Goal: Task Accomplishment & Management: Complete application form

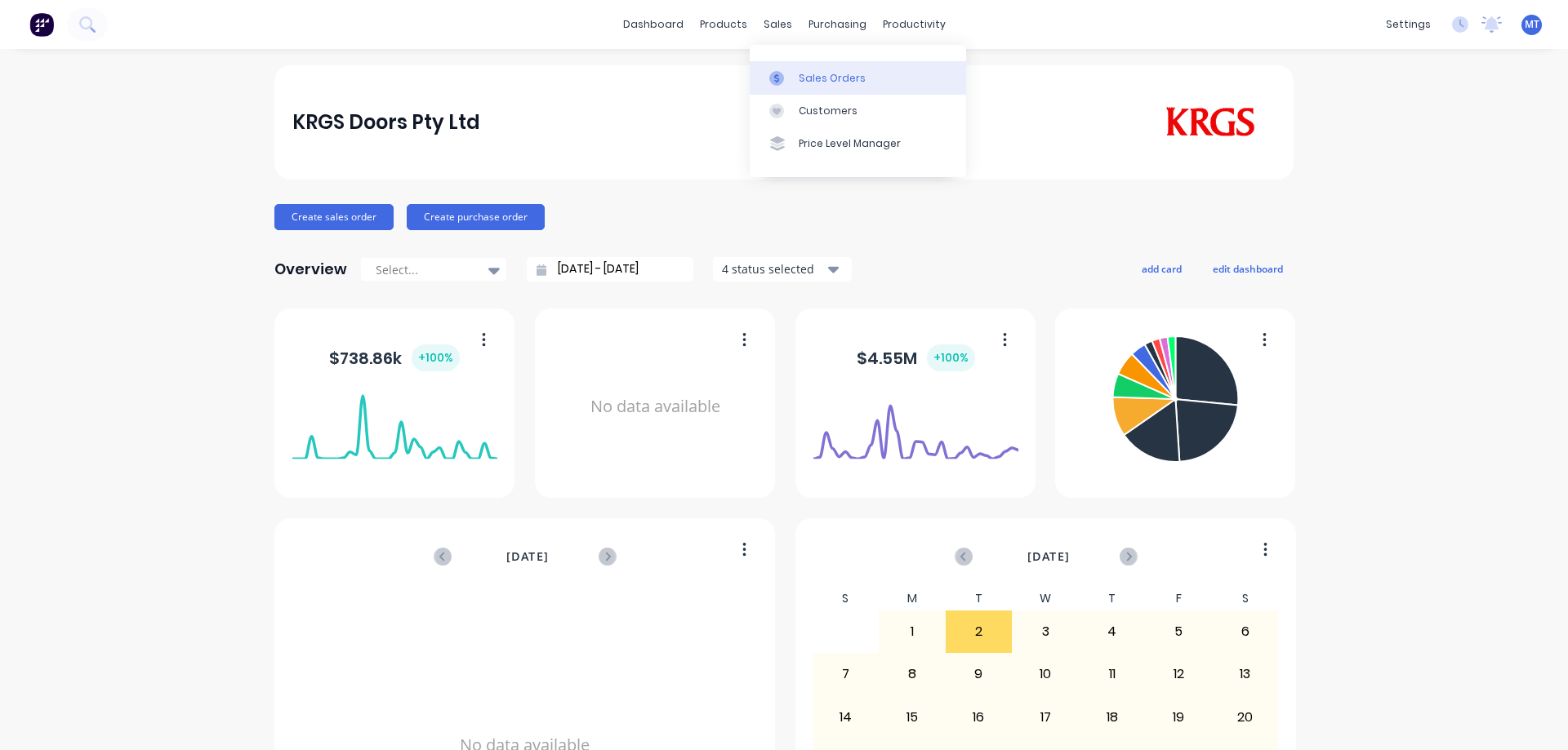
click at [793, 80] on div at bounding box center [781, 79] width 24 height 15
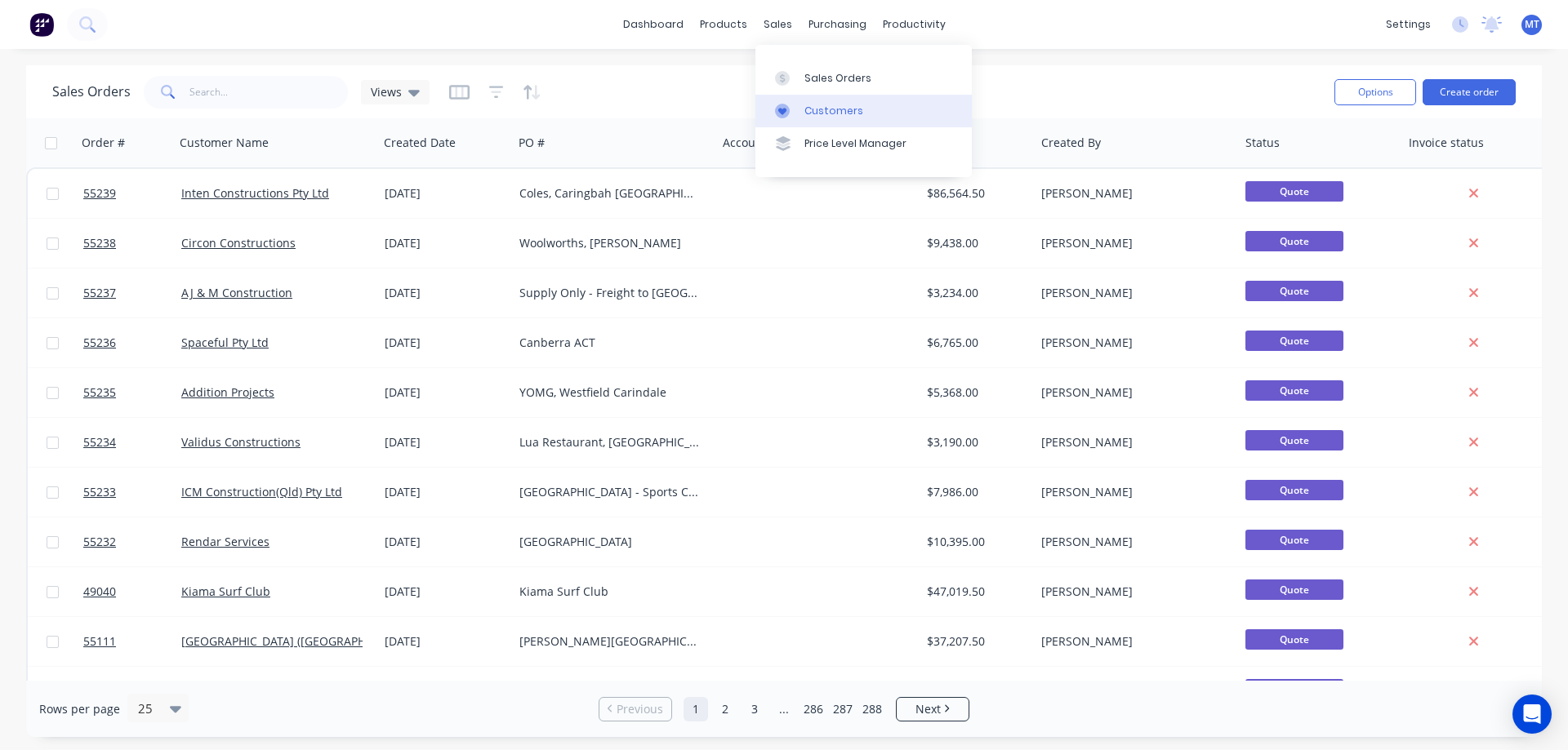
click at [804, 111] on div "Customers" at bounding box center [833, 111] width 58 height 15
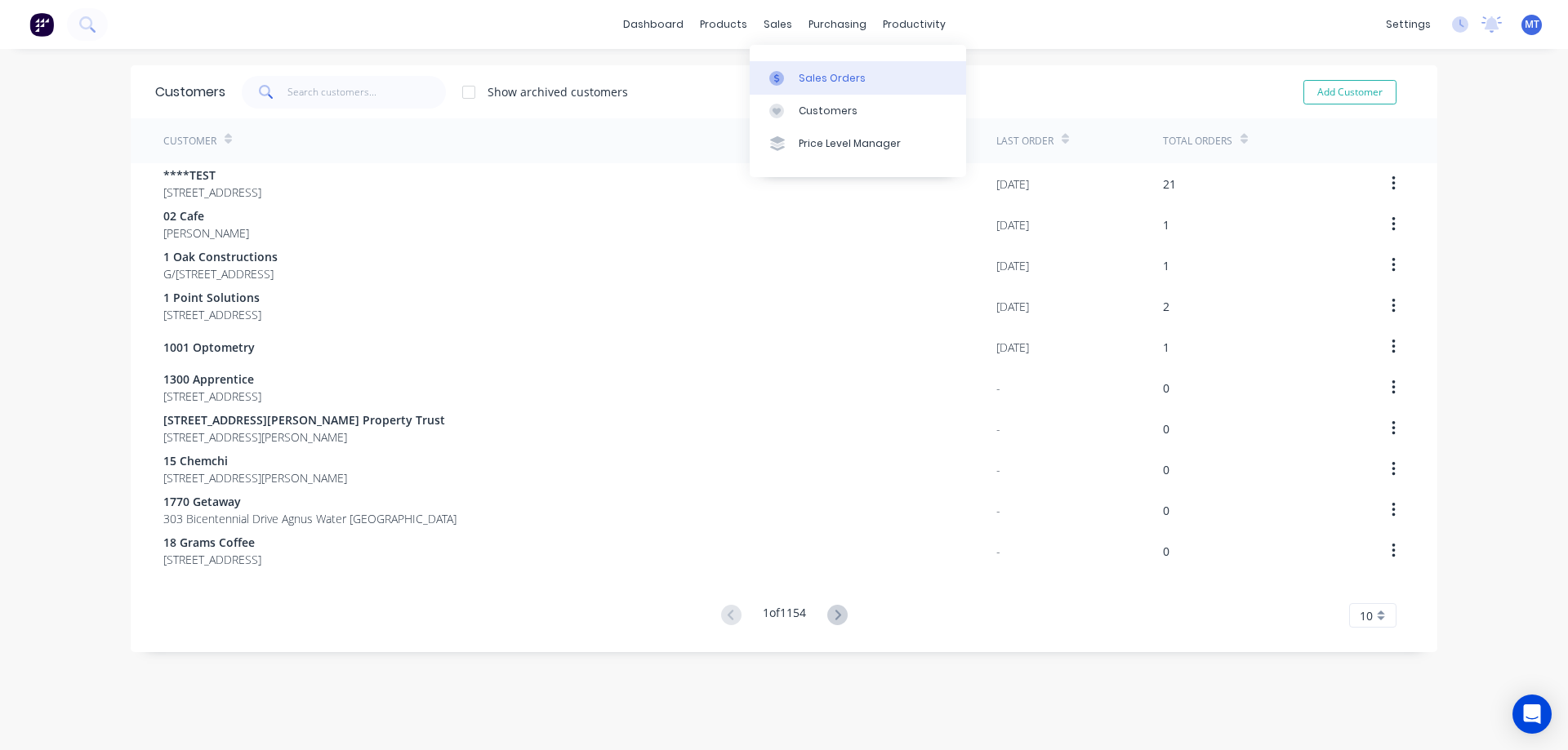
click at [810, 93] on link "Sales Orders" at bounding box center [857, 77] width 216 height 32
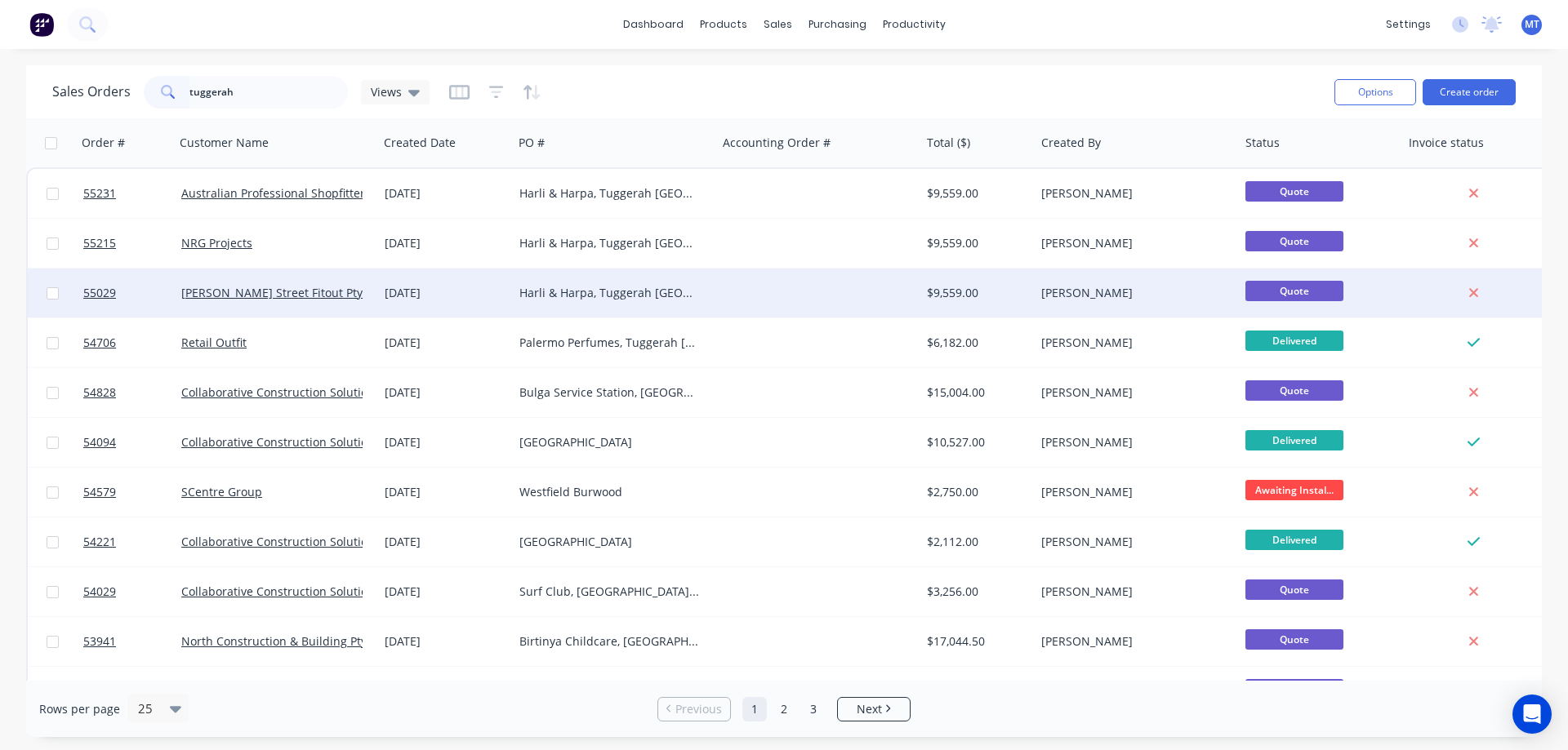
type input "tuggerah"
click at [657, 295] on div "Harli & Harpa, Tuggerah NSW" at bounding box center [609, 293] width 181 height 17
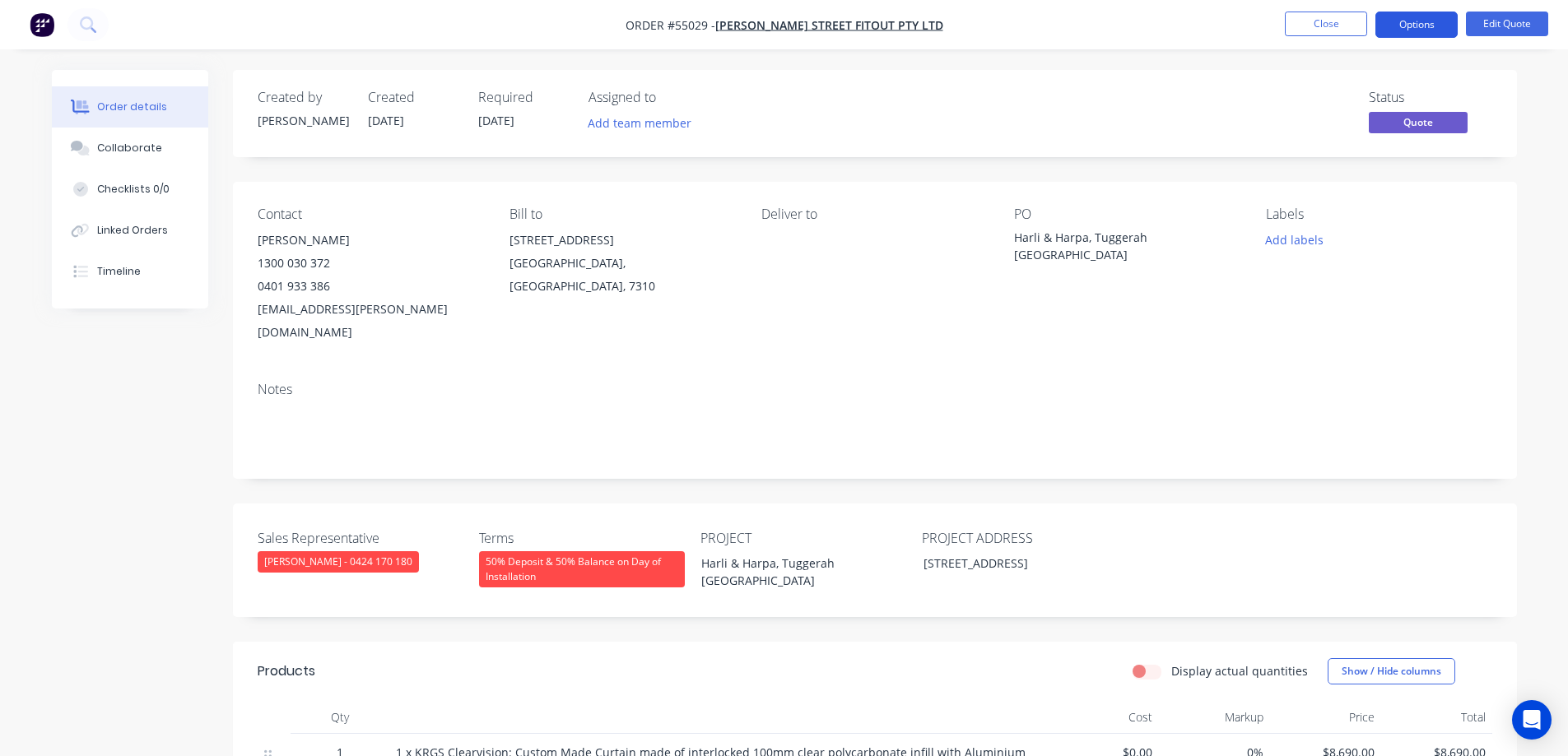
click at [1432, 21] on button "Options" at bounding box center [1417, 24] width 82 height 26
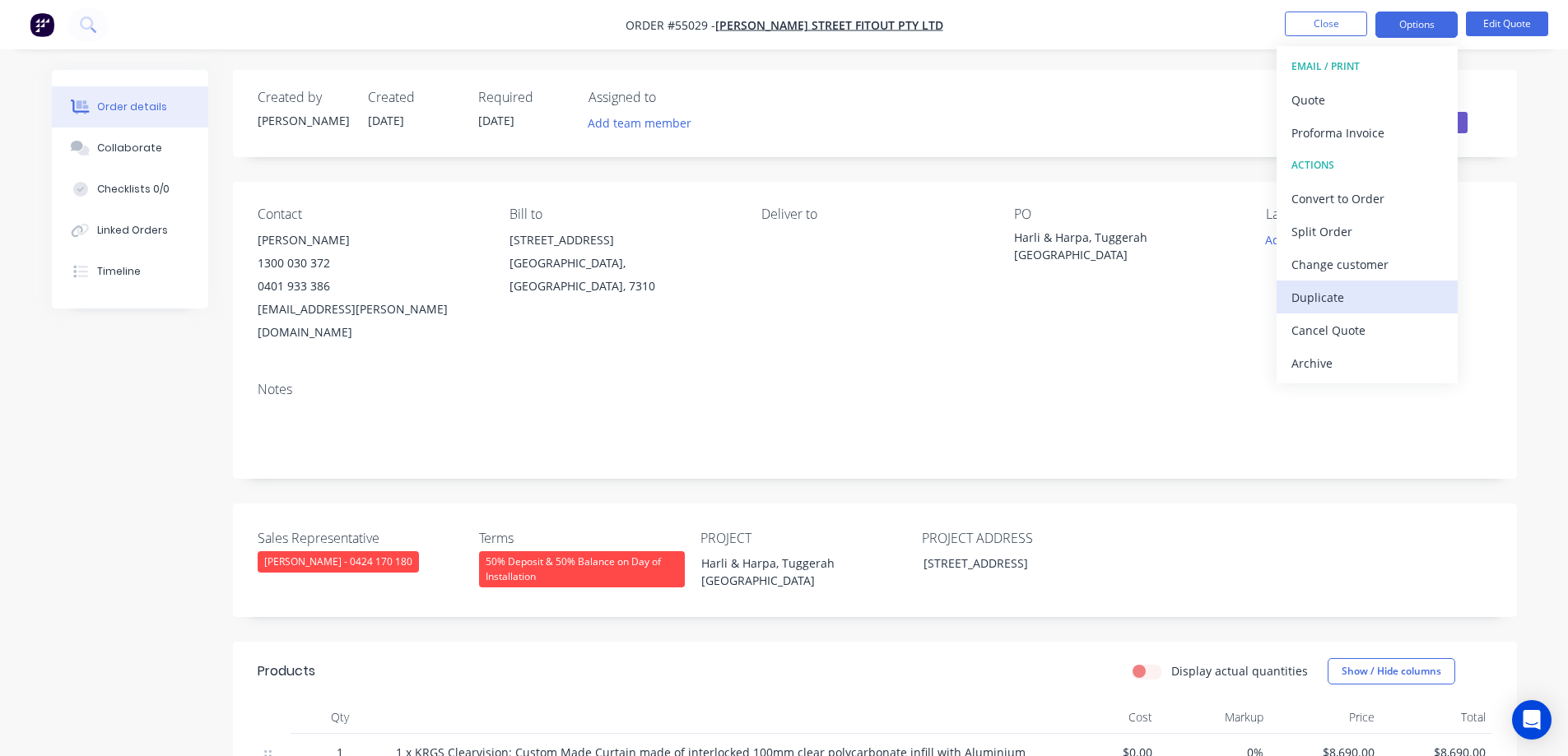
click at [1330, 287] on div "Duplicate" at bounding box center [1368, 298] width 152 height 24
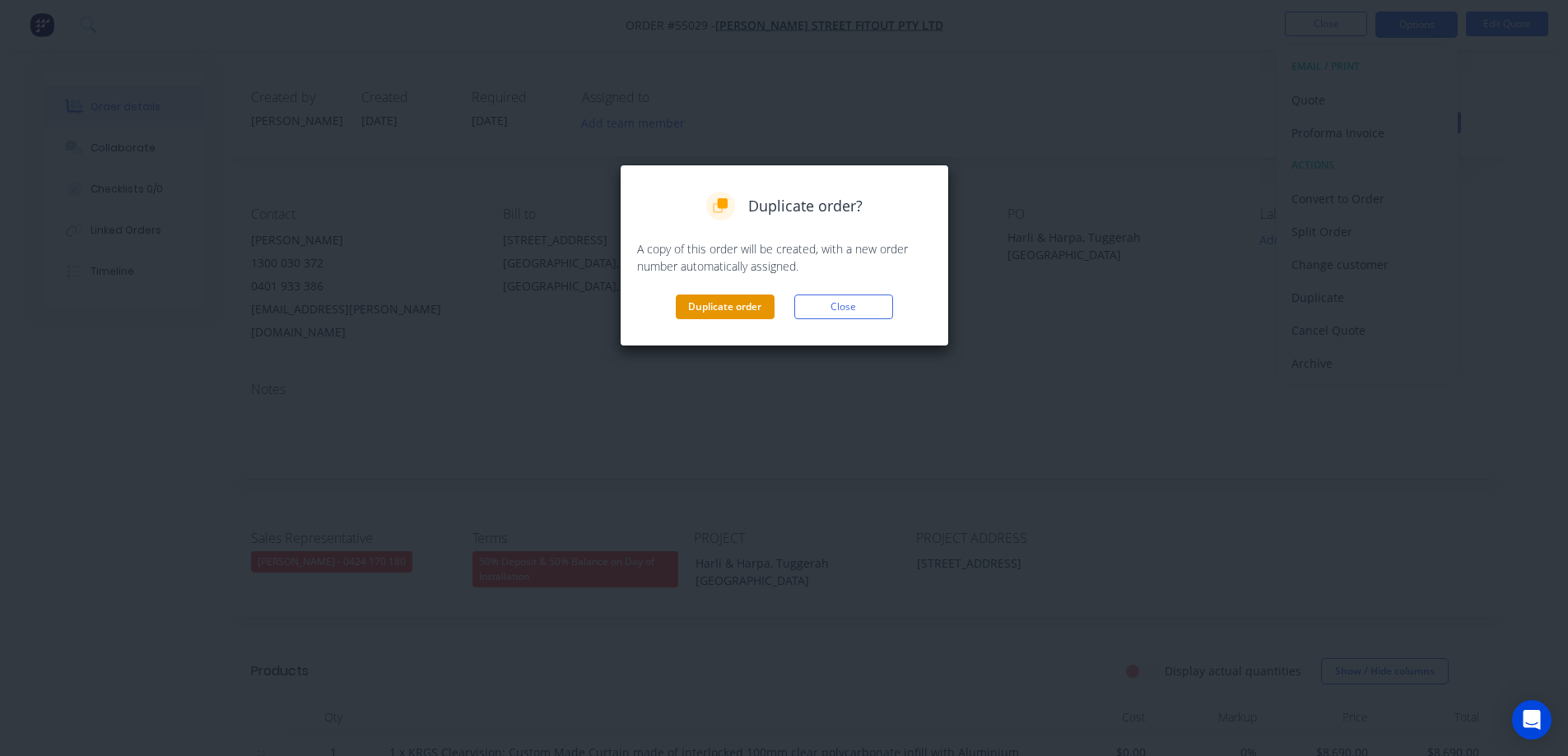
click at [695, 311] on button "Duplicate order" at bounding box center [725, 307] width 99 height 24
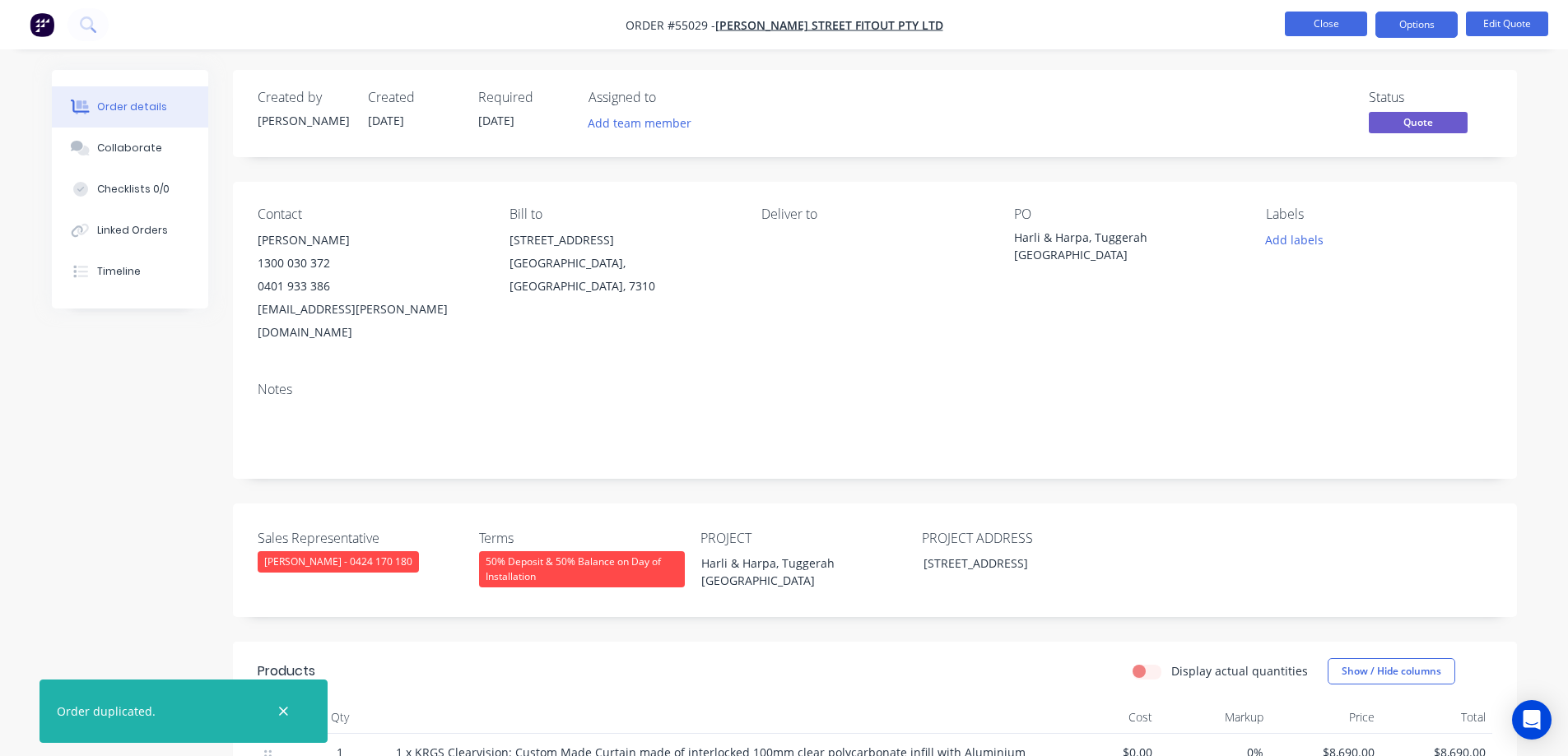
click at [1322, 27] on button "Close" at bounding box center [1326, 23] width 82 height 24
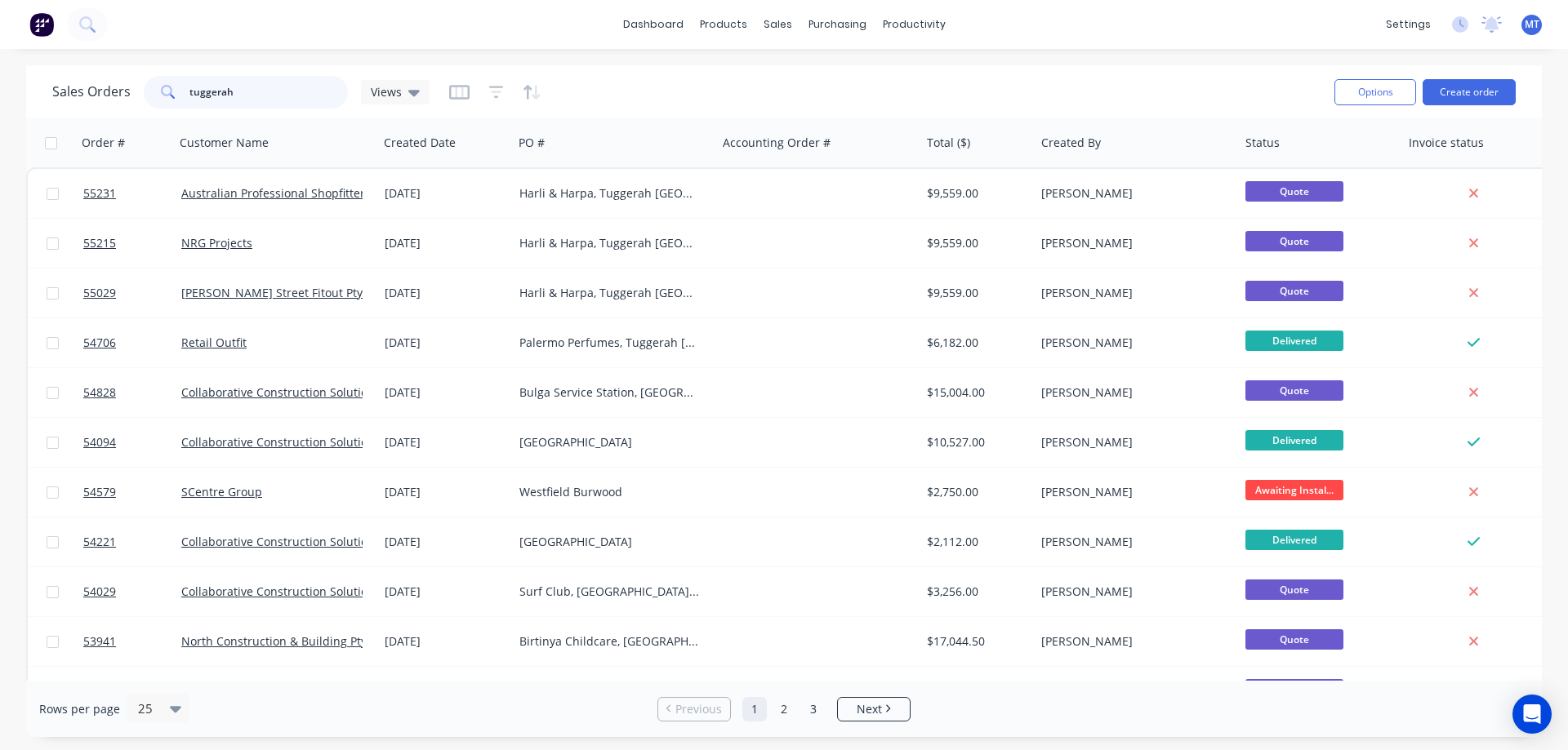
drag, startPoint x: 315, startPoint y: 101, endPoint x: 113, endPoint y: 54, distance: 207.4
click at [113, 87] on div "Sales Orders tuggerah Views" at bounding box center [240, 92] width 377 height 32
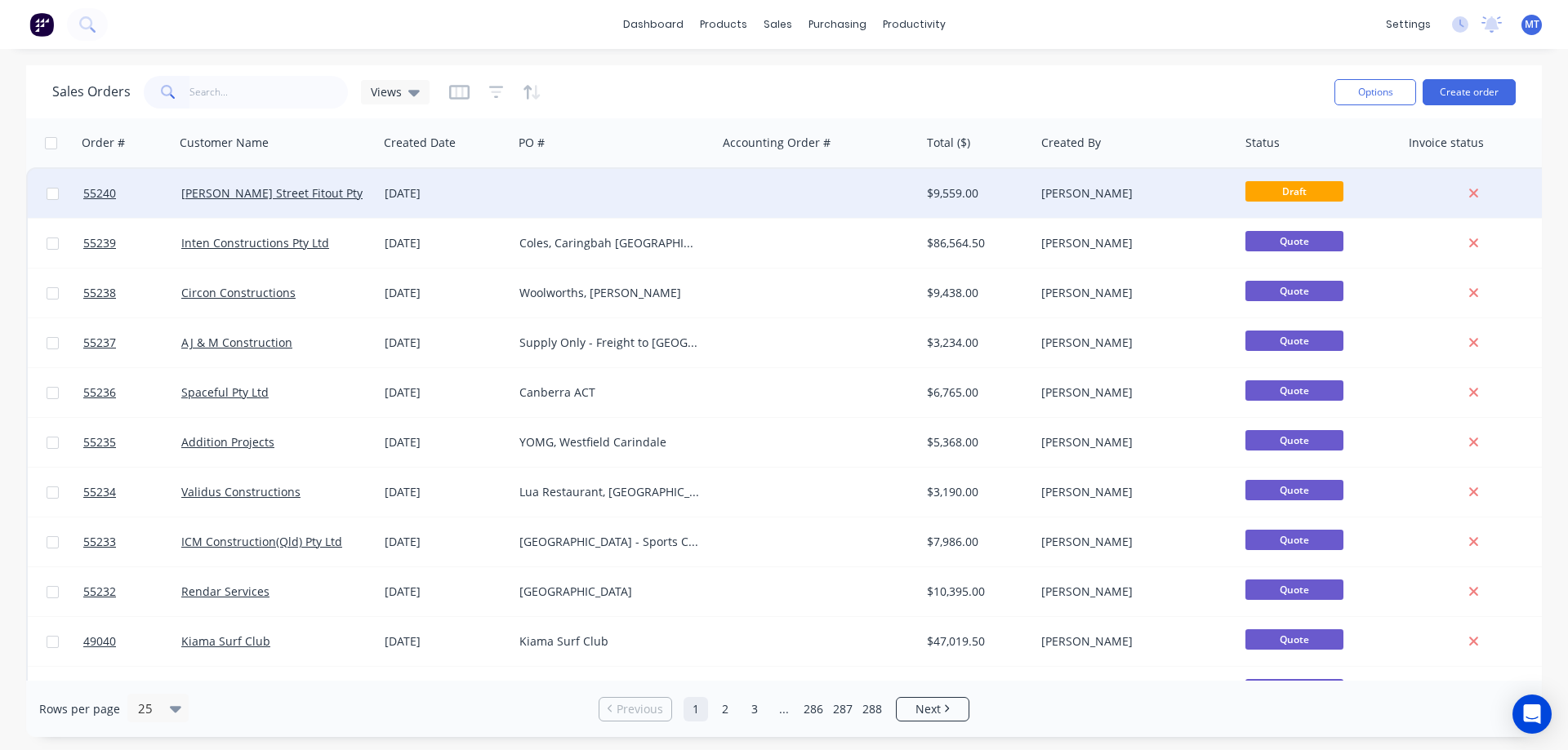
click at [592, 179] on div at bounding box center [615, 193] width 204 height 49
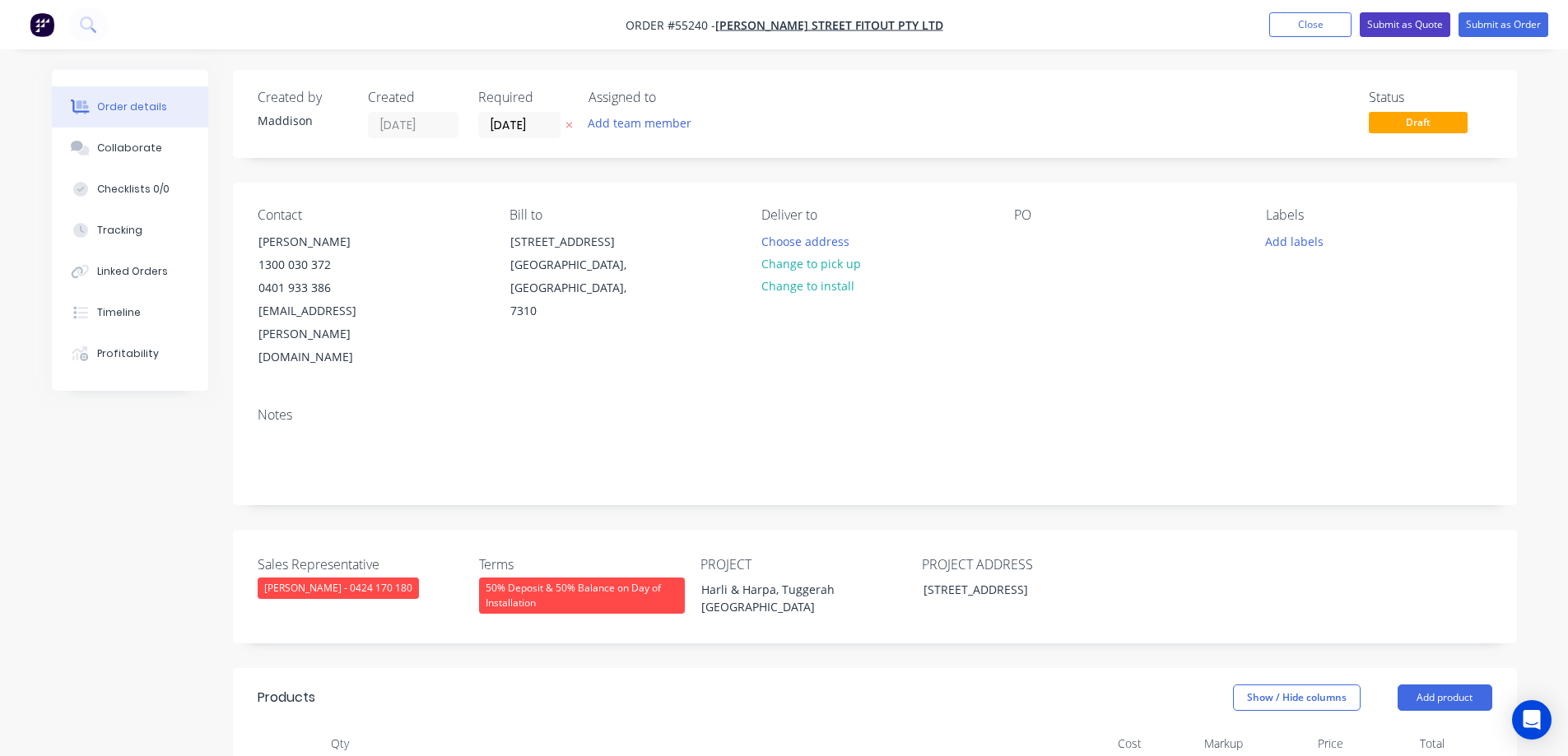
click at [1403, 22] on button "Submit as Quote" at bounding box center [1405, 24] width 91 height 24
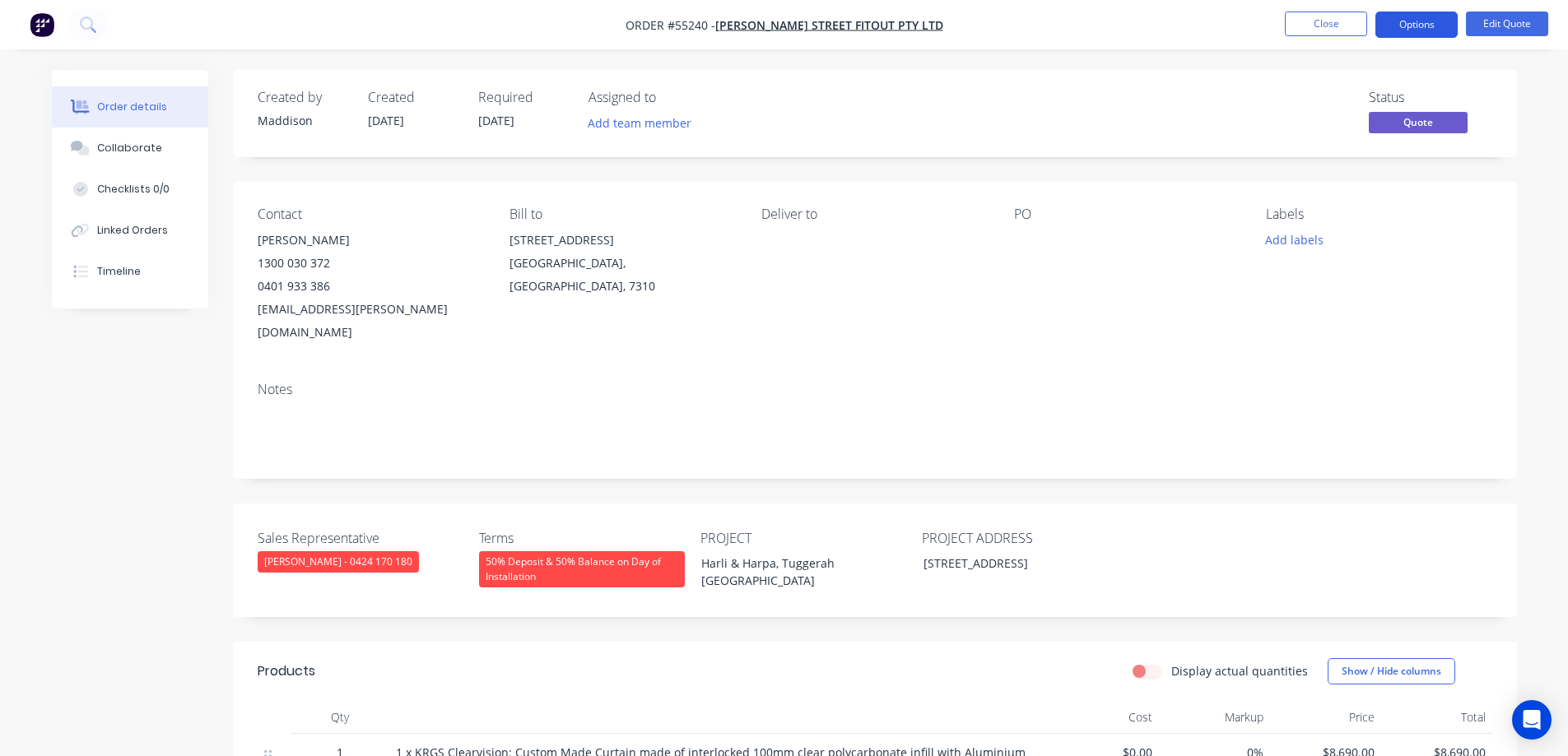
click at [1405, 25] on button "Options" at bounding box center [1417, 24] width 82 height 26
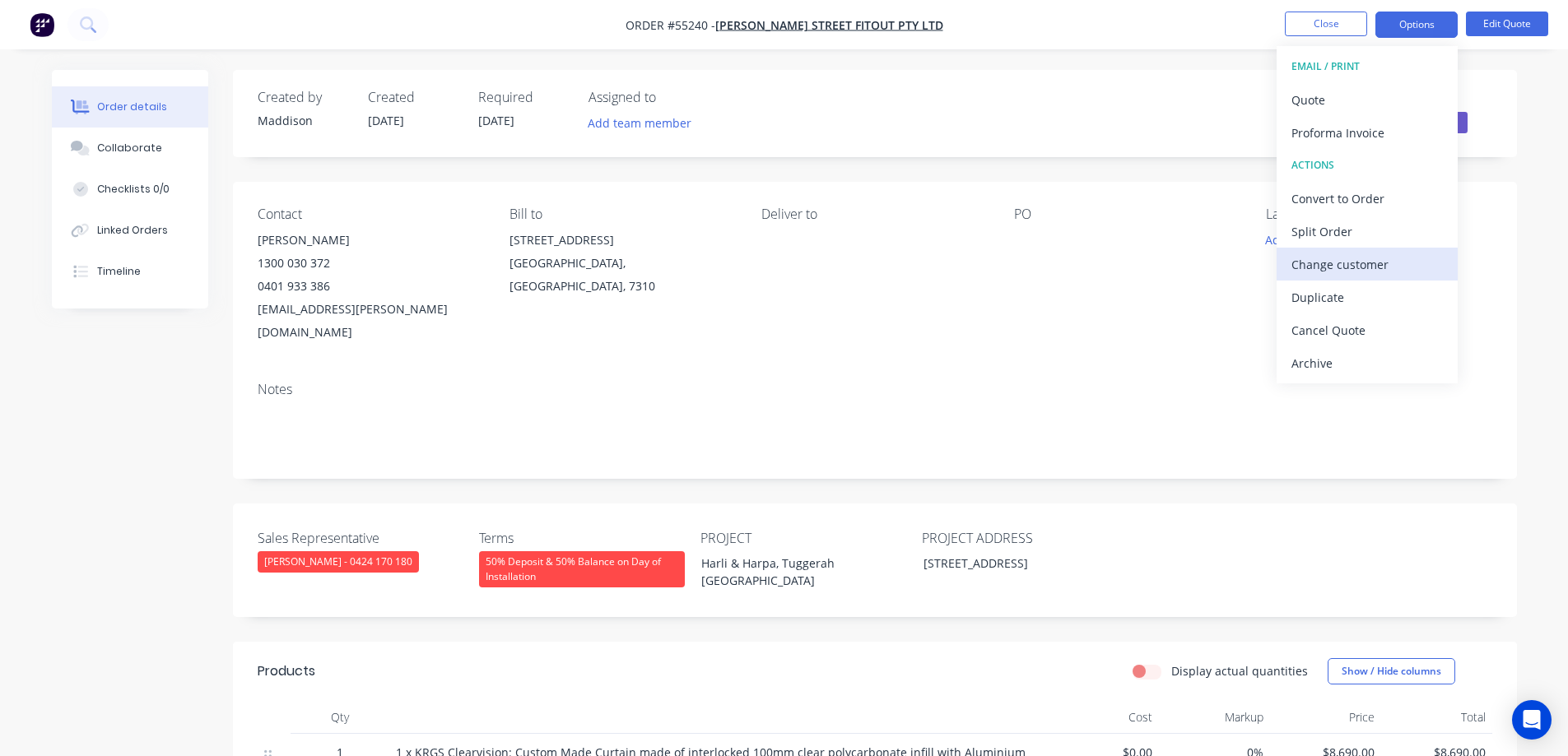
click at [1324, 273] on div "Change customer" at bounding box center [1368, 265] width 152 height 24
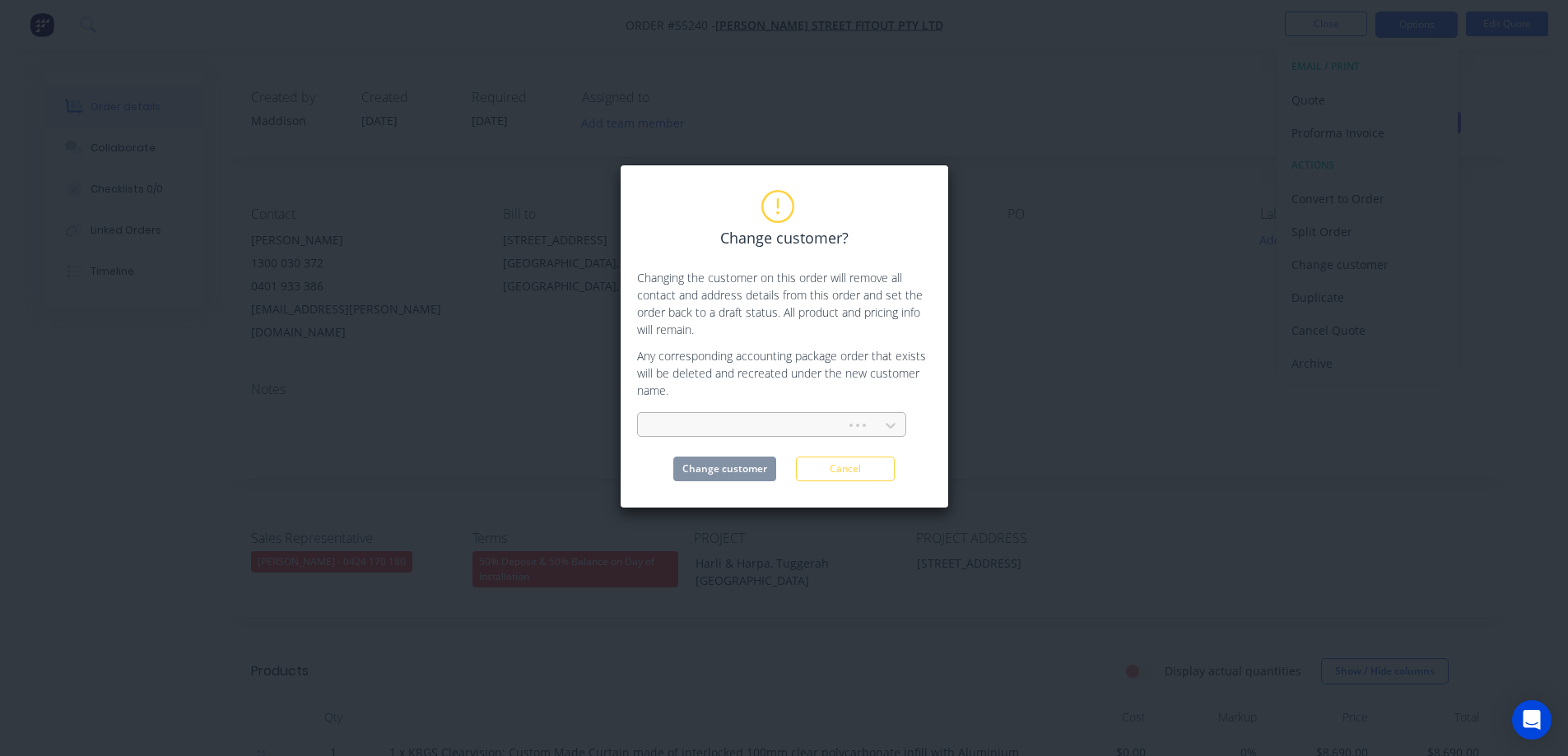
click at [691, 418] on div at bounding box center [745, 426] width 187 height 21
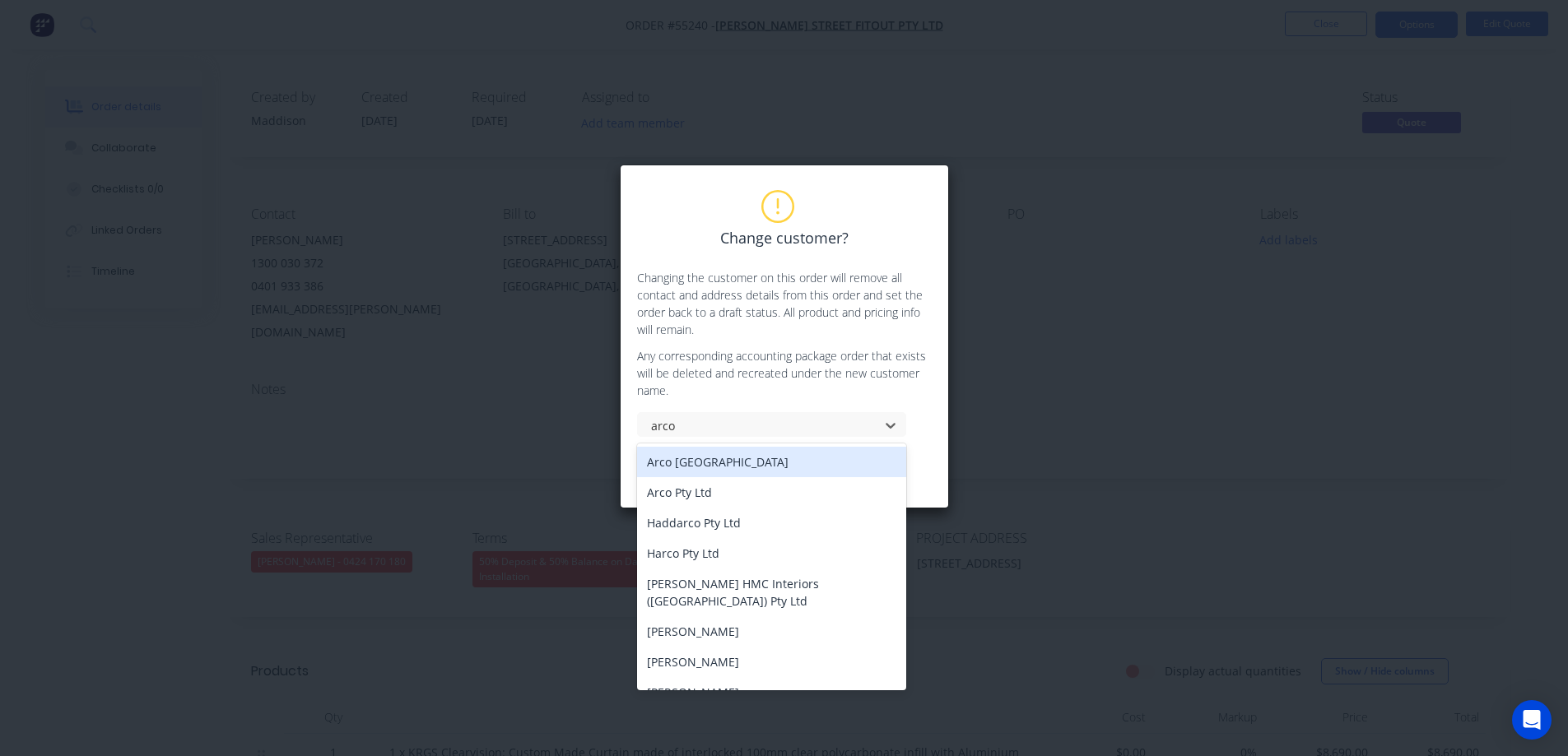
type input "arco"
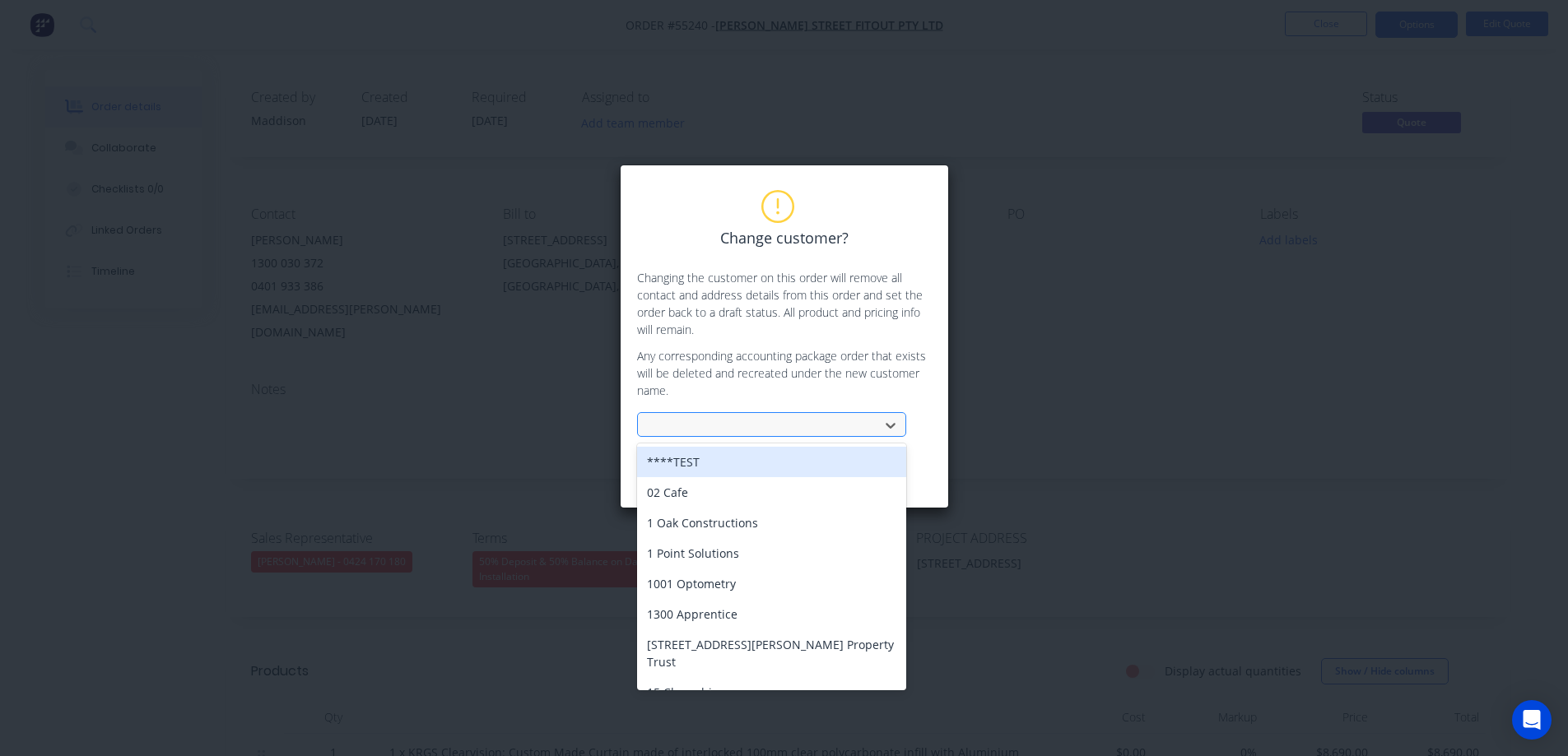
click at [718, 414] on div at bounding box center [760, 425] width 229 height 24
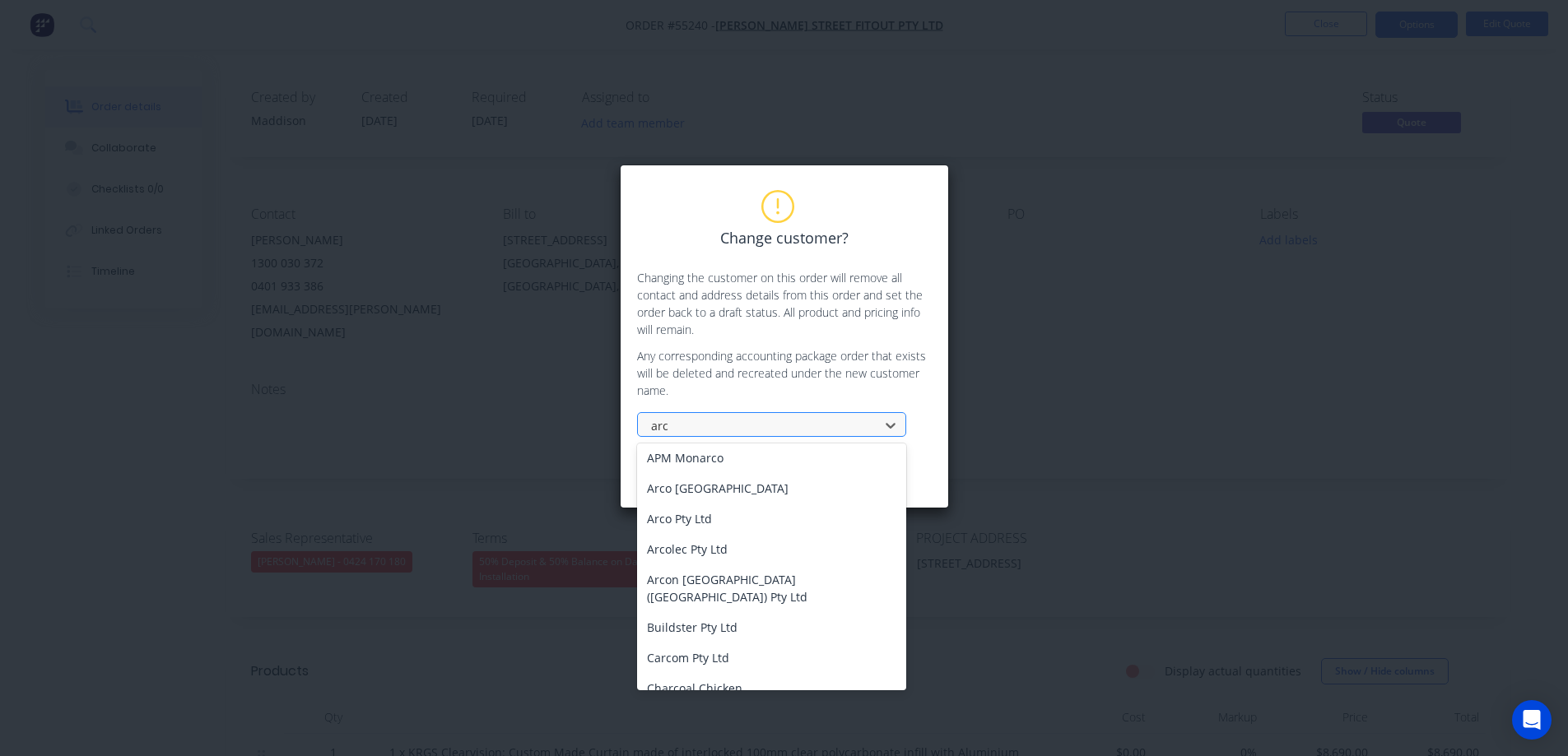
scroll to position [82, 0]
type input "arco"
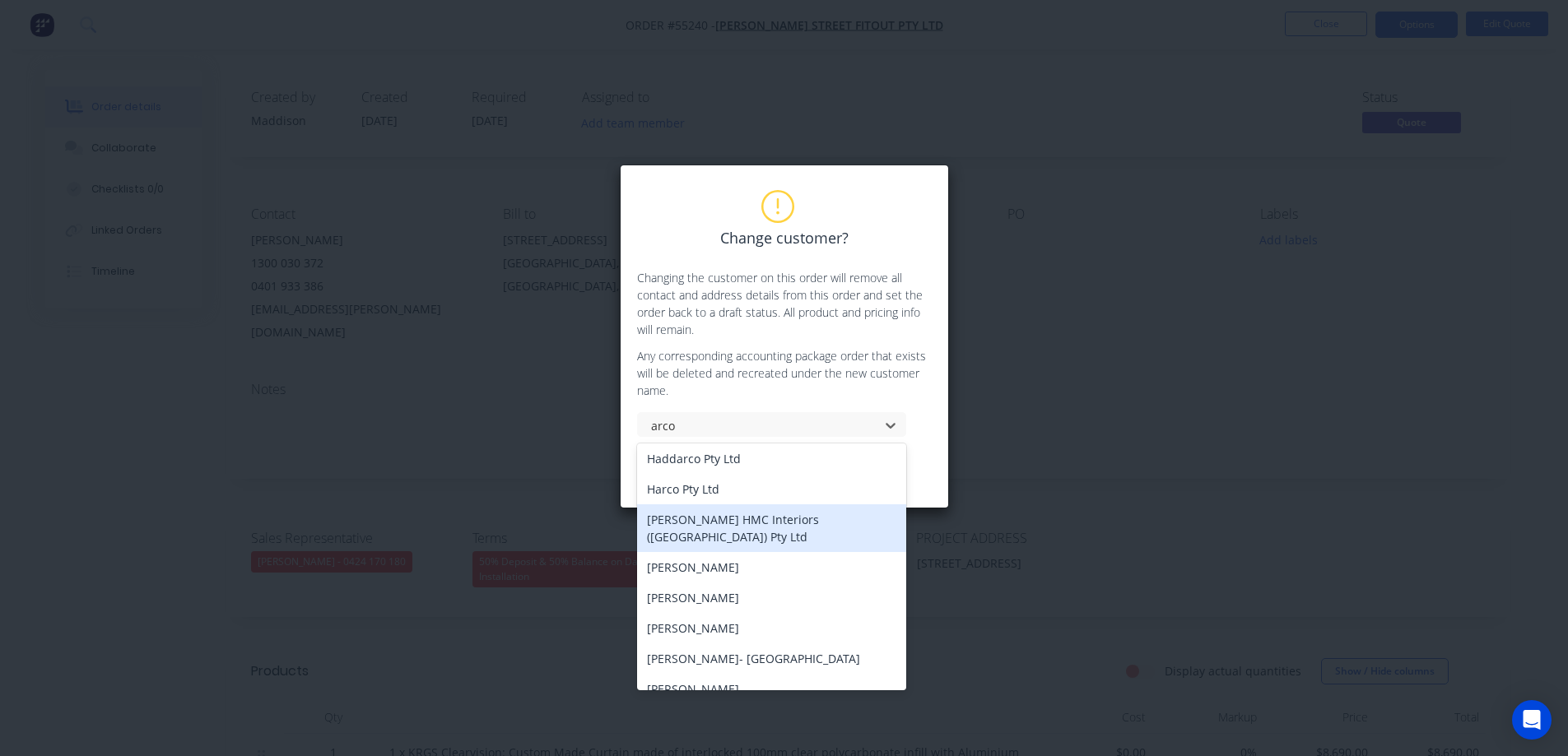
scroll to position [0, 0]
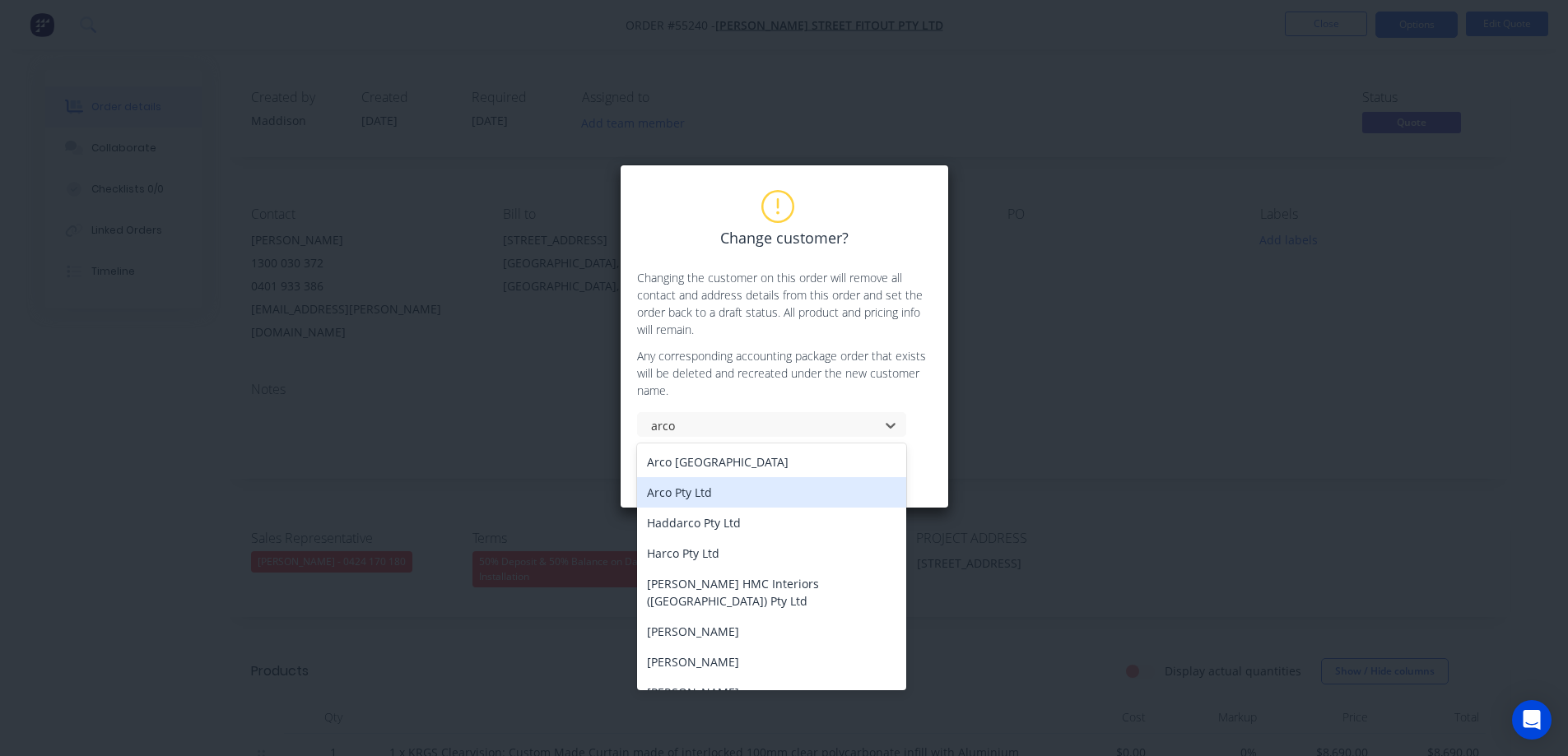
click at [686, 487] on div "Arco Pty Ltd" at bounding box center [772, 492] width 270 height 31
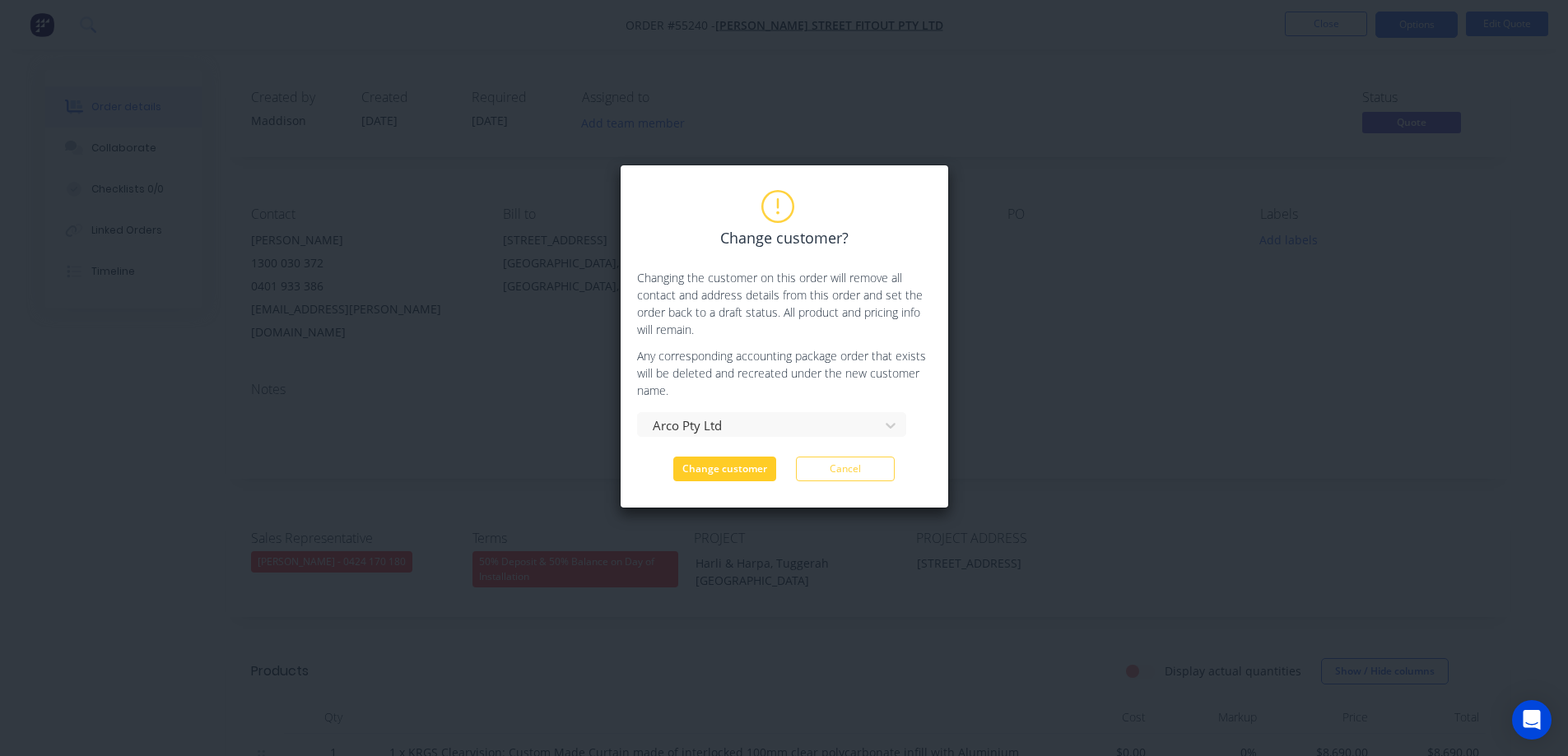
click at [693, 479] on button "Change customer" at bounding box center [725, 469] width 103 height 24
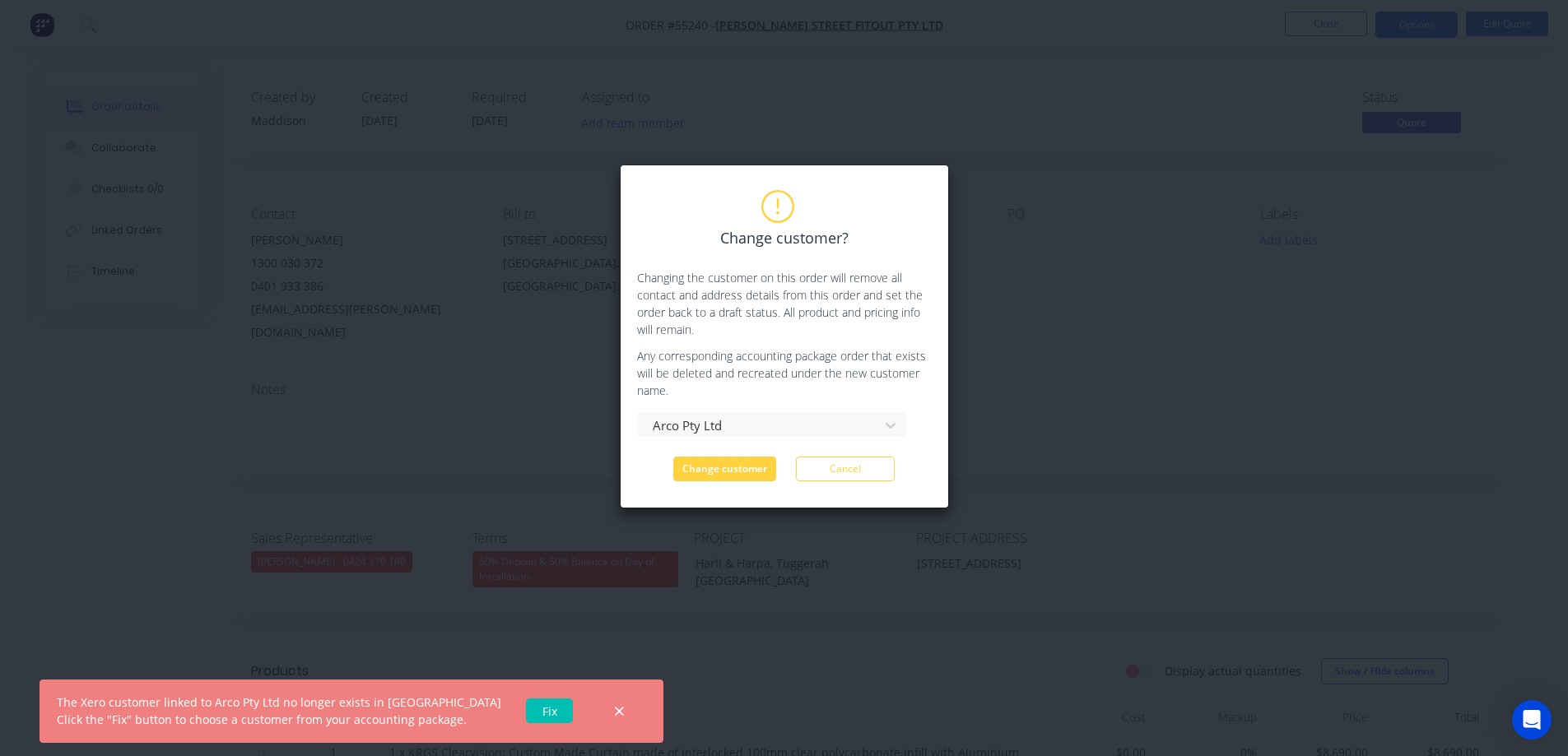
click at [526, 716] on link "Fix" at bounding box center [550, 711] width 47 height 24
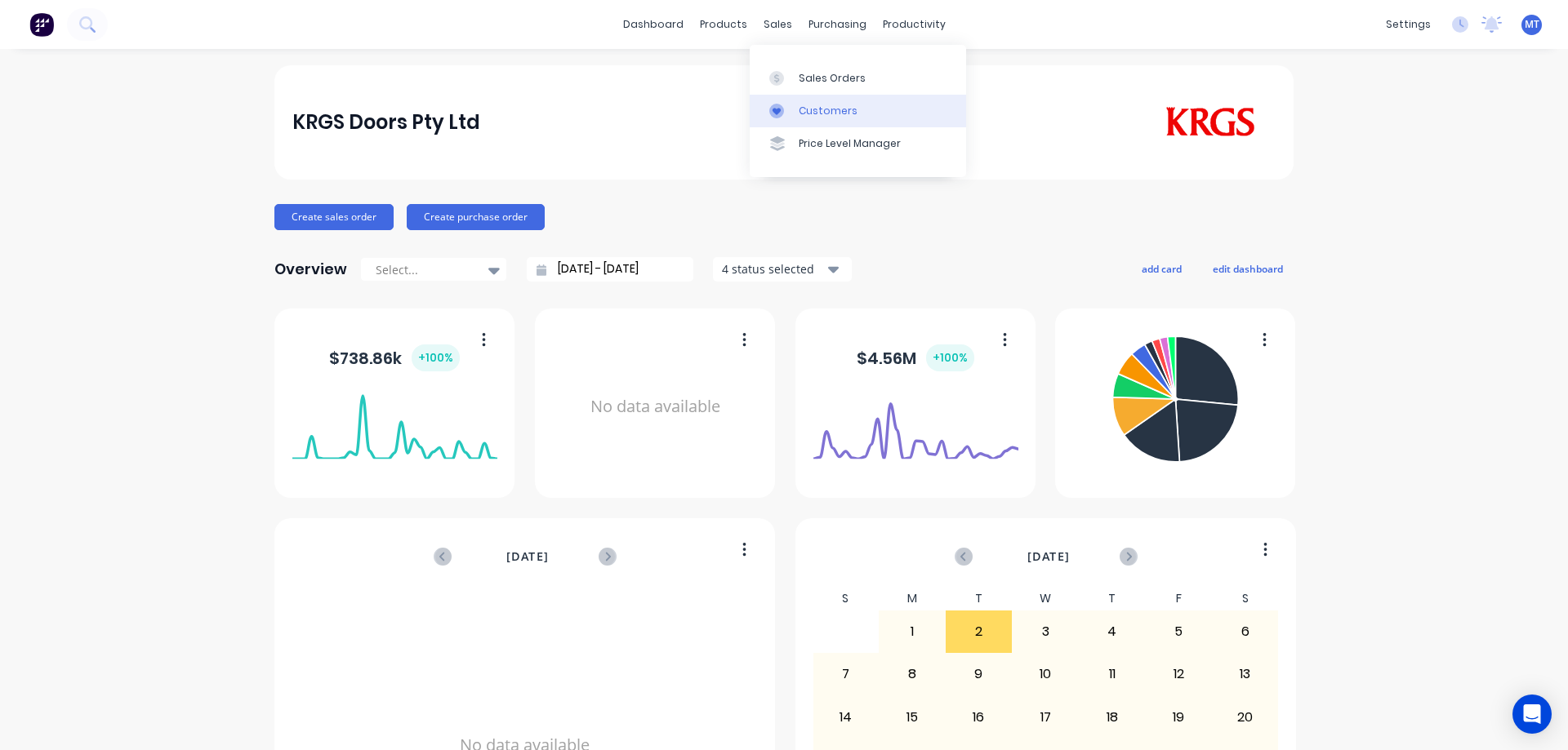
click at [783, 118] on icon at bounding box center [776, 111] width 15 height 15
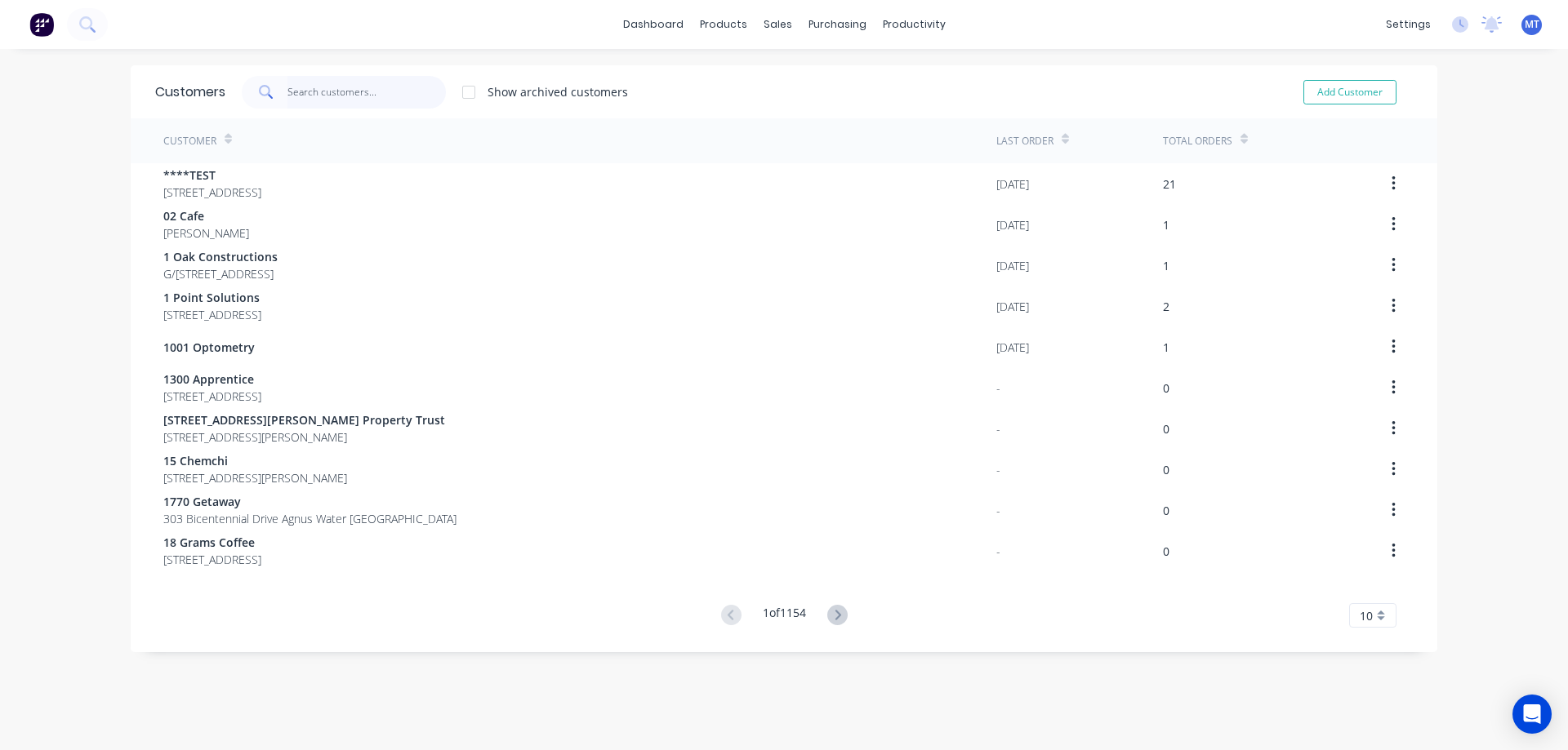
click at [324, 107] on input "text" at bounding box center [367, 92] width 159 height 32
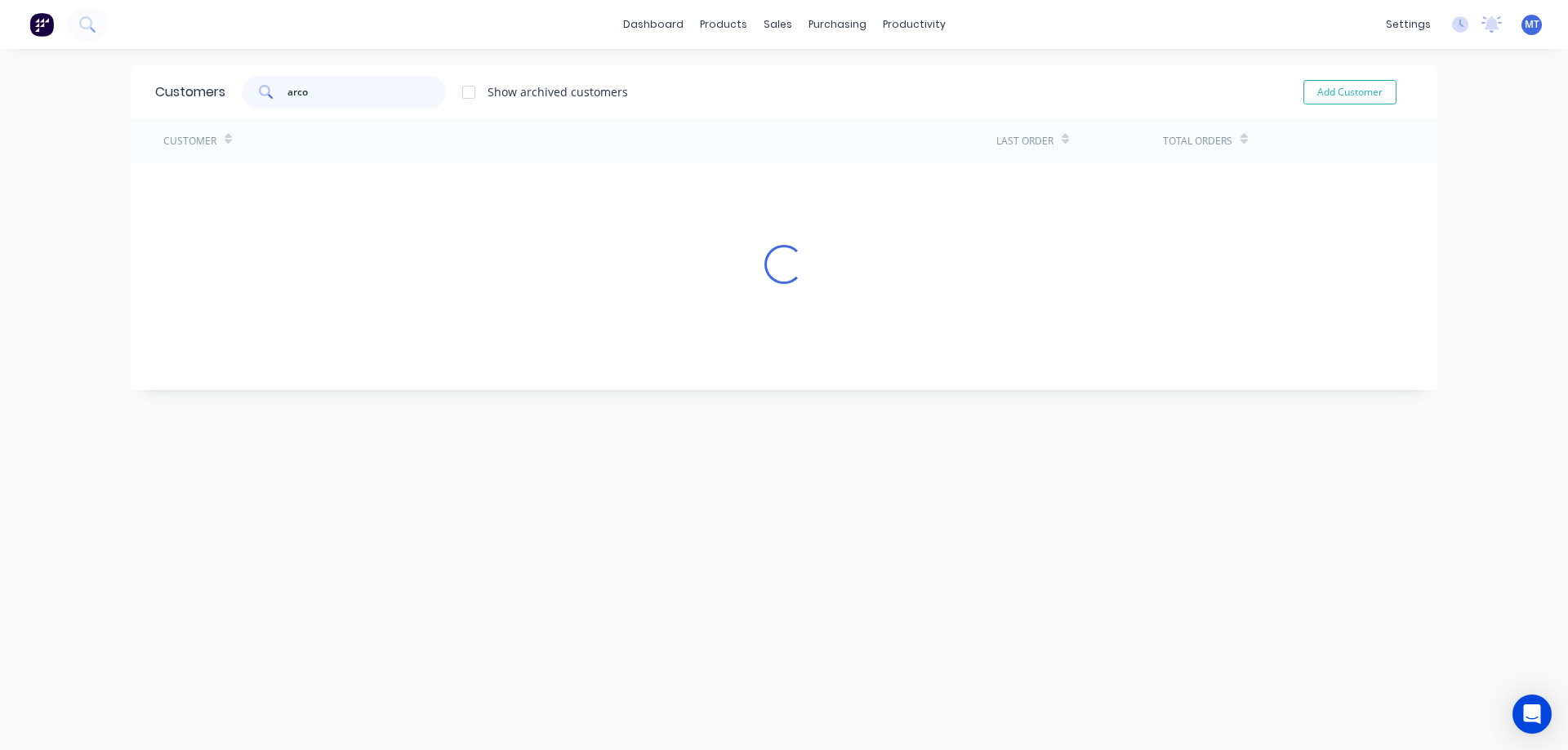
type input "arco"
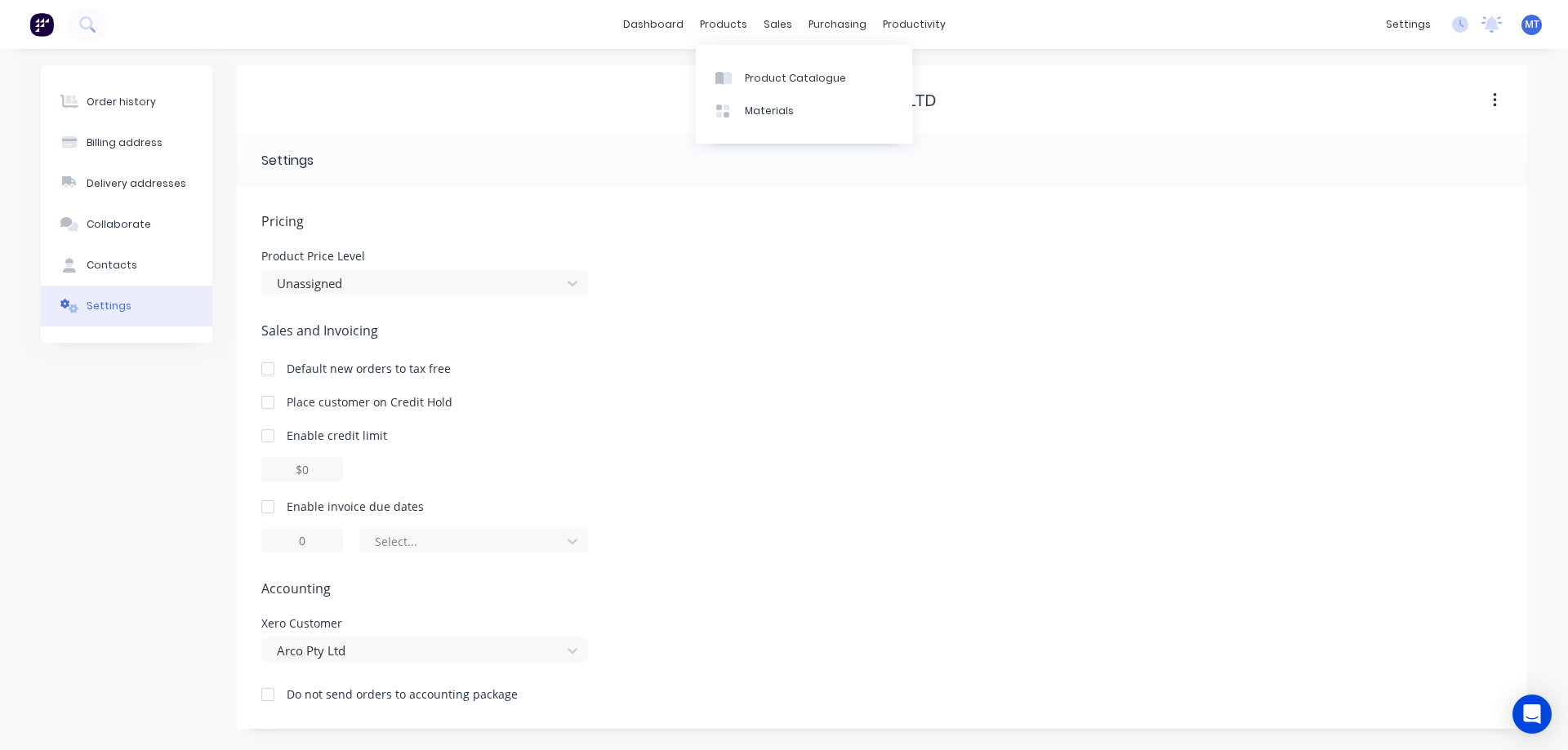
click at [754, 15] on div "products" at bounding box center [723, 24] width 64 height 24
click at [798, 84] on div at bounding box center [787, 79] width 24 height 15
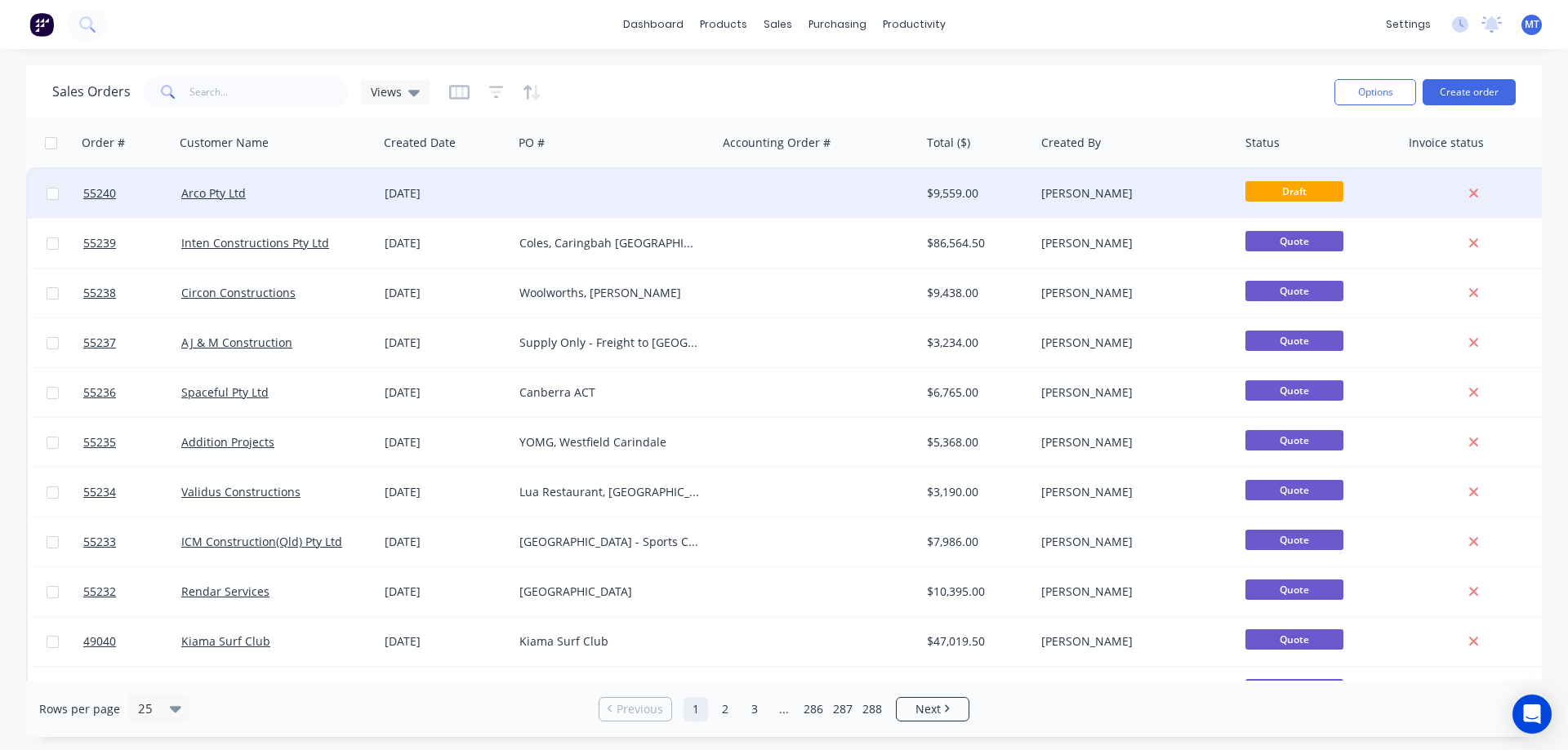
click at [525, 190] on div at bounding box center [615, 193] width 204 height 49
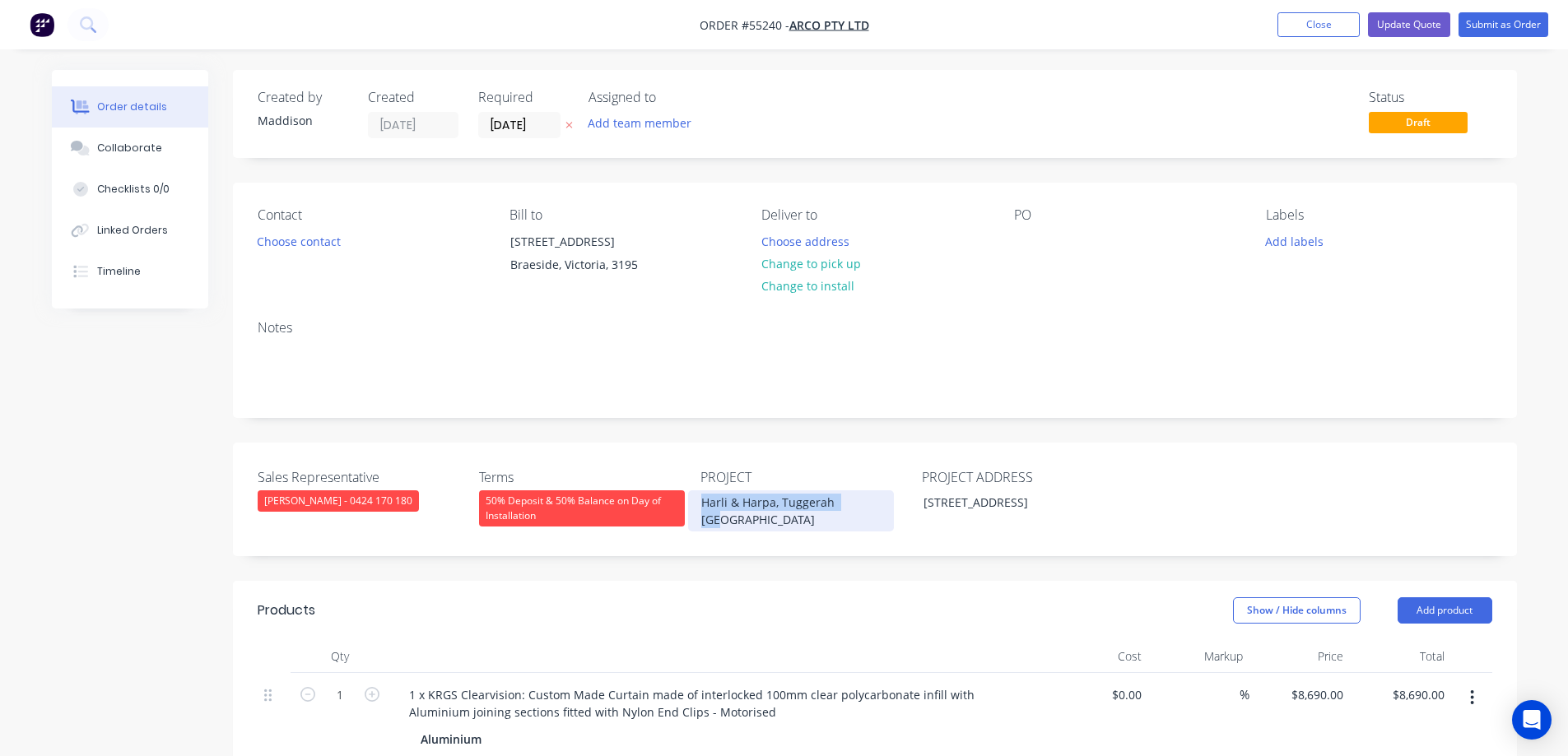
drag, startPoint x: 857, startPoint y: 499, endPoint x: 697, endPoint y: 507, distance: 160.2
click at [697, 507] on div "Harli & Harpa, Tuggerah NSW" at bounding box center [791, 511] width 206 height 41
copy div "Harli & Harpa, Tuggerah NSW"
click at [1023, 240] on div at bounding box center [1027, 241] width 26 height 24
paste div
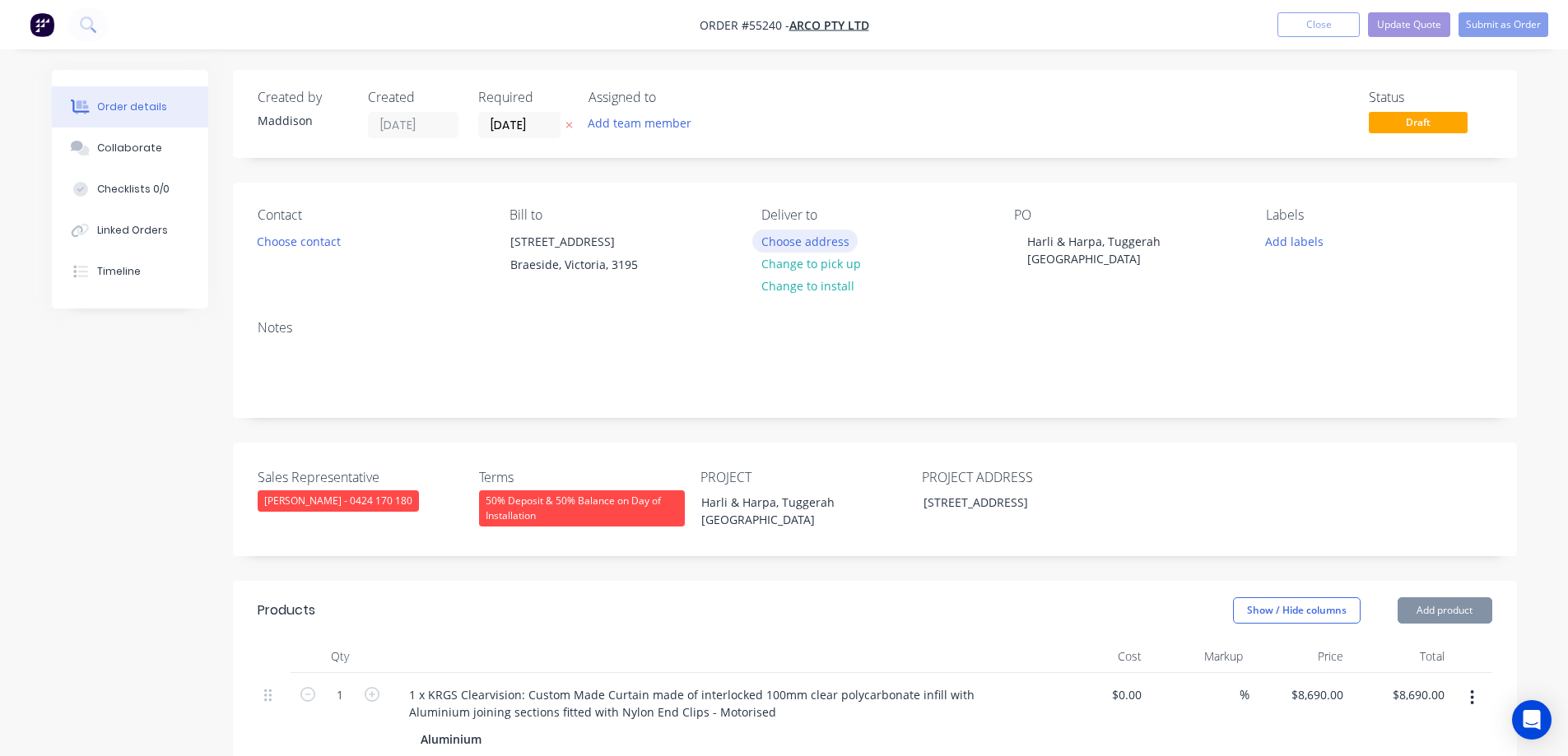
click at [803, 234] on button "Choose address" at bounding box center [805, 240] width 106 height 22
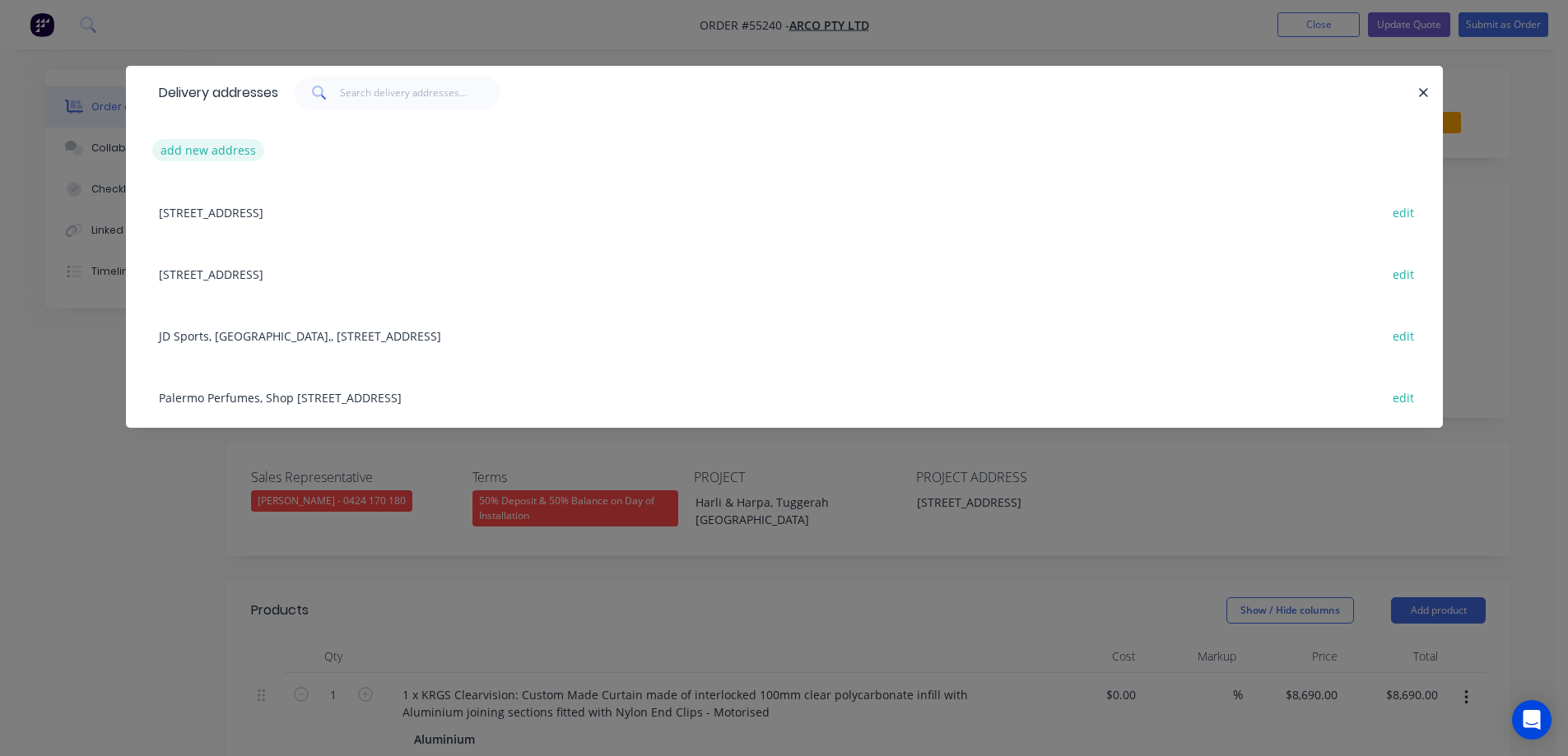
click at [214, 151] on button "add new address" at bounding box center [209, 151] width 112 height 22
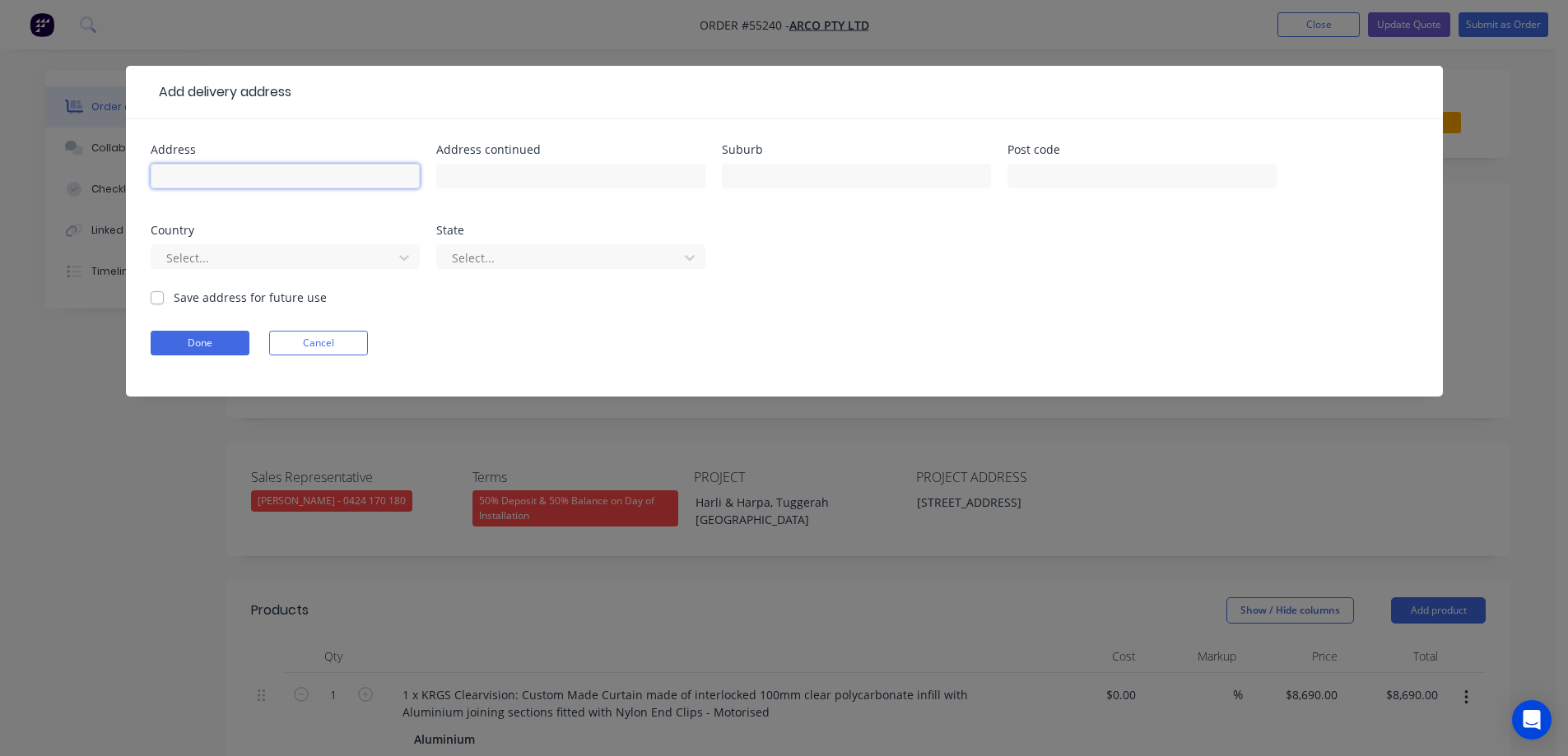
click at [342, 185] on input "text" at bounding box center [286, 176] width 270 height 24
type input "Harli & Harpa, Shop 1032, Westfield Tuggerah,"
type input "50 Wyong Road,"
type input "Tuggerah"
type input "2259"
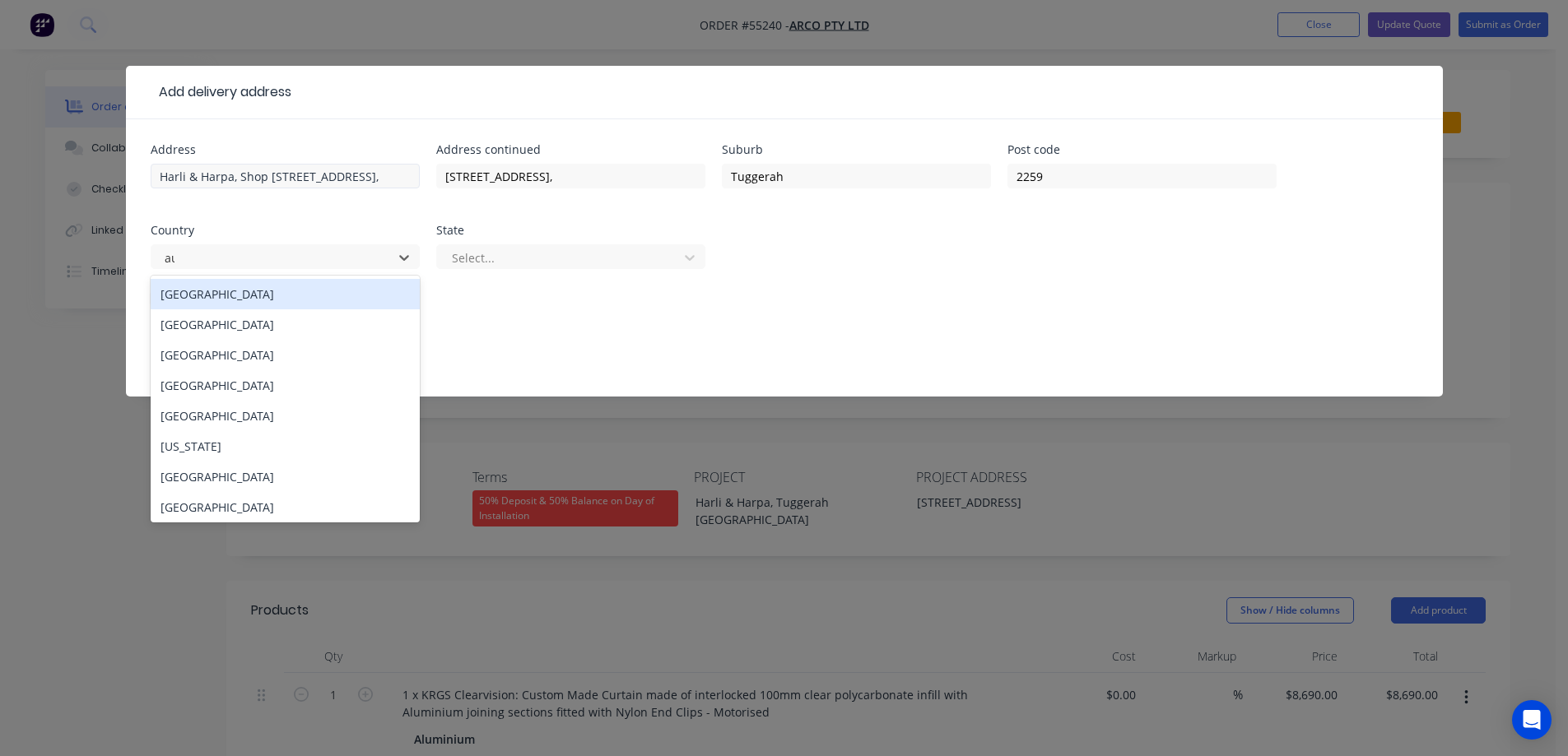
type input "aus"
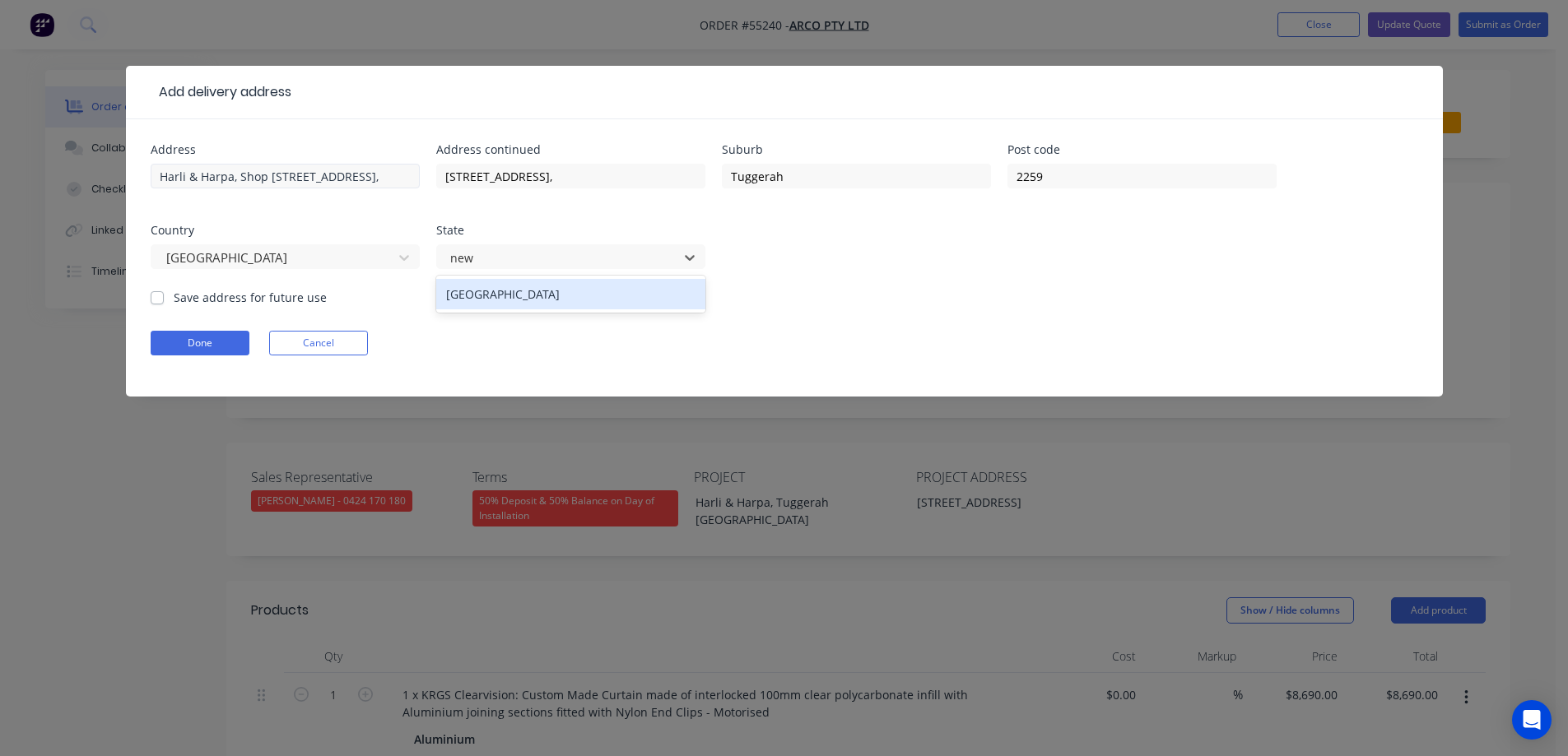
type input "news"
click button "Done" at bounding box center [200, 343] width 99 height 24
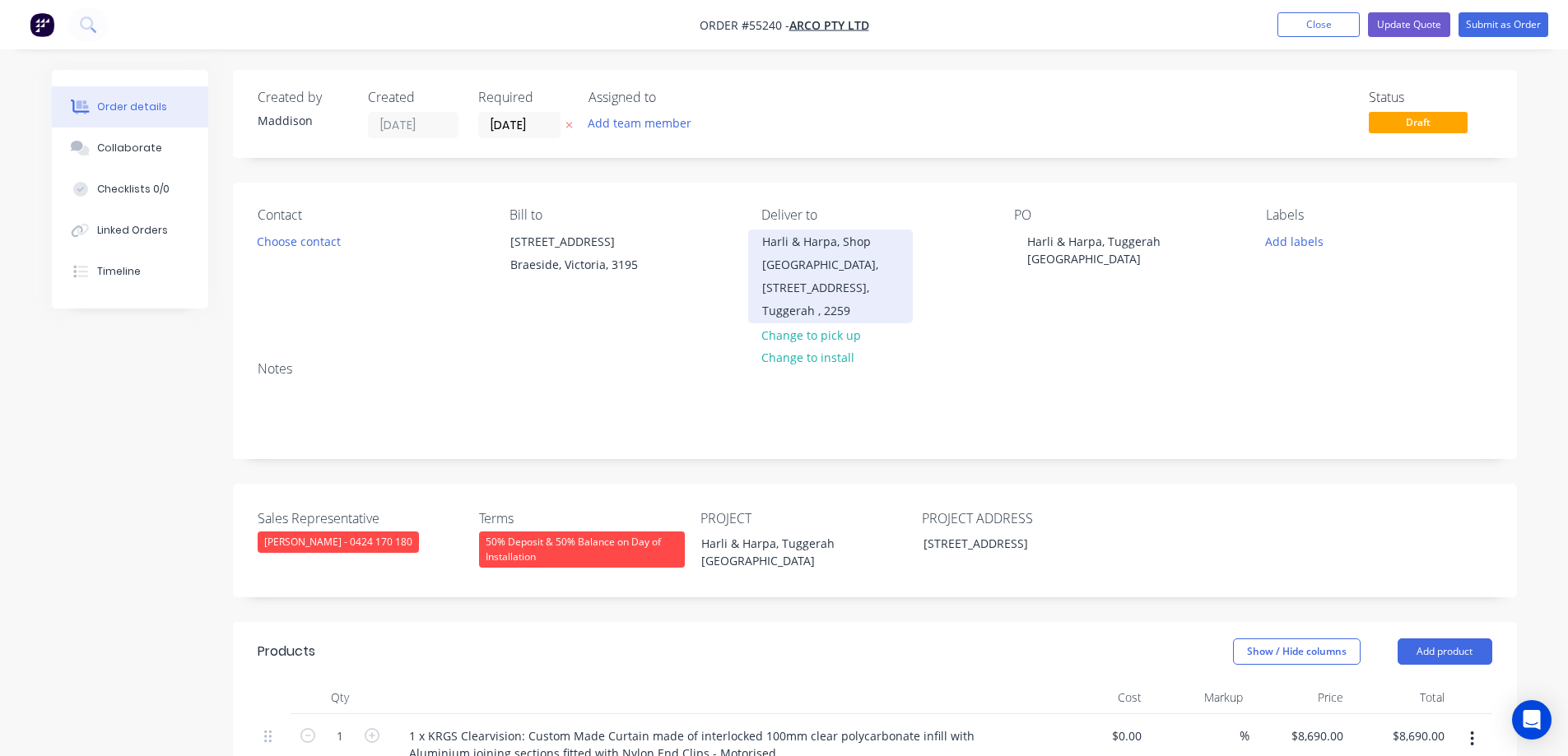
click at [820, 294] on div "Harli & Harpa, Shop [GEOGRAPHIC_DATA], [STREET_ADDRESS]," at bounding box center [830, 265] width 137 height 69
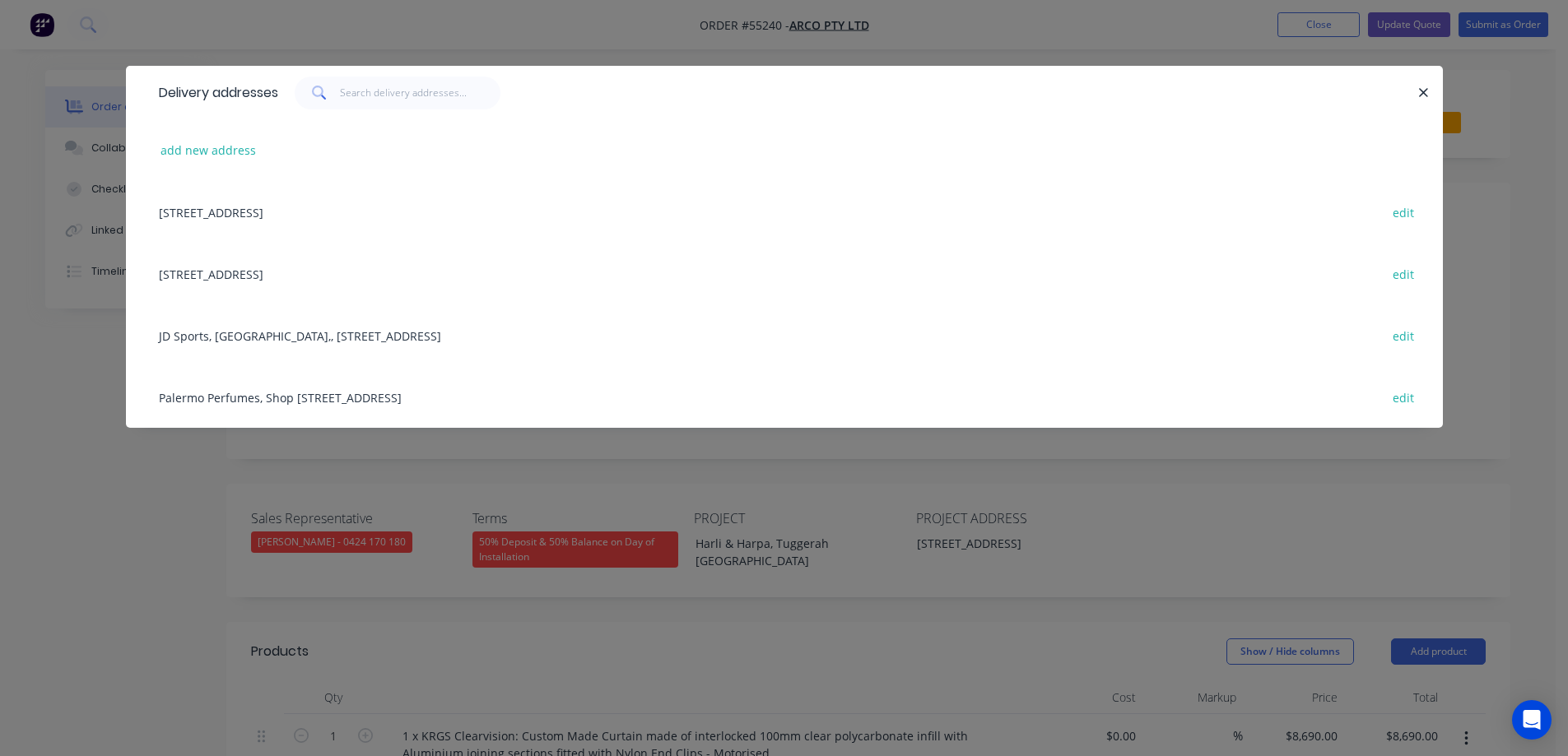
click at [47, 490] on div "Delivery addresses add new address 29-31 Macbeth Street, Braeside, Victoria, Au…" at bounding box center [784, 378] width 1568 height 756
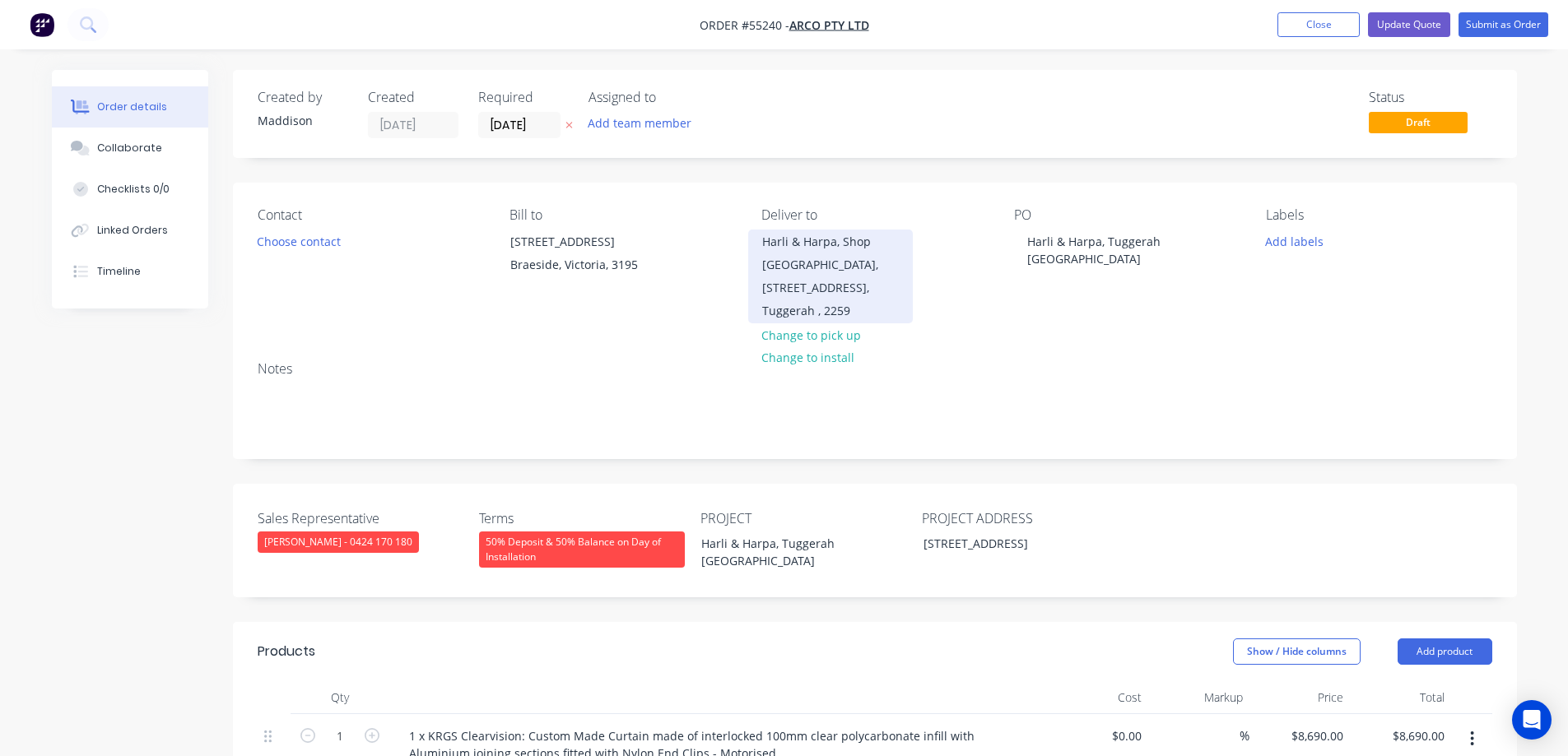
click at [830, 273] on div "Harli & Harpa, Shop [GEOGRAPHIC_DATA], [STREET_ADDRESS]," at bounding box center [830, 265] width 137 height 69
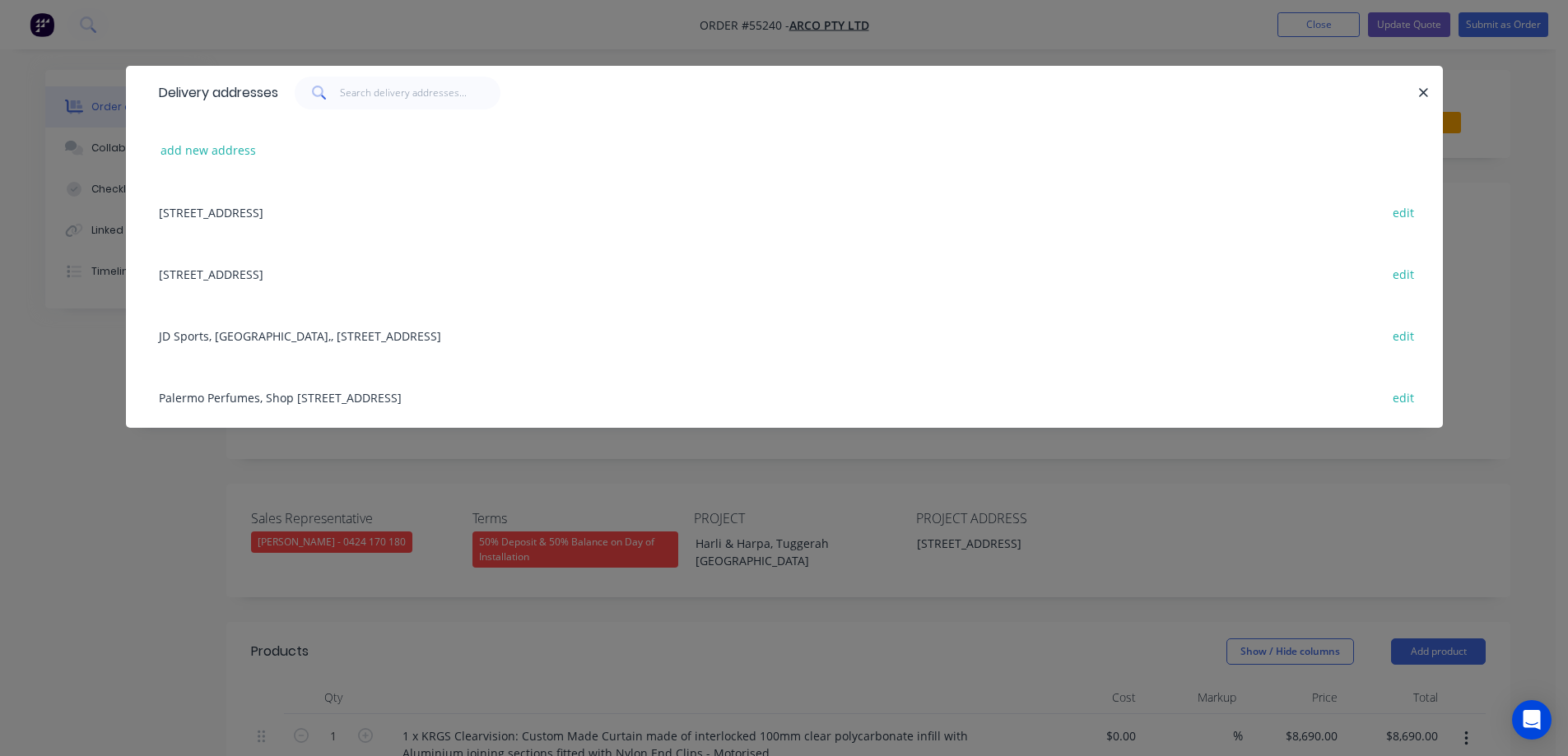
click at [234, 164] on div "add new address" at bounding box center [784, 151] width 1268 height 62
click at [249, 149] on button "add new address" at bounding box center [209, 151] width 112 height 22
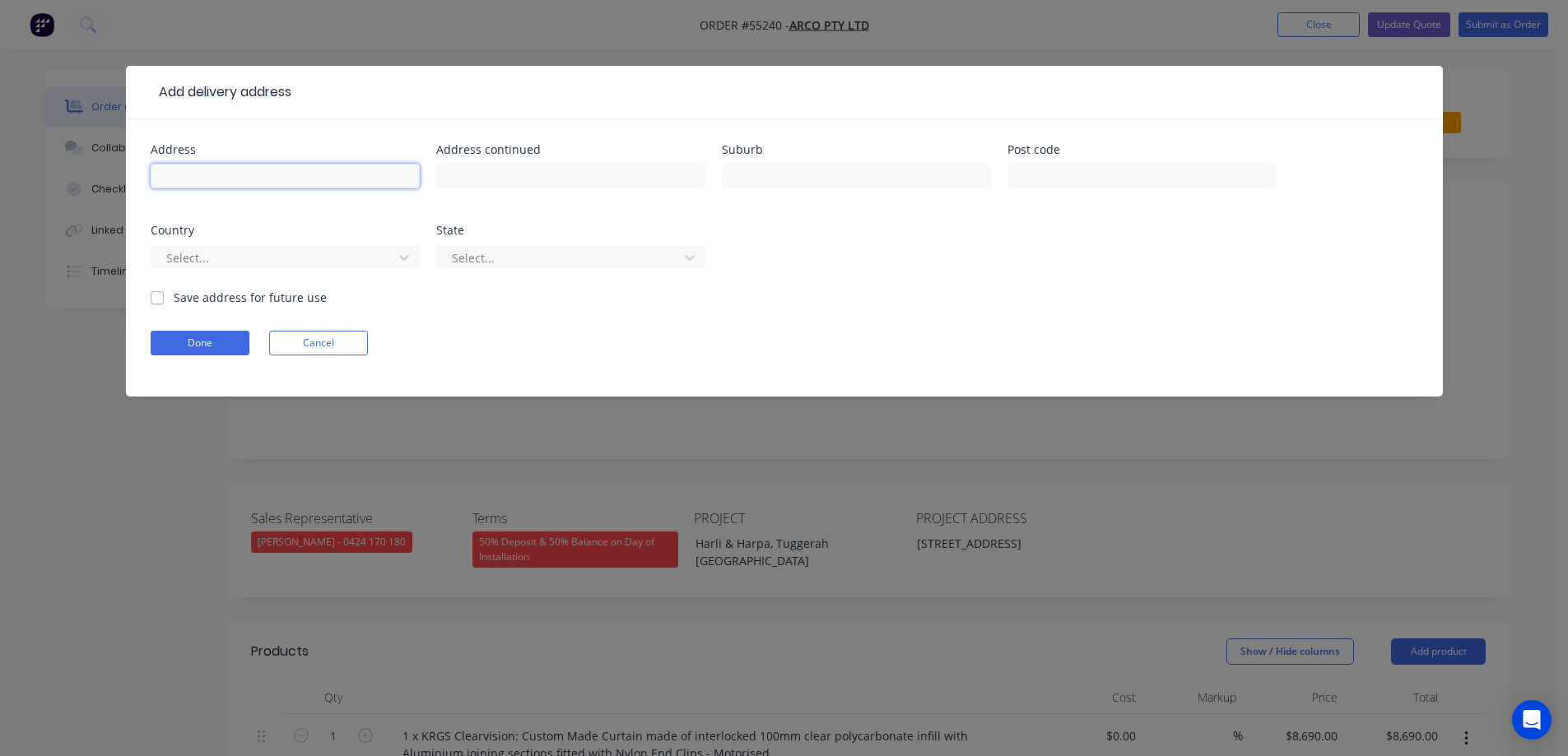
click at [256, 165] on input "text" at bounding box center [286, 176] width 270 height 24
type input "Harli & Harpa, Shop 1032, Westfield Tuggerah,"
click at [505, 181] on input "text" at bounding box center [571, 176] width 270 height 24
type input "50 Wyong Road,"
click at [777, 179] on input "text" at bounding box center [857, 176] width 270 height 24
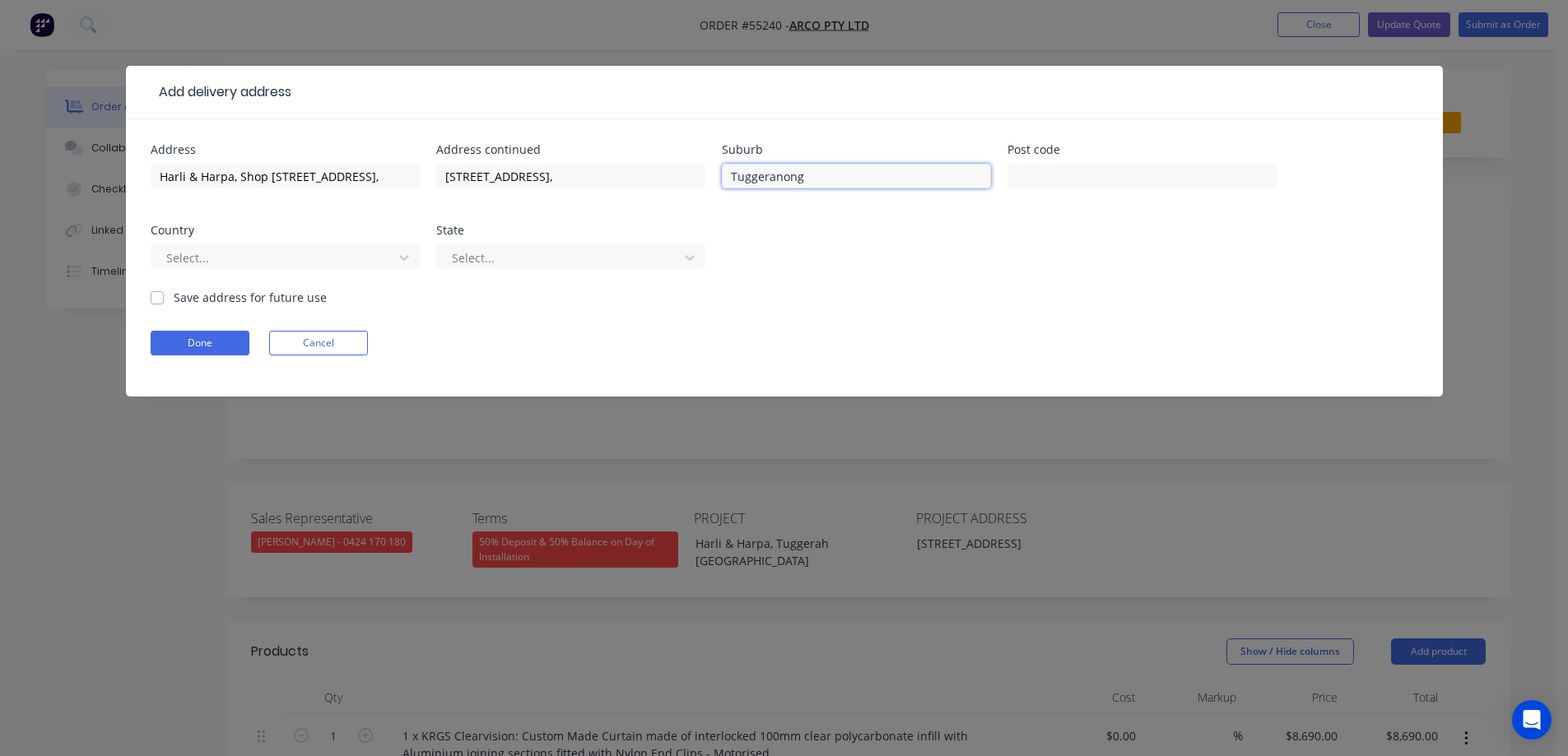
drag, startPoint x: 803, startPoint y: 177, endPoint x: 767, endPoint y: 181, distance: 36.2
click at [767, 181] on input "Tuggeranong" at bounding box center [857, 176] width 270 height 24
type input "Tuggerah"
click at [1080, 167] on input "text" at bounding box center [1142, 176] width 270 height 24
type input "2259"
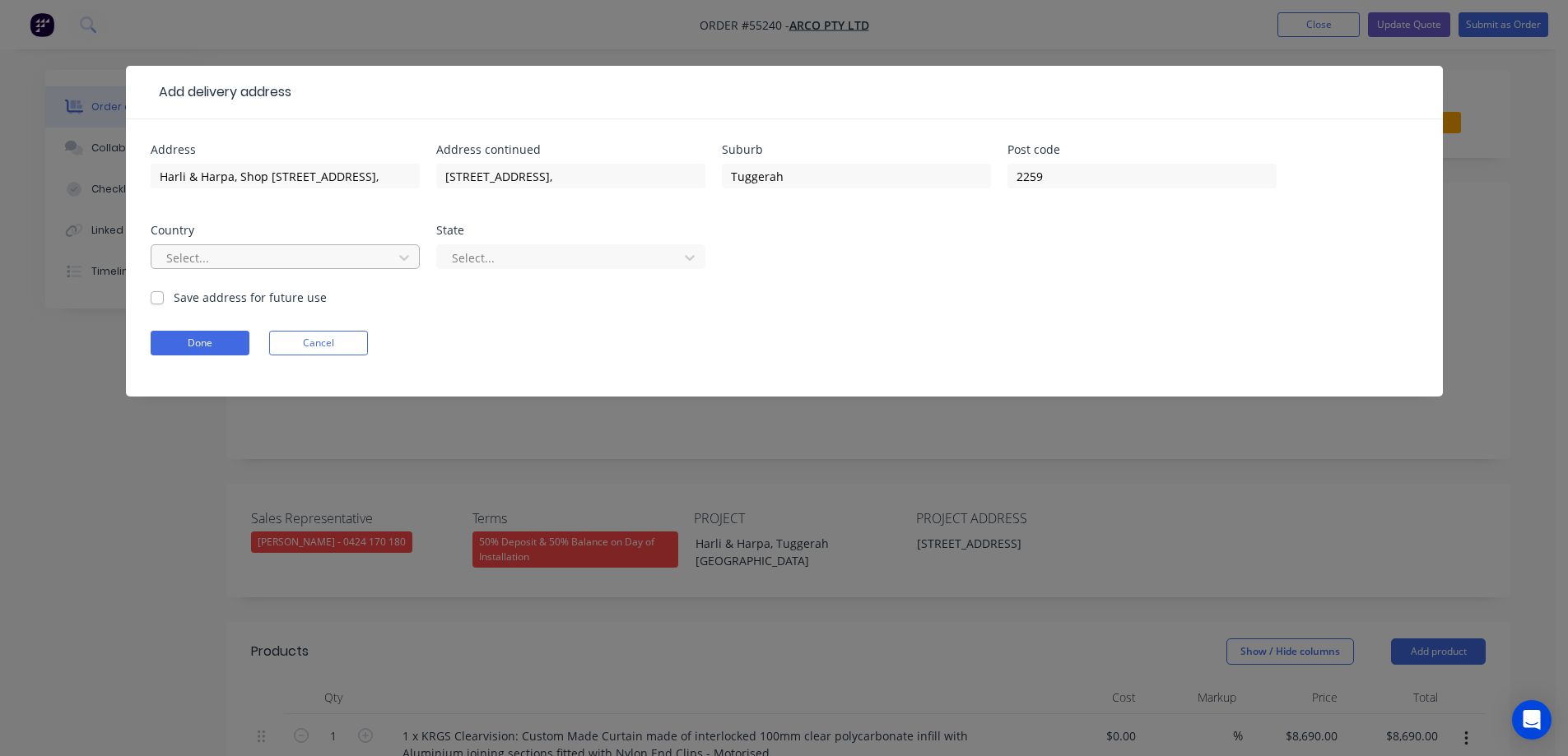
click at [286, 245] on div "Select..." at bounding box center [274, 257] width 229 height 24
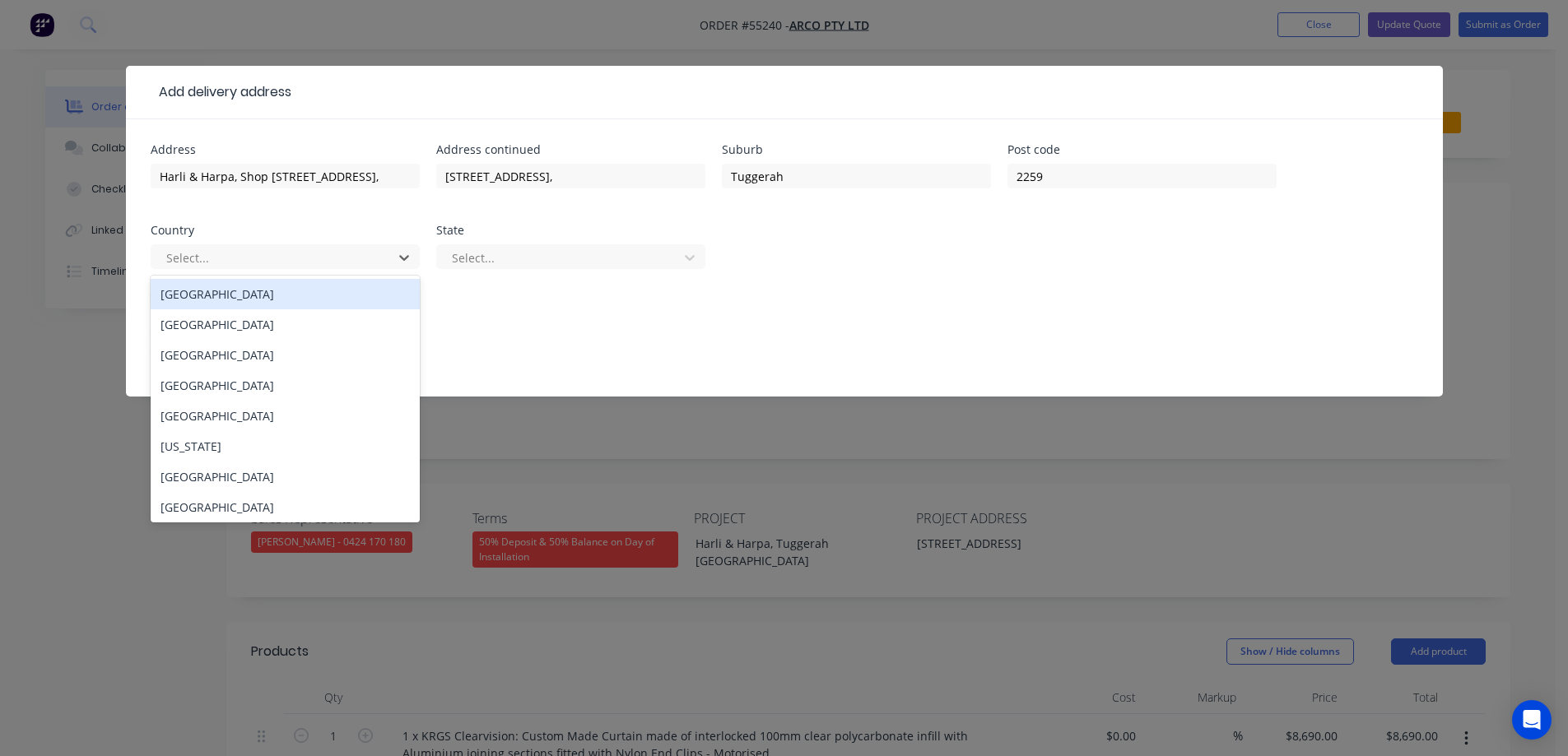
click at [230, 295] on div "Australia" at bounding box center [286, 294] width 270 height 31
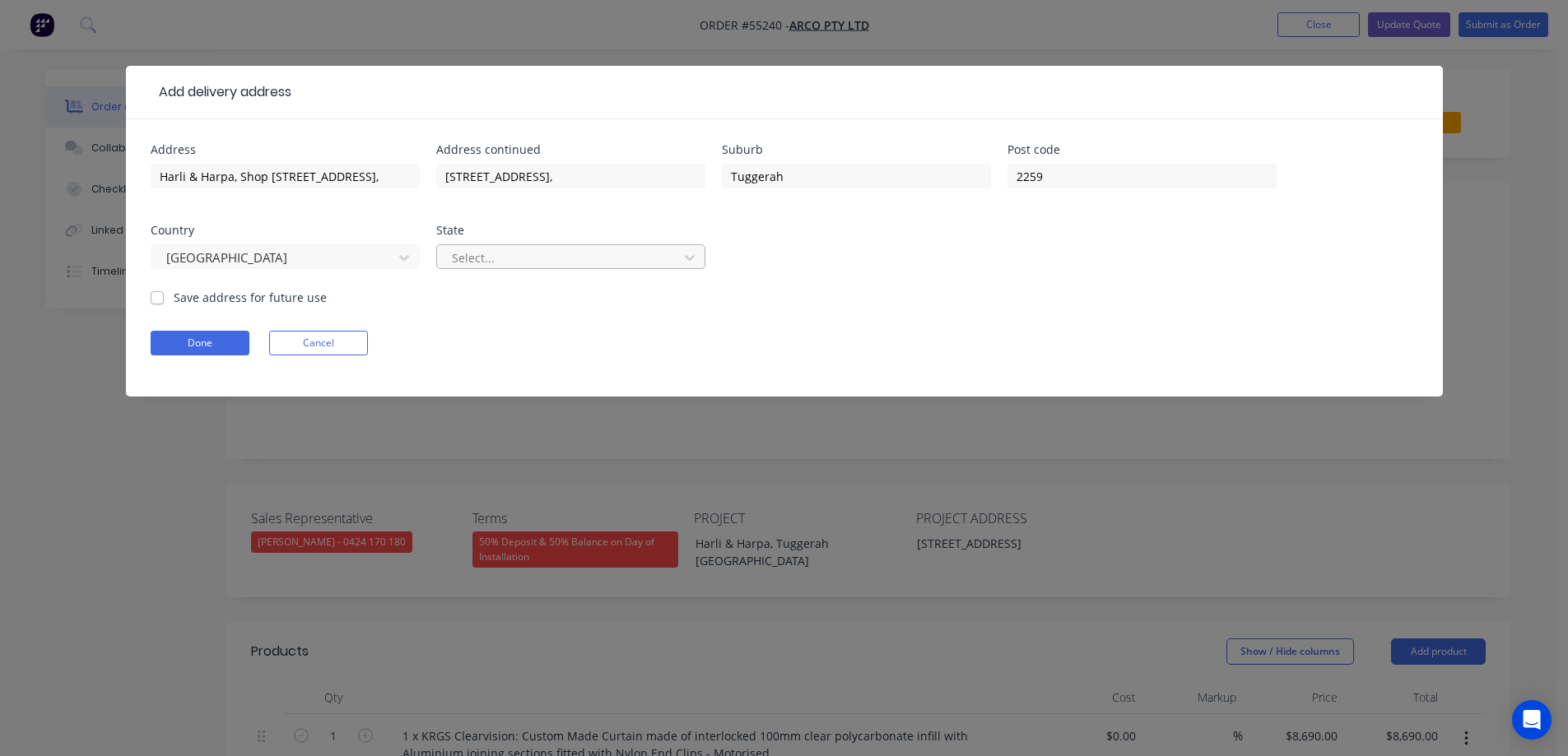
click at [516, 260] on div at bounding box center [560, 258] width 220 height 21
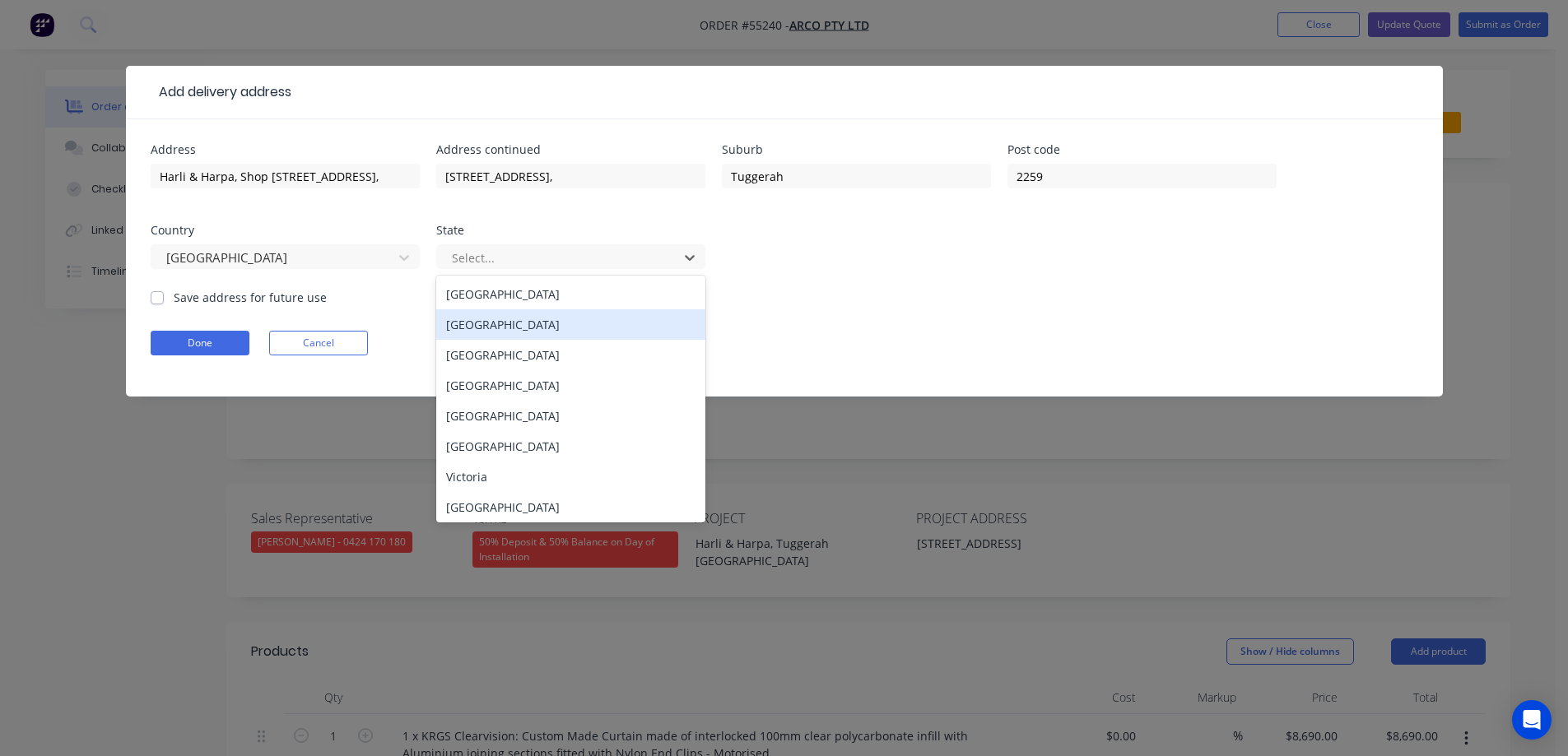
click at [500, 325] on div "New South Wales" at bounding box center [571, 325] width 270 height 31
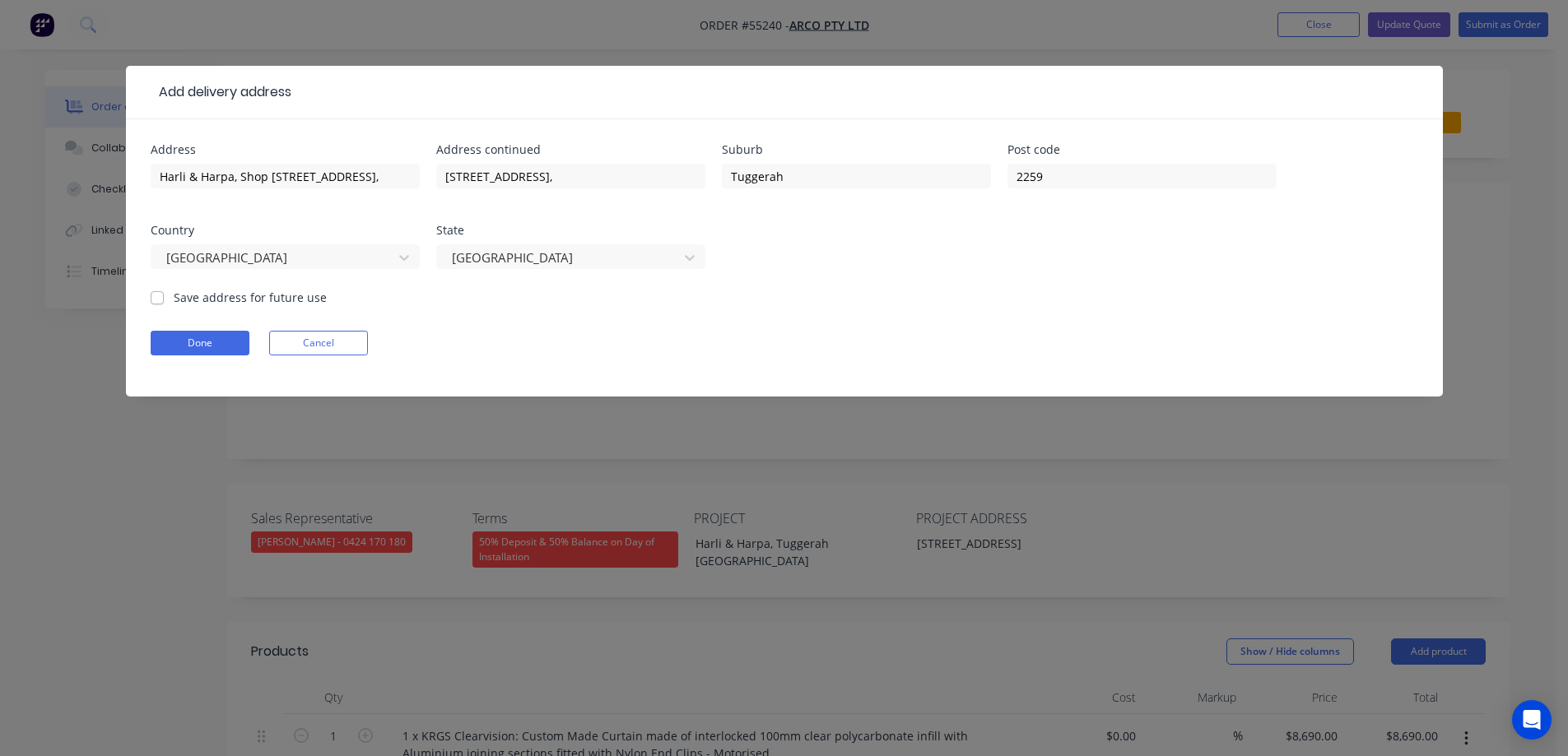
click at [196, 295] on label "Save address for future use" at bounding box center [251, 298] width 154 height 17
click at [164, 295] on input "Save address for future use" at bounding box center [157, 297] width 13 height 16
checkbox input "true"
click at [191, 344] on button "Done" at bounding box center [200, 343] width 99 height 24
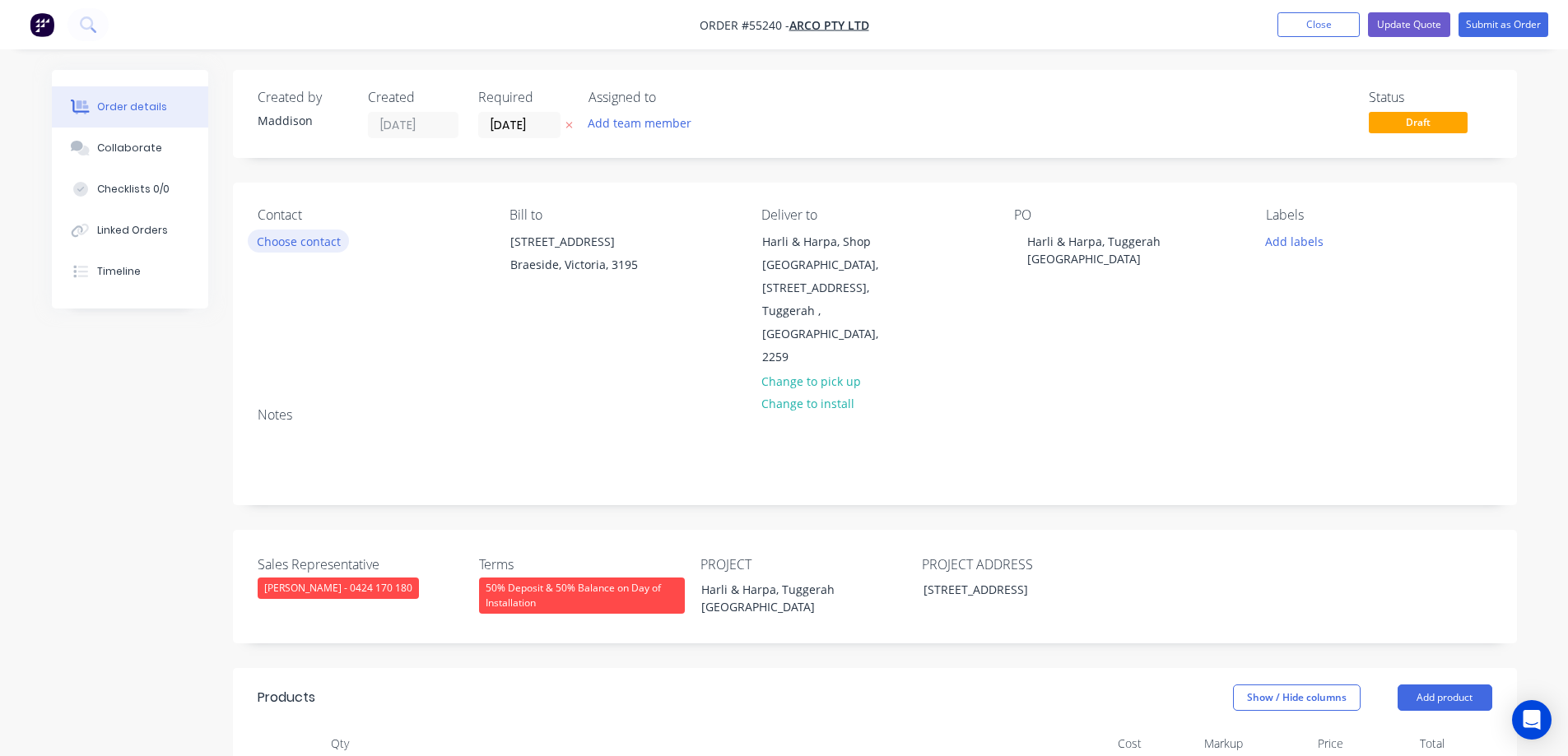
click at [296, 243] on button "Choose contact" at bounding box center [299, 240] width 101 height 22
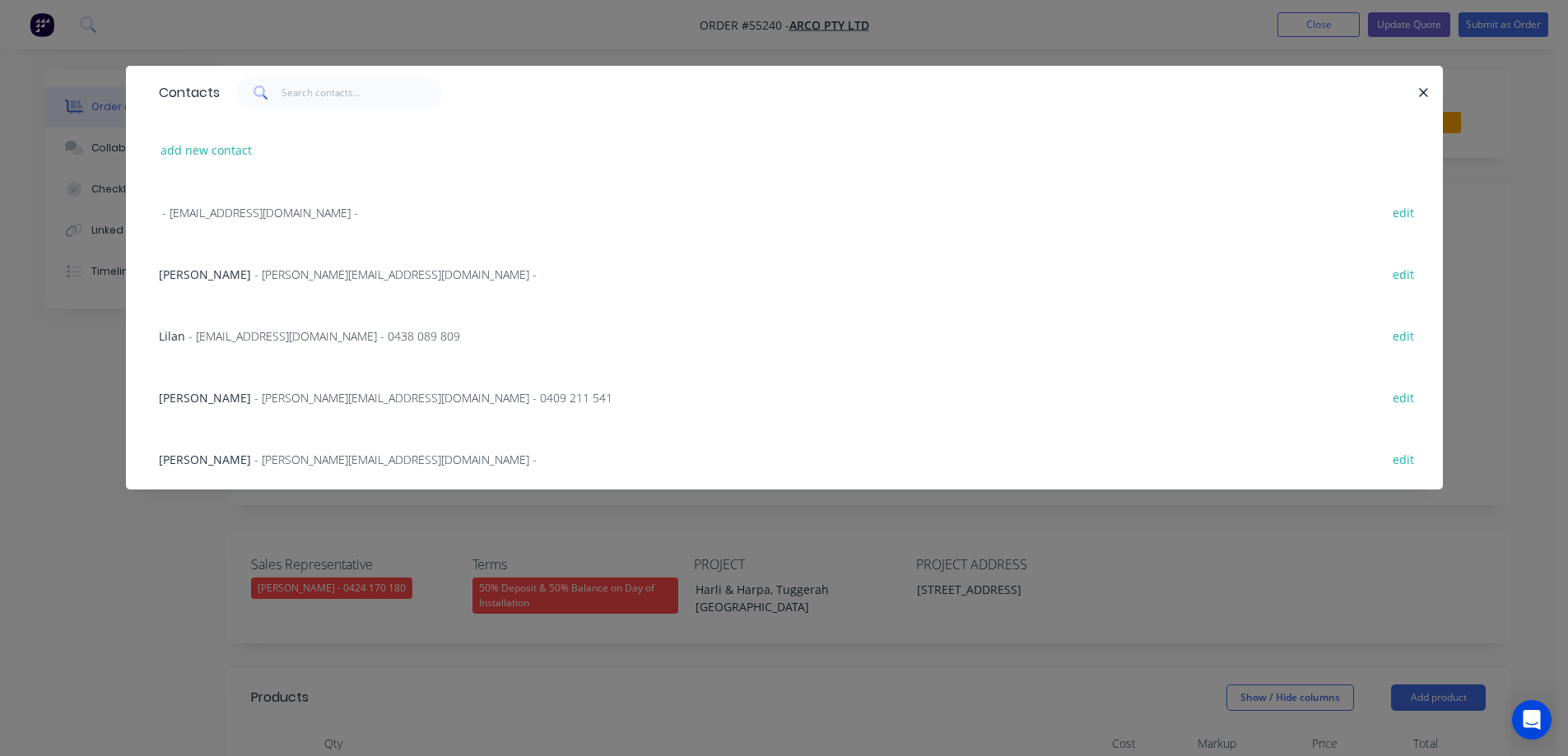
click at [255, 276] on span "- steveb@arco.com.au -" at bounding box center [396, 274] width 283 height 16
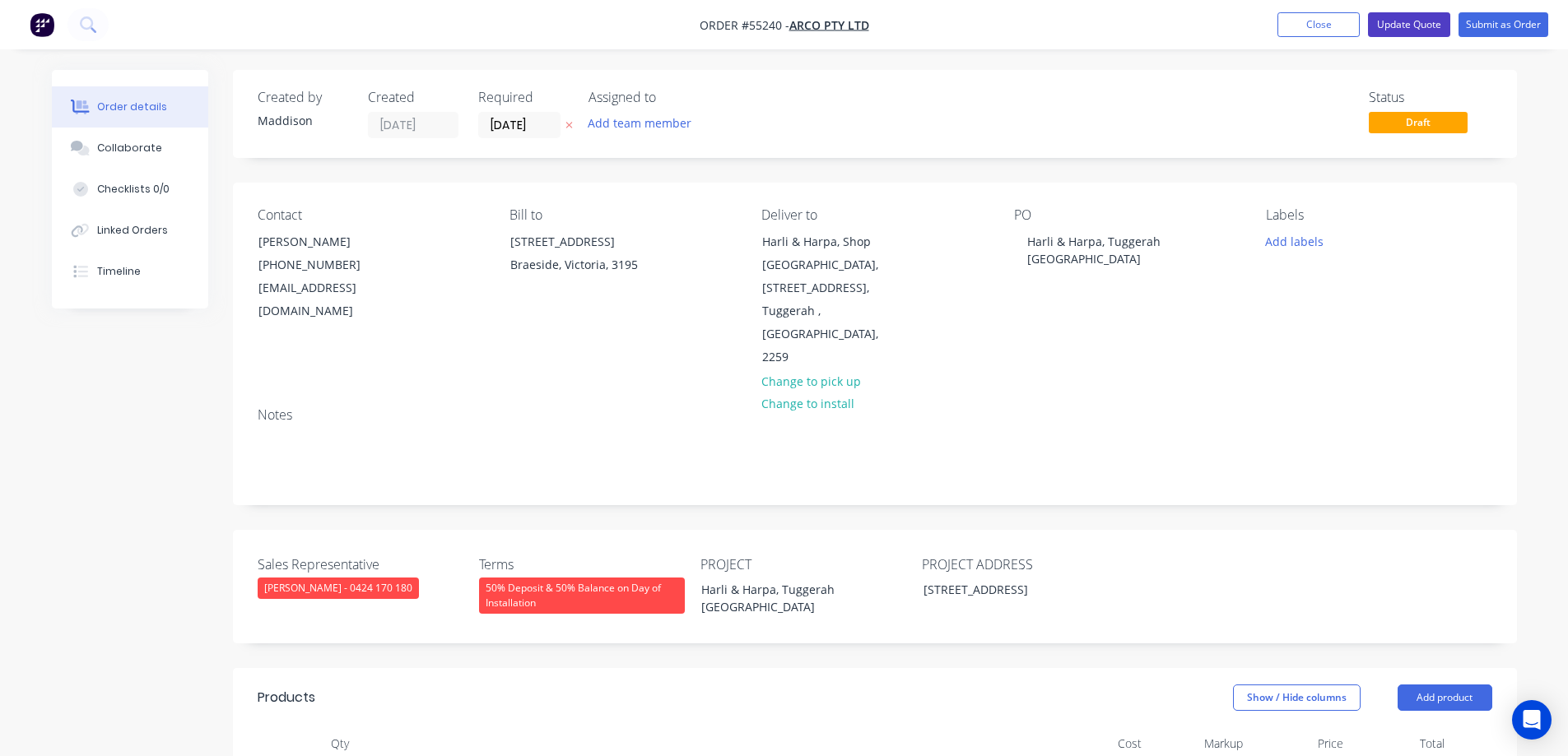
click at [1408, 14] on button "Update Quote" at bounding box center [1410, 24] width 82 height 24
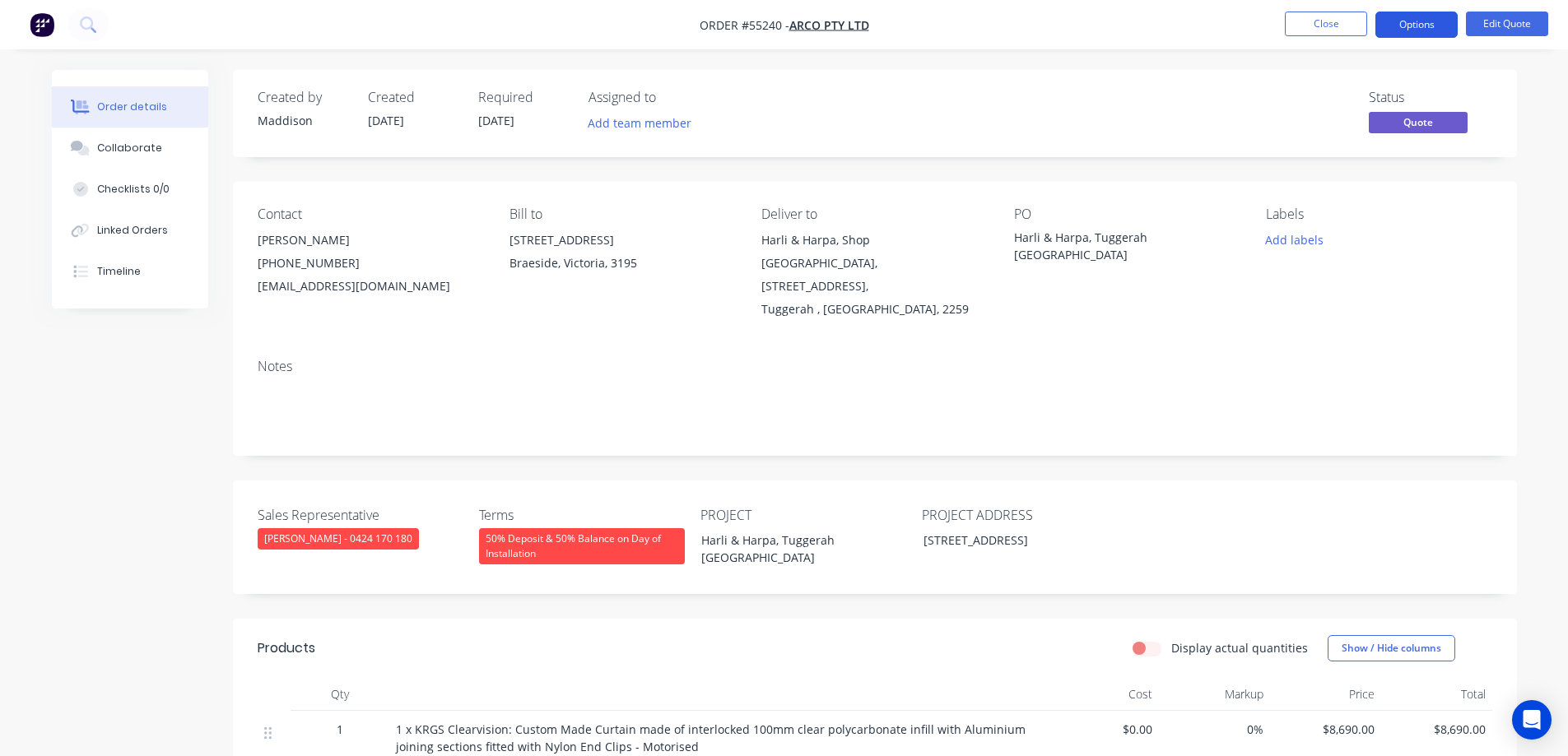
click at [1414, 22] on button "Options" at bounding box center [1417, 24] width 82 height 26
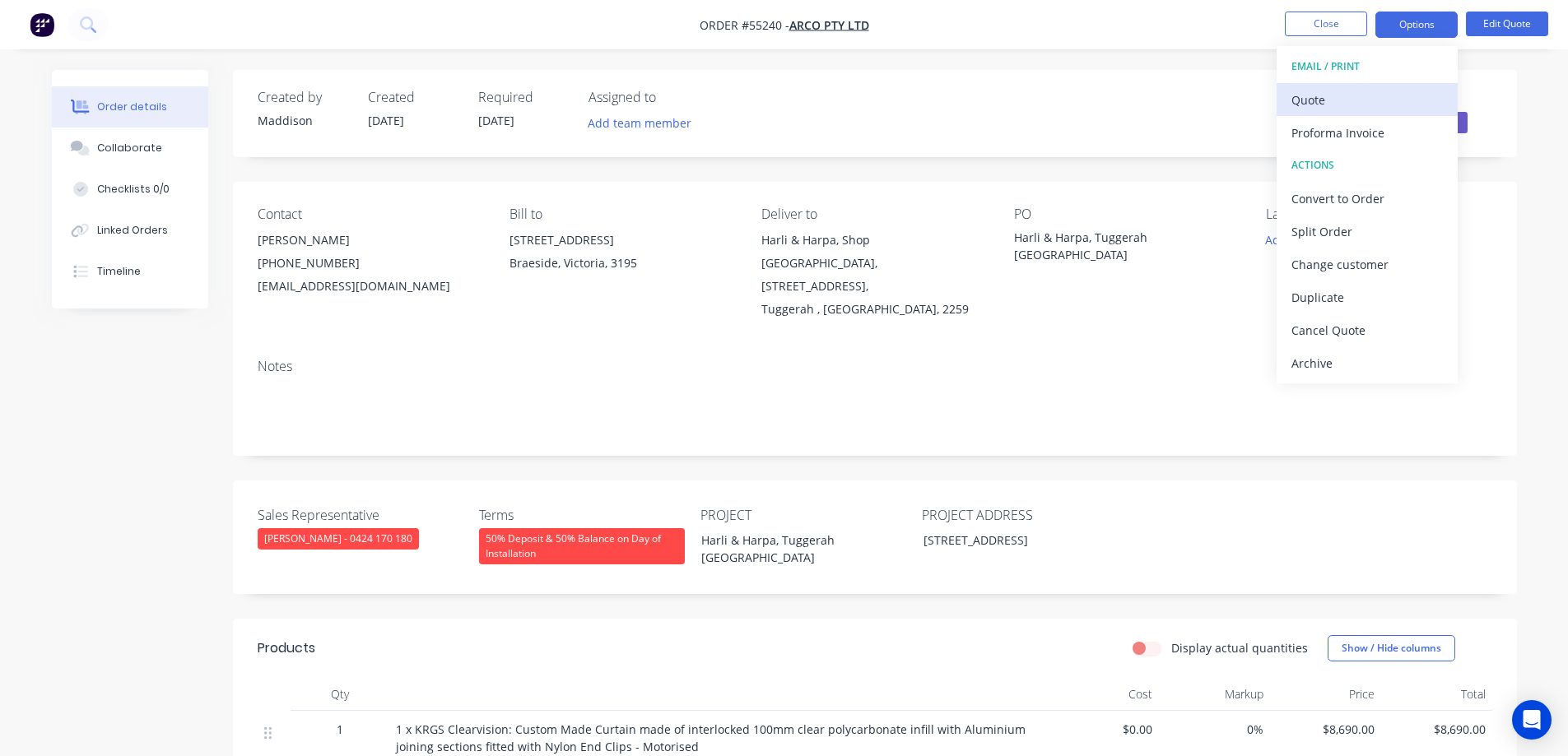
click at [1356, 88] on div "Quote" at bounding box center [1368, 100] width 152 height 24
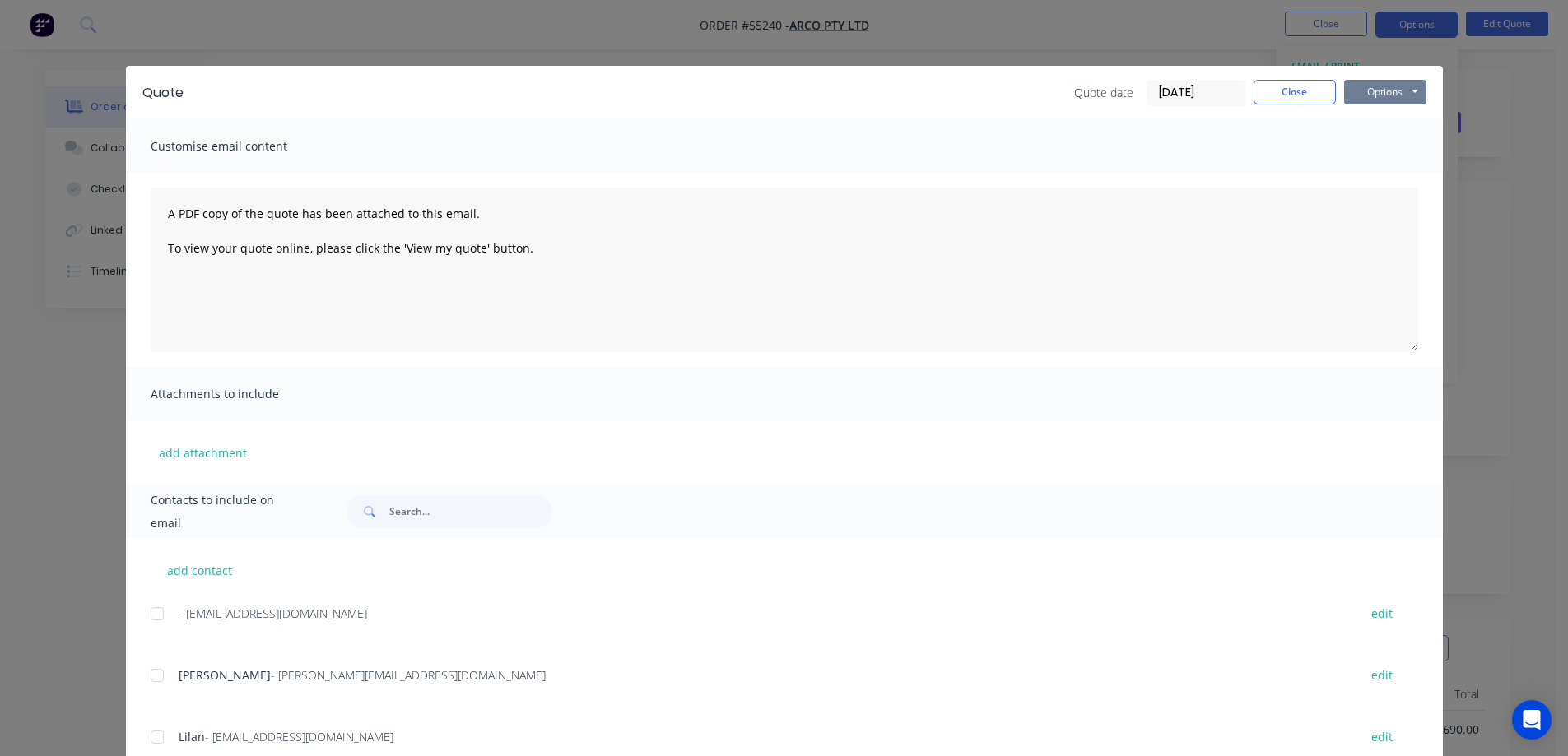
click at [1364, 87] on button "Options" at bounding box center [1385, 92] width 82 height 24
click at [1378, 147] on button "Print" at bounding box center [1397, 148] width 106 height 27
drag, startPoint x: 406, startPoint y: 142, endPoint x: 441, endPoint y: 93, distance: 60.2
click at [407, 139] on div "Customise email content" at bounding box center [784, 146] width 1317 height 53
click at [518, 51] on div "Quote Quote date 03/09/25 Close Options Preview Print Email Customise email con…" at bounding box center [784, 378] width 1568 height 756
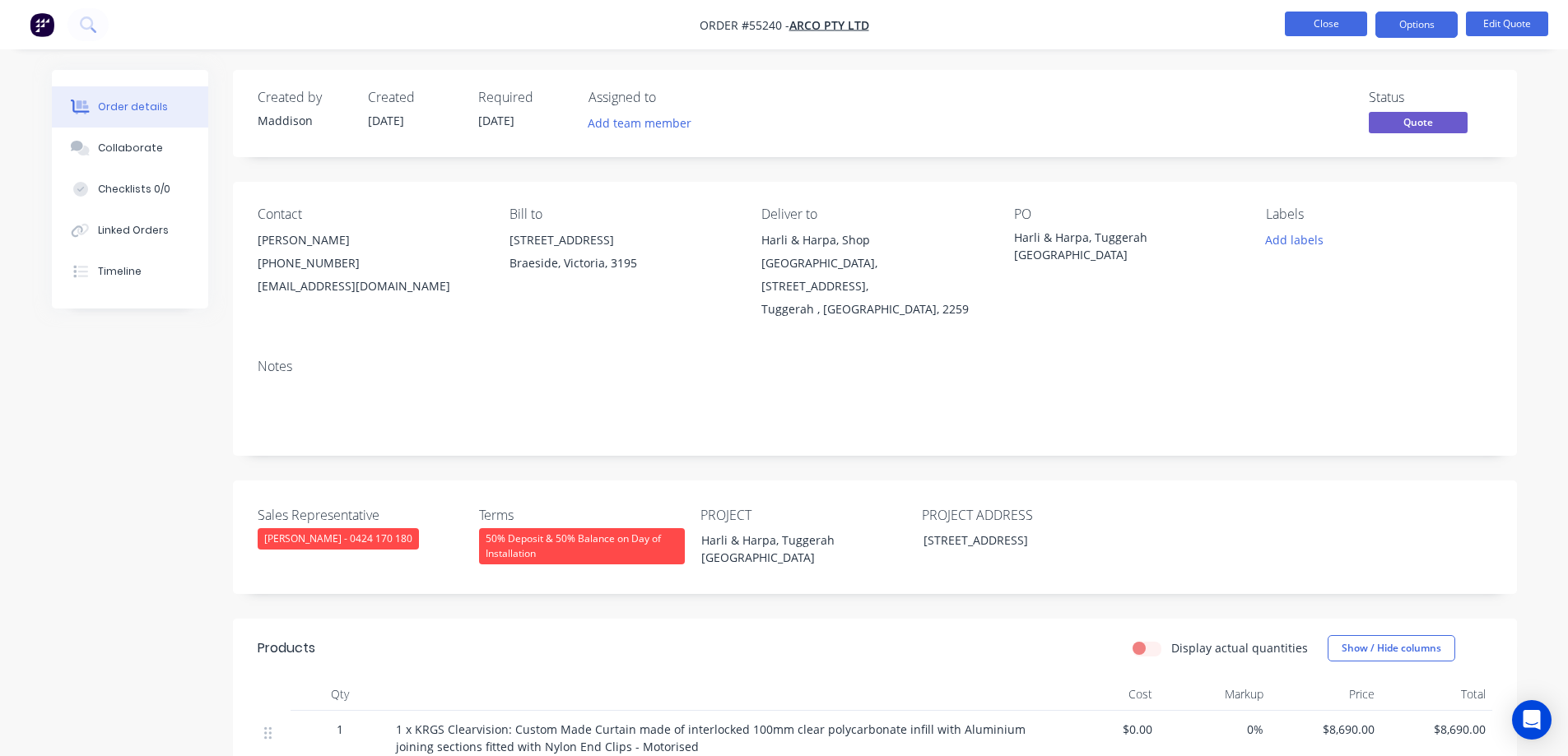
click at [1338, 18] on button "Close" at bounding box center [1326, 23] width 82 height 24
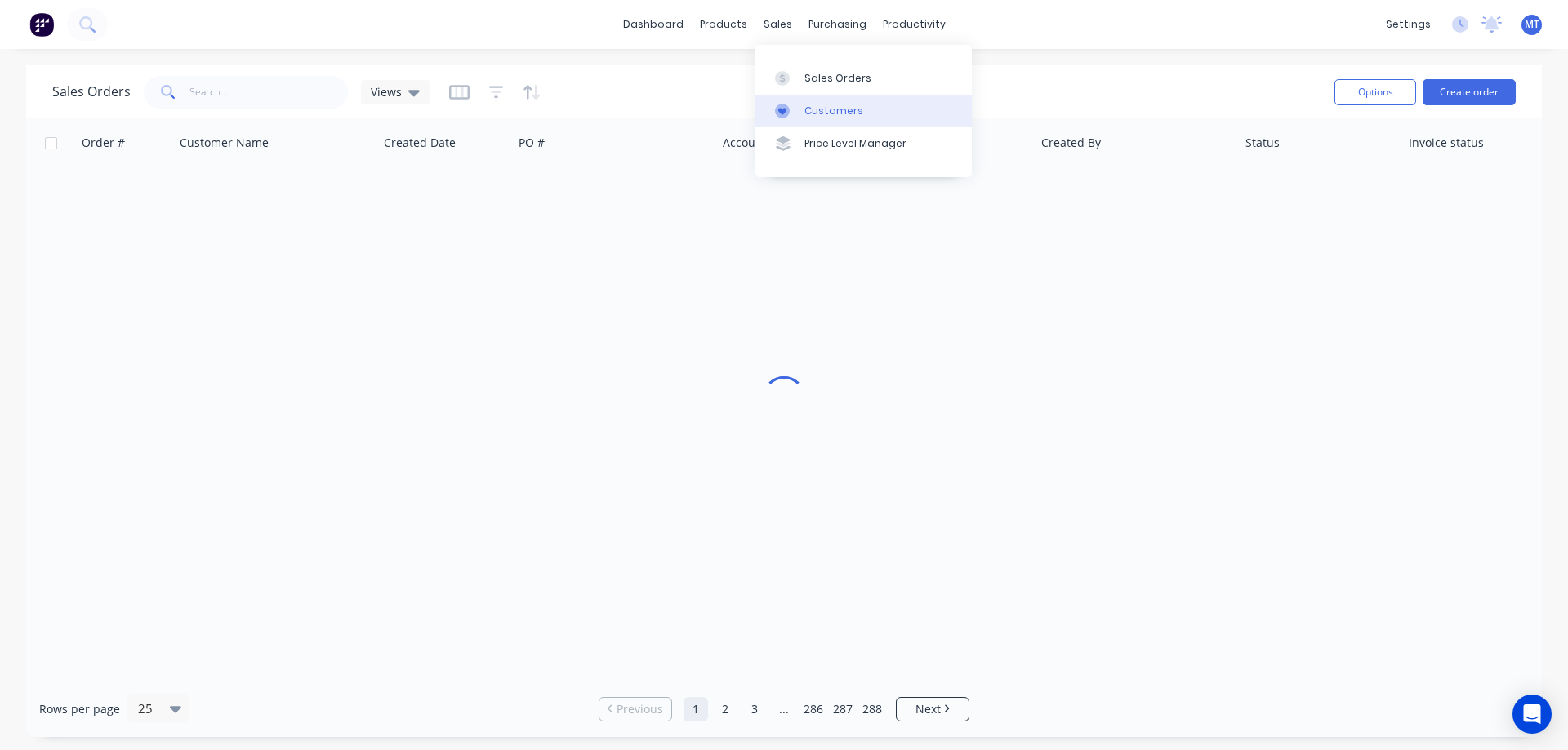
click at [797, 100] on link "Customers" at bounding box center [862, 110] width 216 height 32
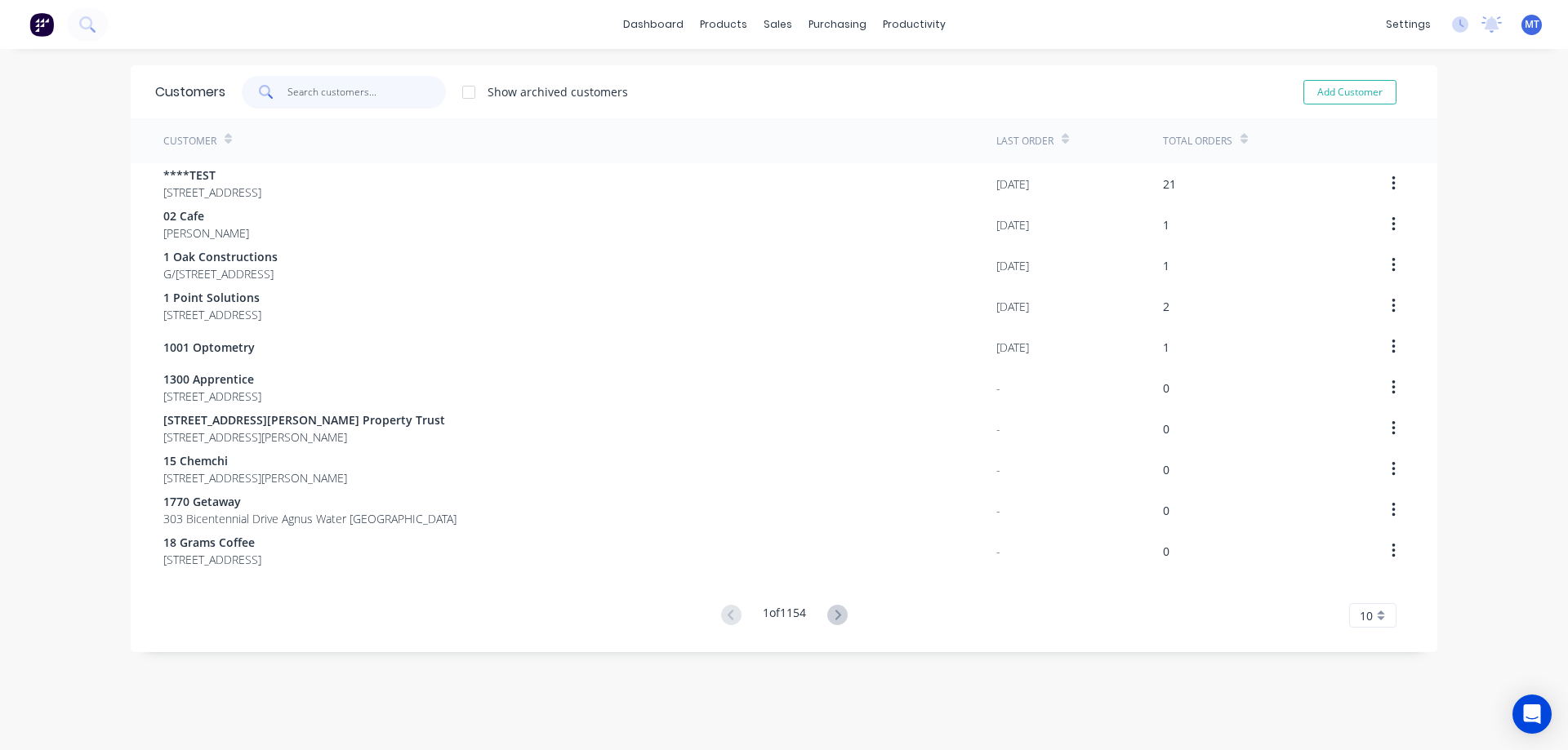
click at [365, 93] on input "text" at bounding box center [367, 92] width 159 height 32
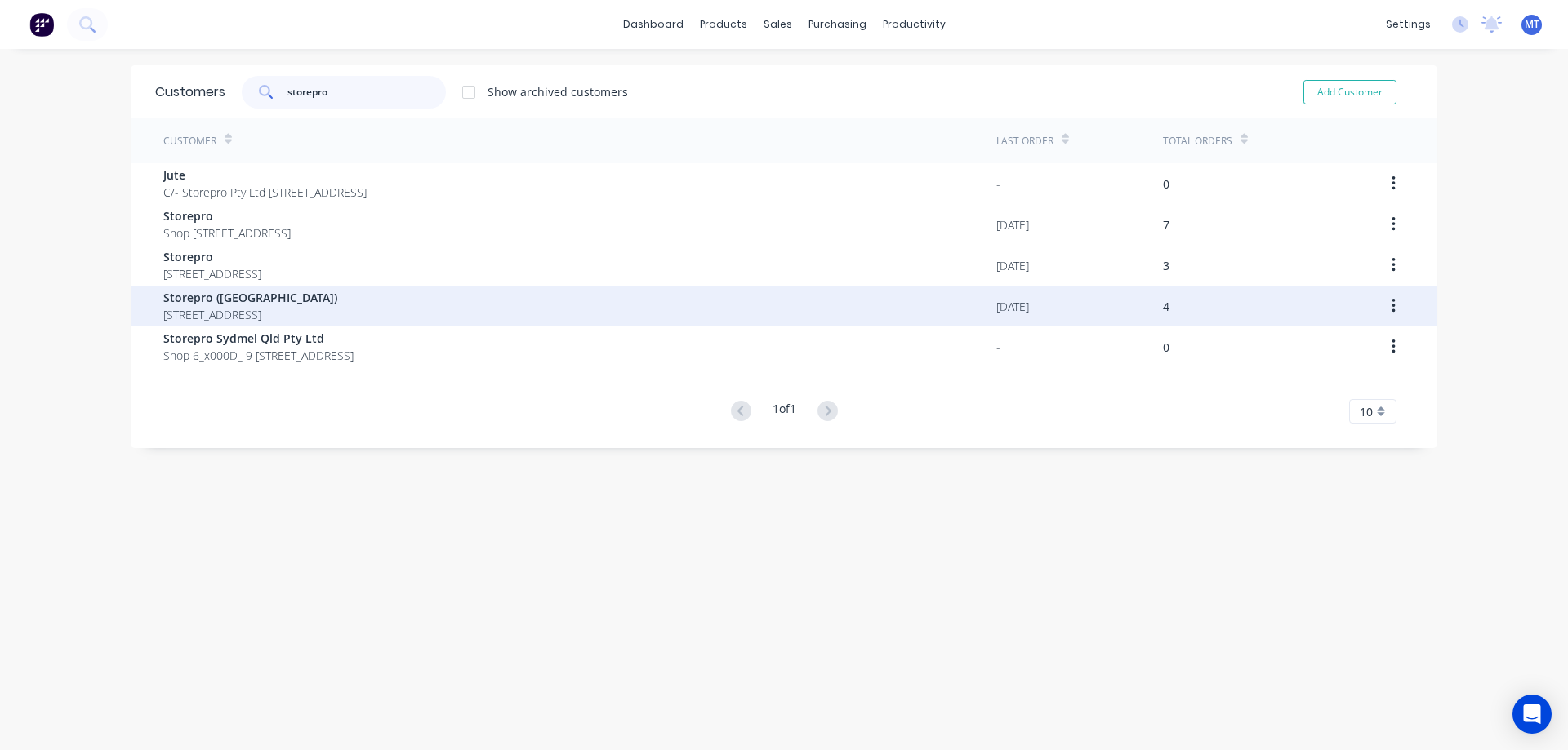
type input "storepro"
click at [308, 307] on span "144 Old Pittwater Rd Brookvale New South Wales" at bounding box center [250, 315] width 174 height 17
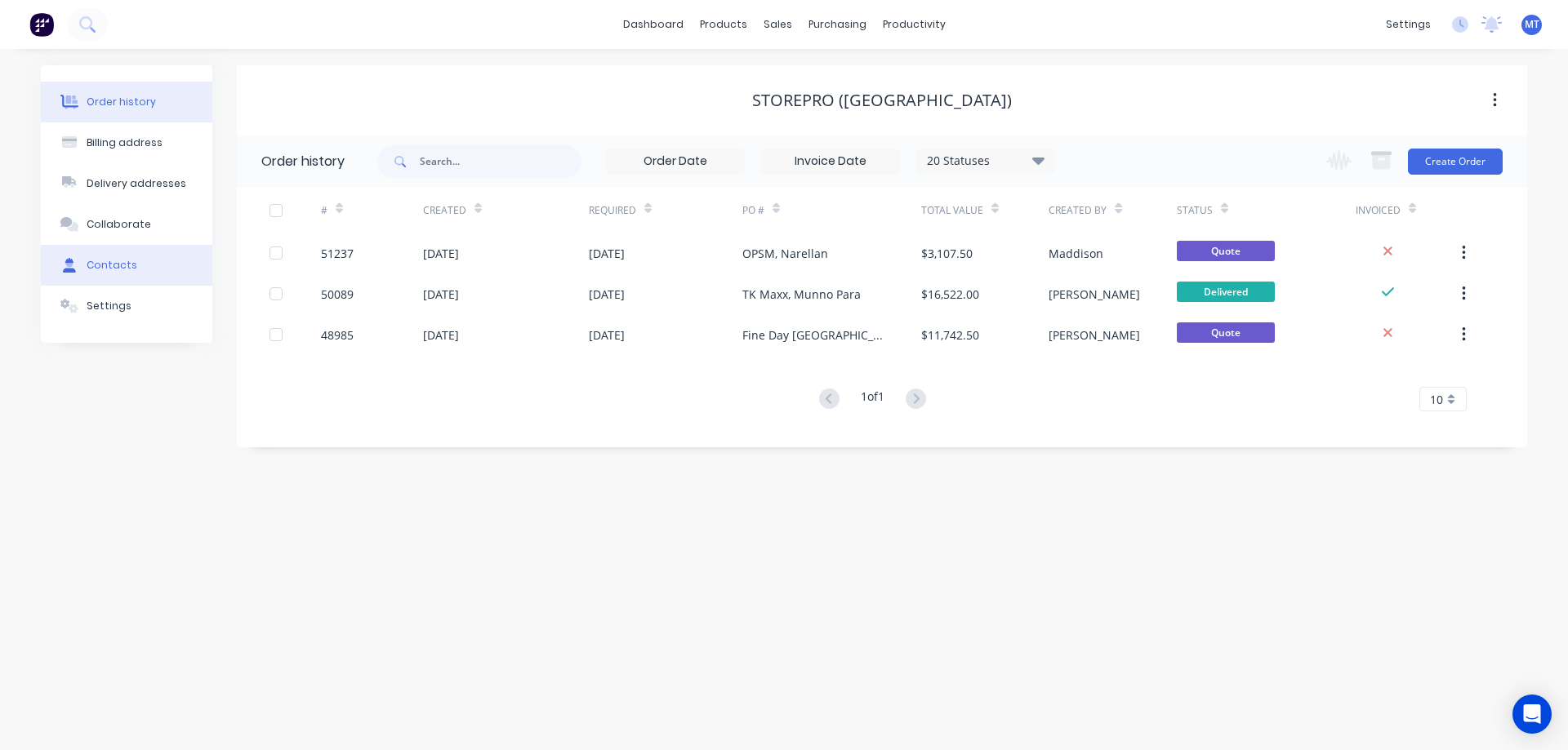
click at [121, 265] on div "Contacts" at bounding box center [111, 265] width 51 height 15
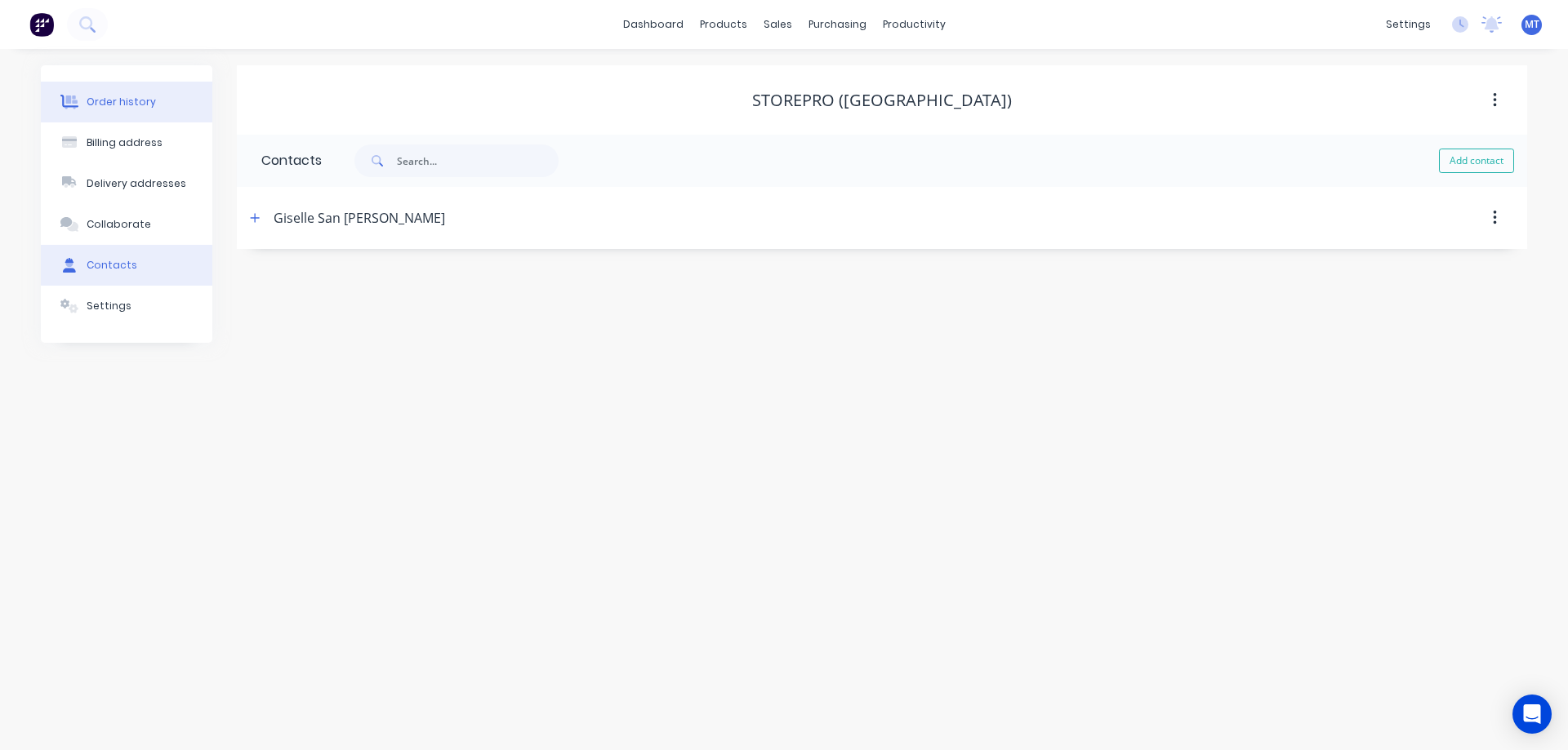
click at [106, 105] on div "Order history" at bounding box center [121, 102] width 70 height 15
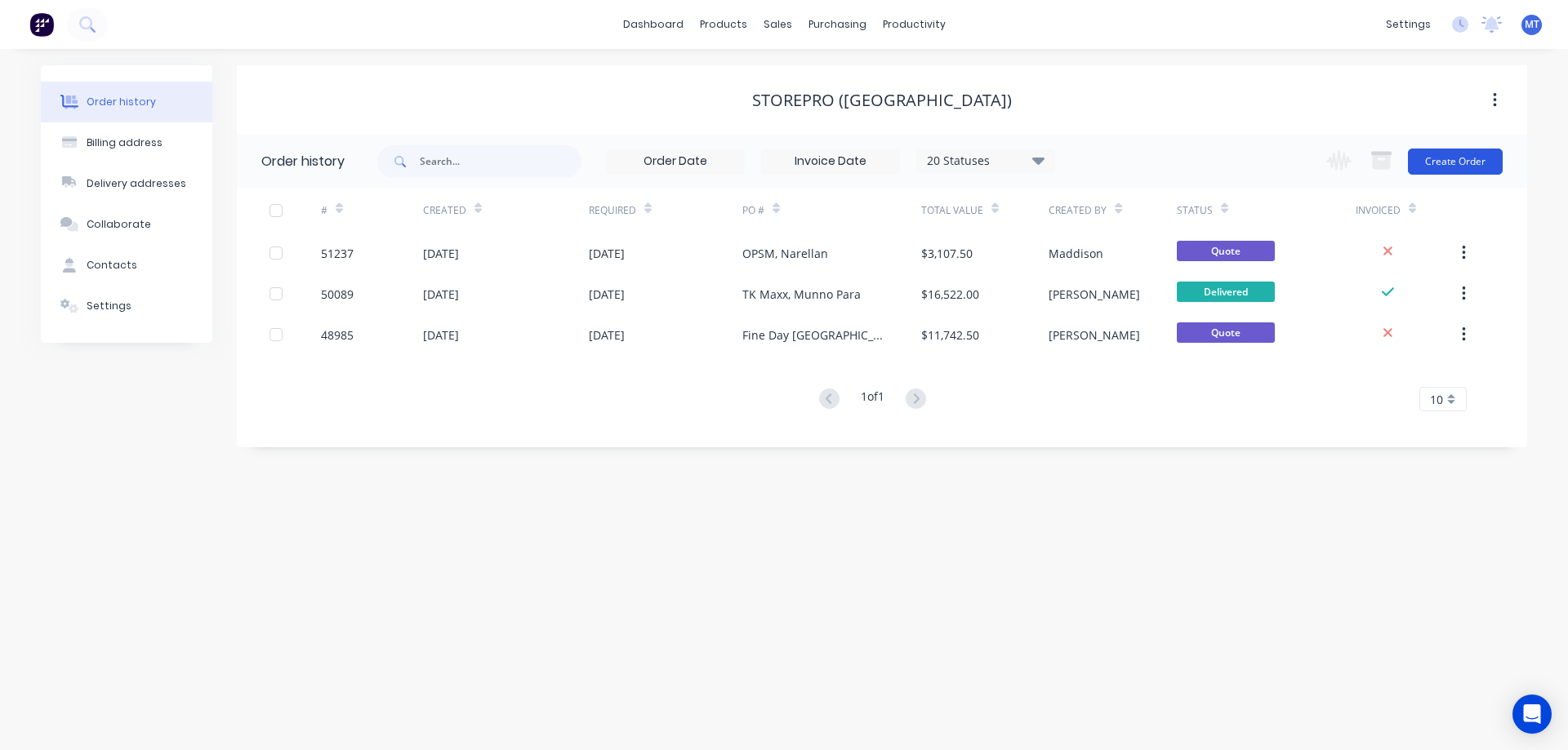
click at [1447, 158] on button "Create Order" at bounding box center [1455, 162] width 95 height 26
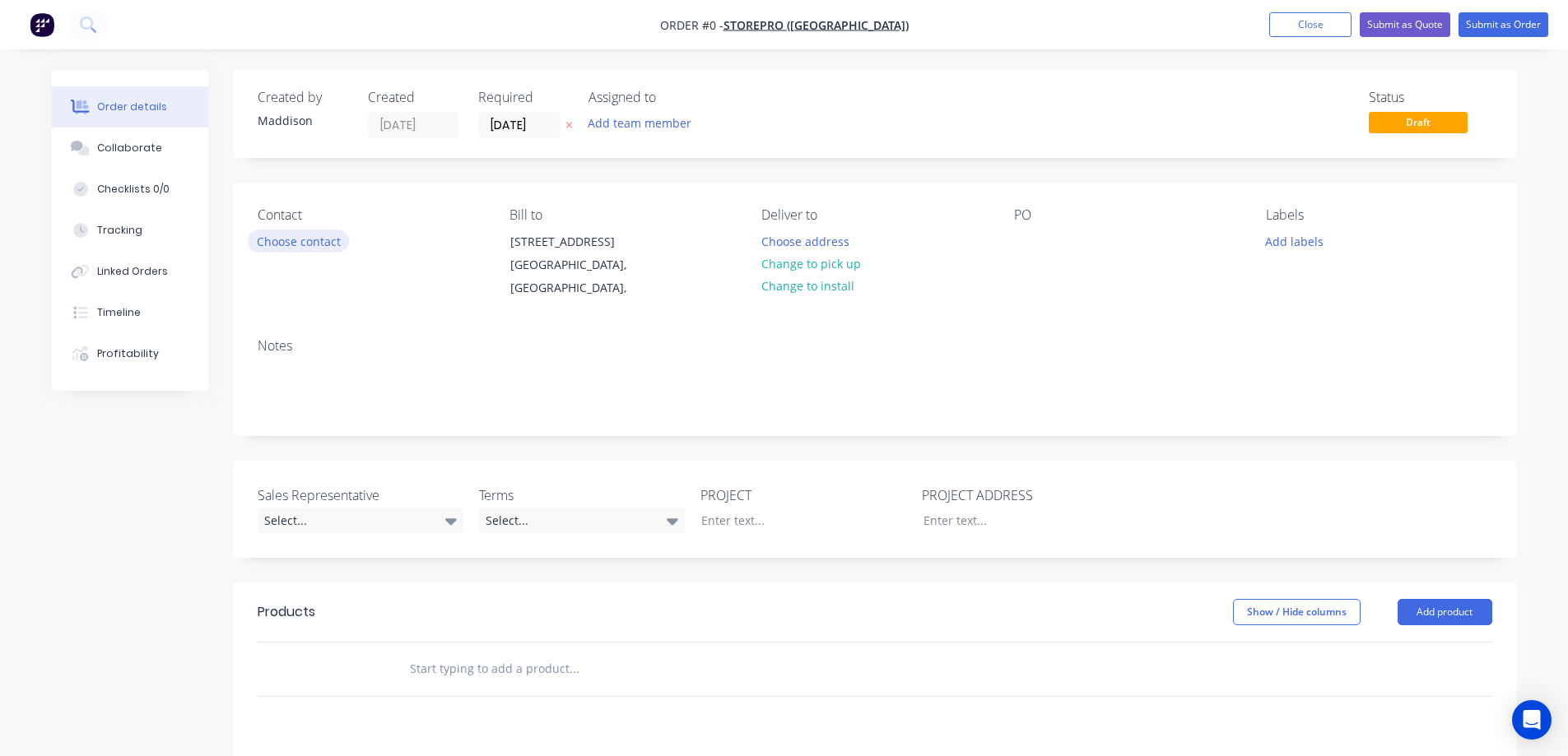
click at [322, 242] on button "Choose contact" at bounding box center [299, 240] width 101 height 22
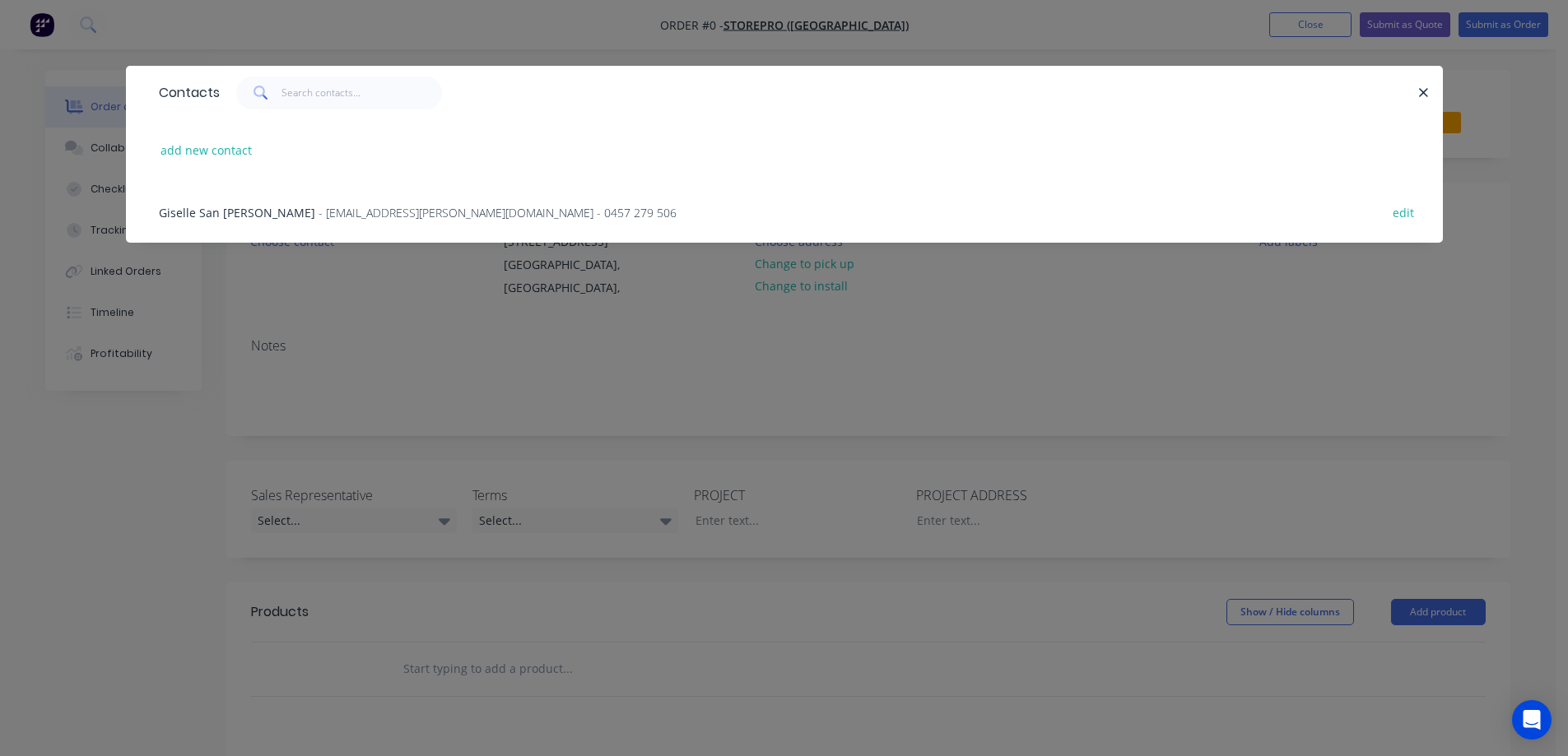
click at [241, 209] on span "Giselle San Juan" at bounding box center [237, 212] width 156 height 16
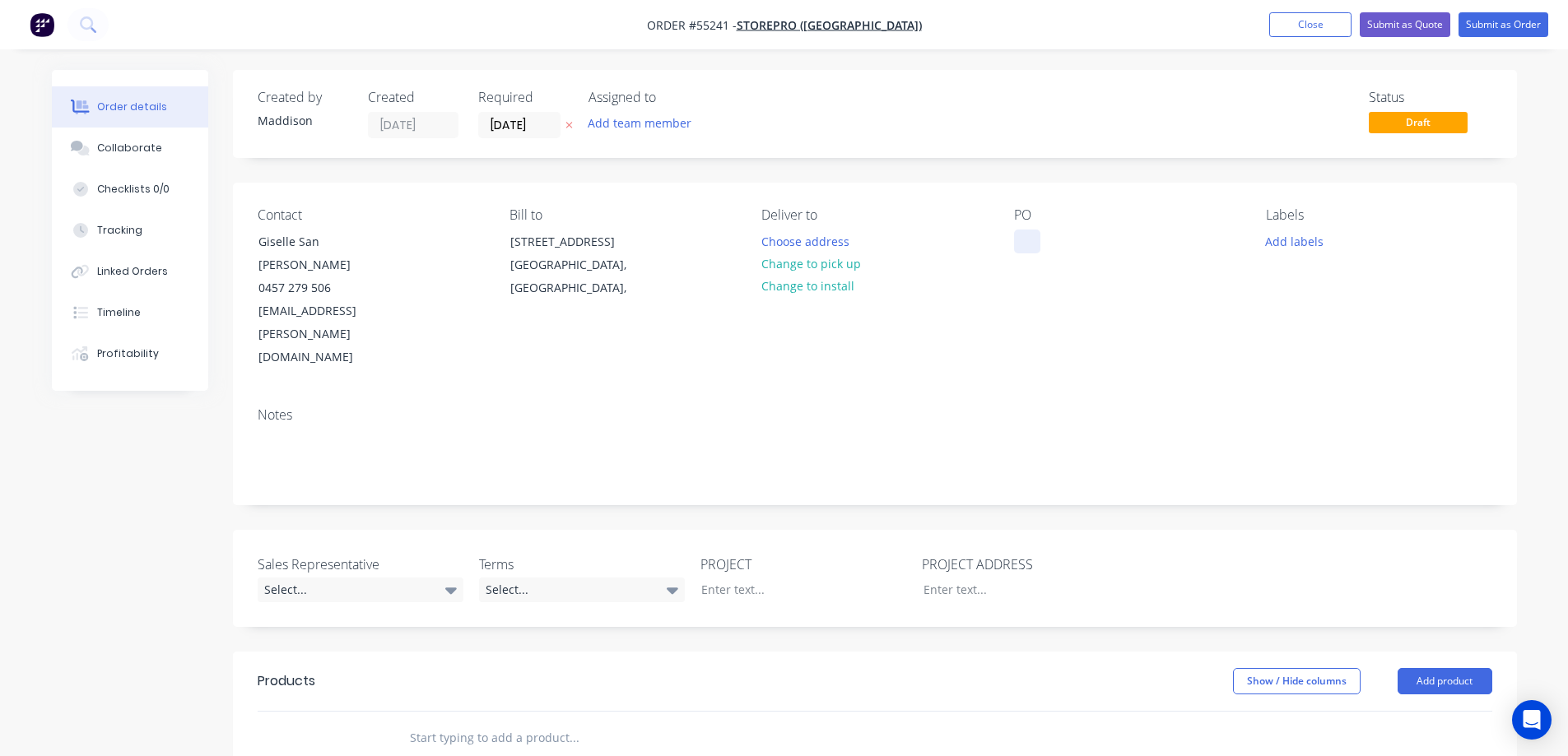
click at [1025, 238] on div at bounding box center [1027, 241] width 26 height 24
click at [814, 243] on button "Choose address" at bounding box center [805, 240] width 106 height 22
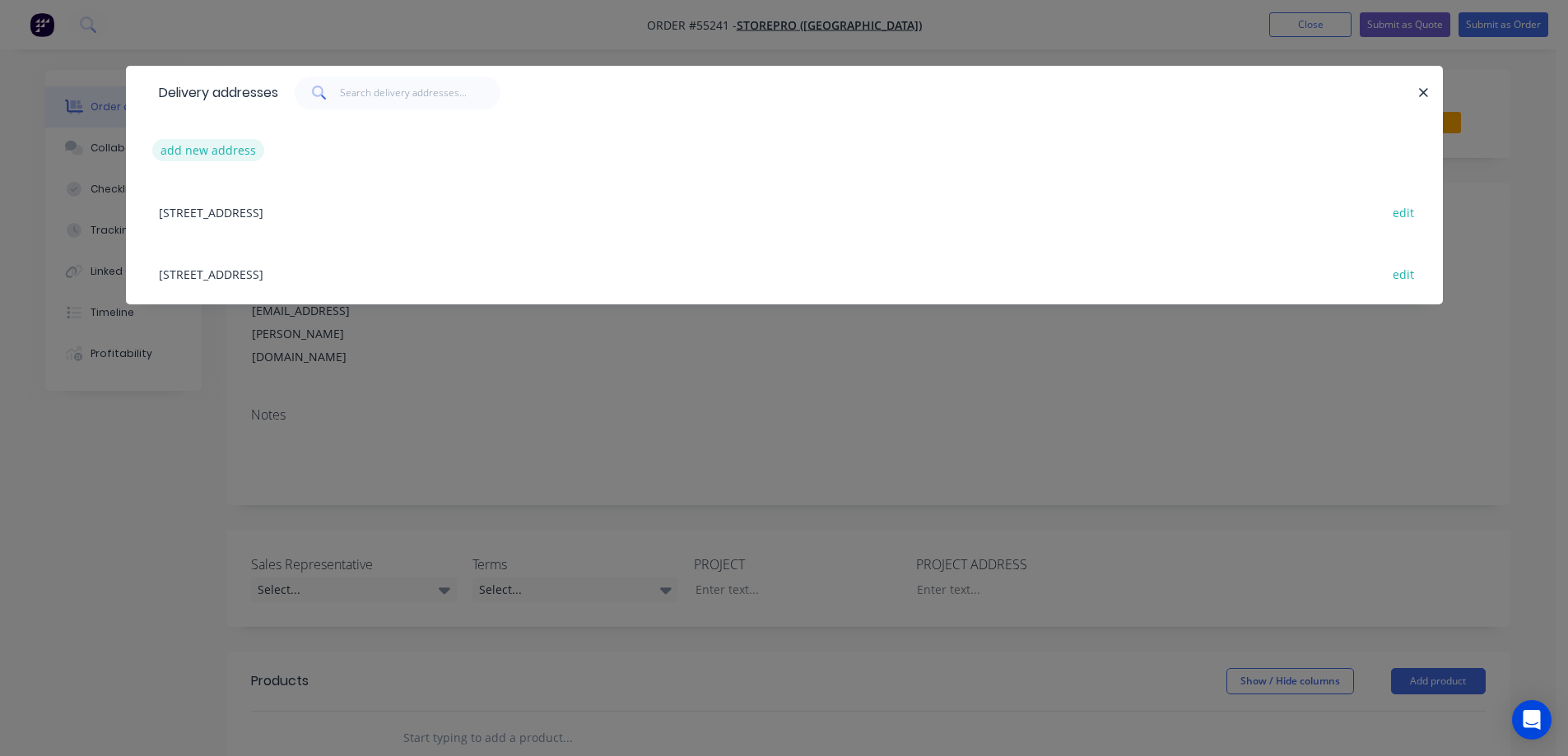
click at [215, 155] on button "add new address" at bounding box center [209, 151] width 112 height 22
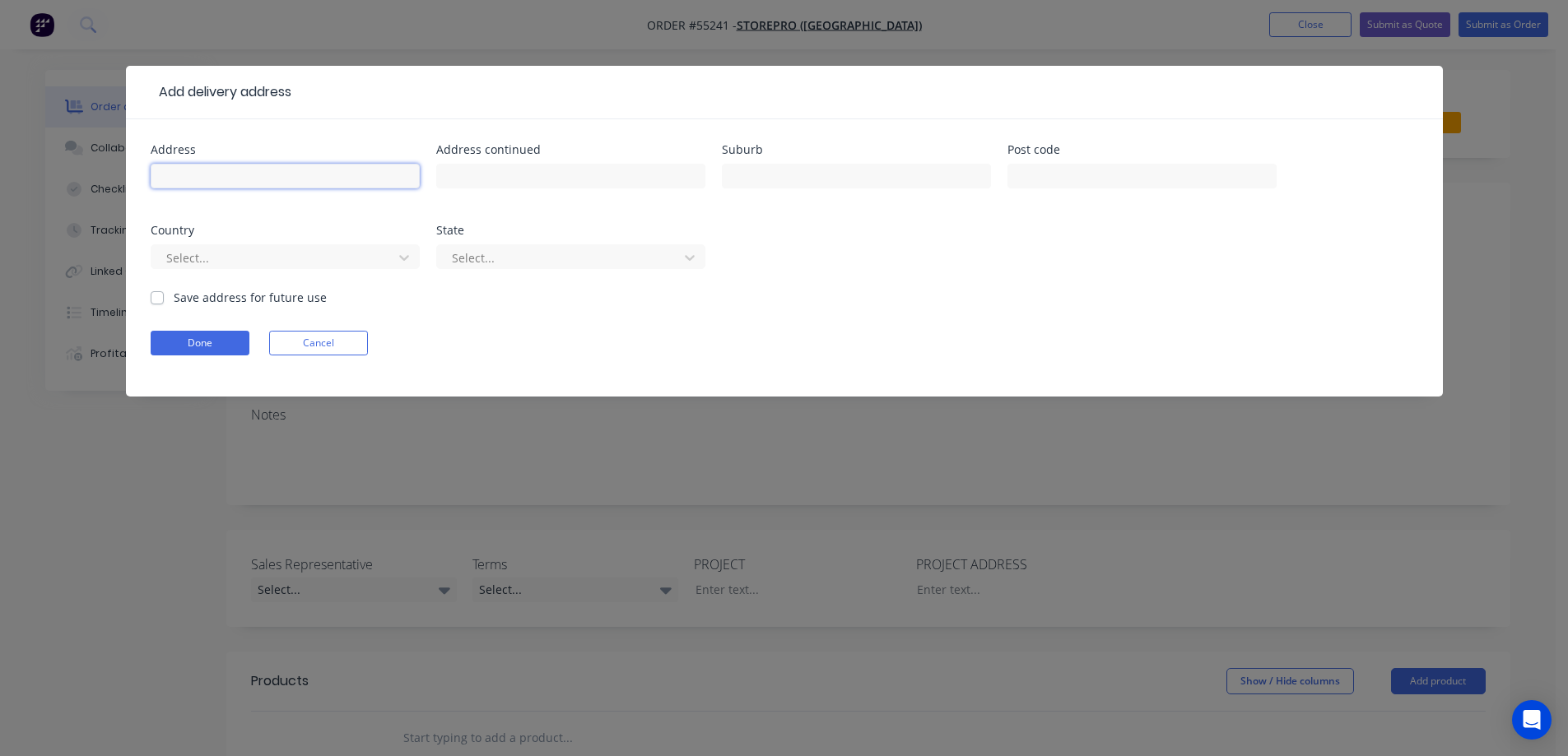
click at [228, 172] on input "text" at bounding box center [286, 176] width 270 height 24
type input "B"
type input "Botany"
type input "n"
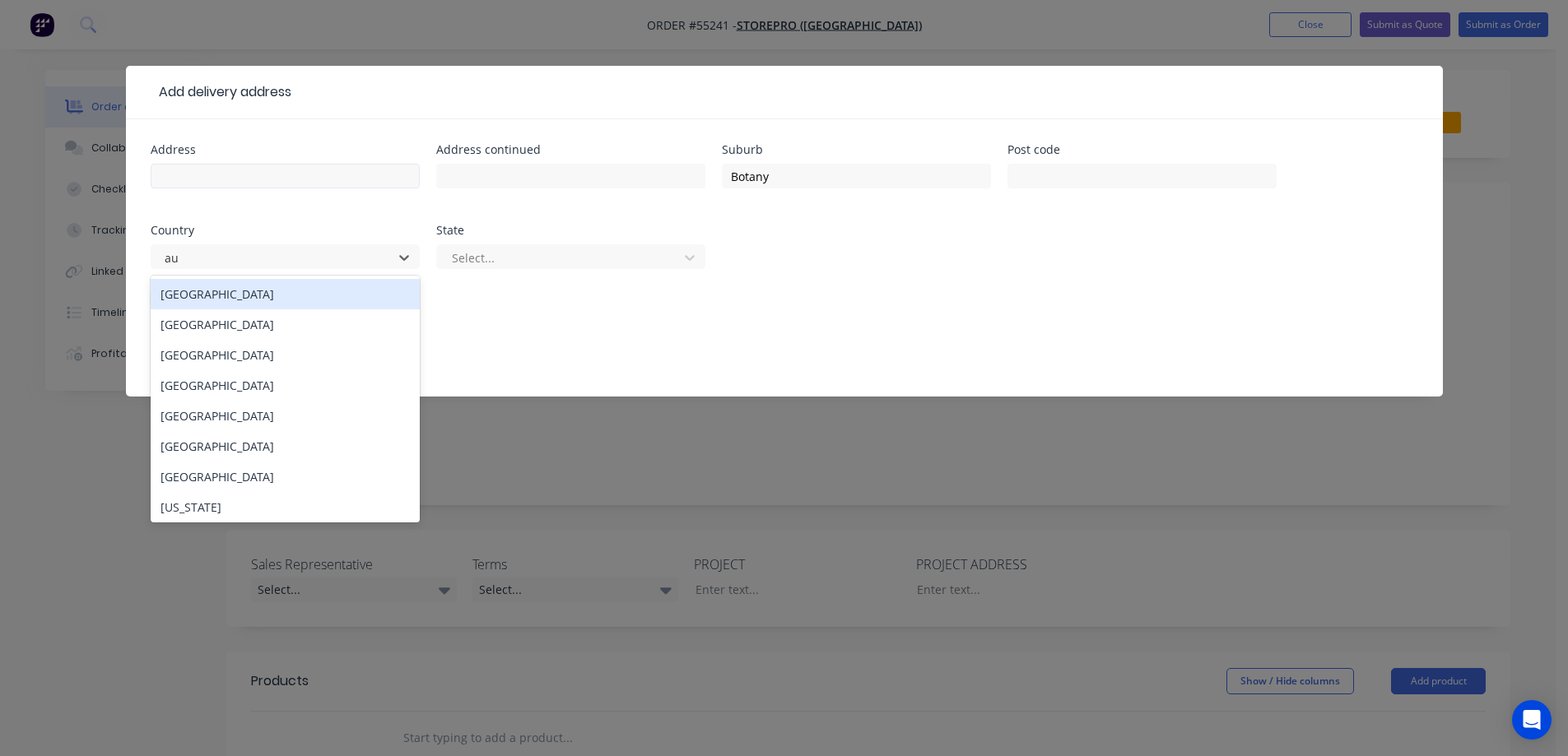
type input "aus"
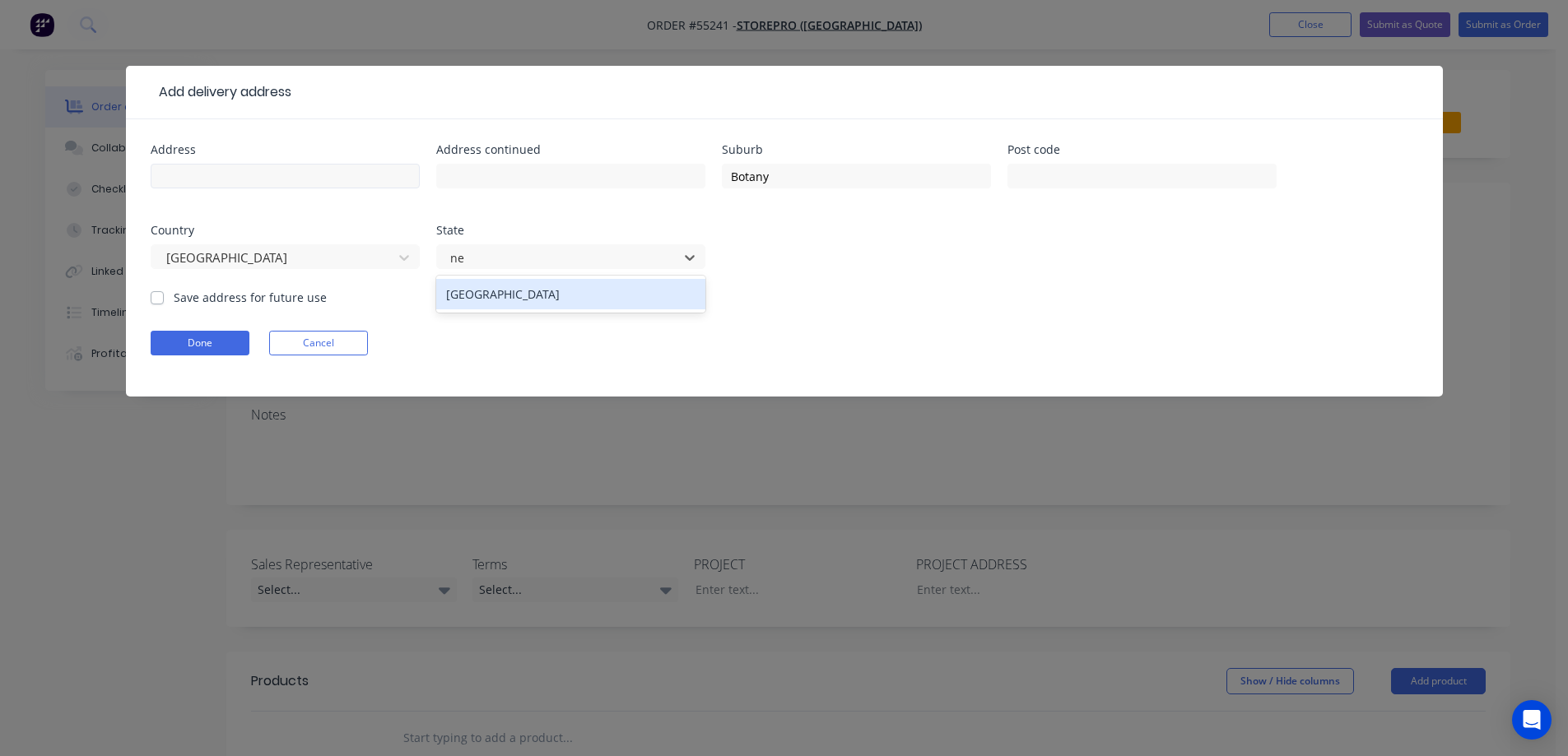
type input "new"
click at [195, 298] on label "Save address for future use" at bounding box center [251, 298] width 154 height 17
click at [164, 298] on input "Save address for future use" at bounding box center [157, 297] width 13 height 16
checkbox input "true"
click at [182, 345] on button "Done" at bounding box center [200, 343] width 99 height 24
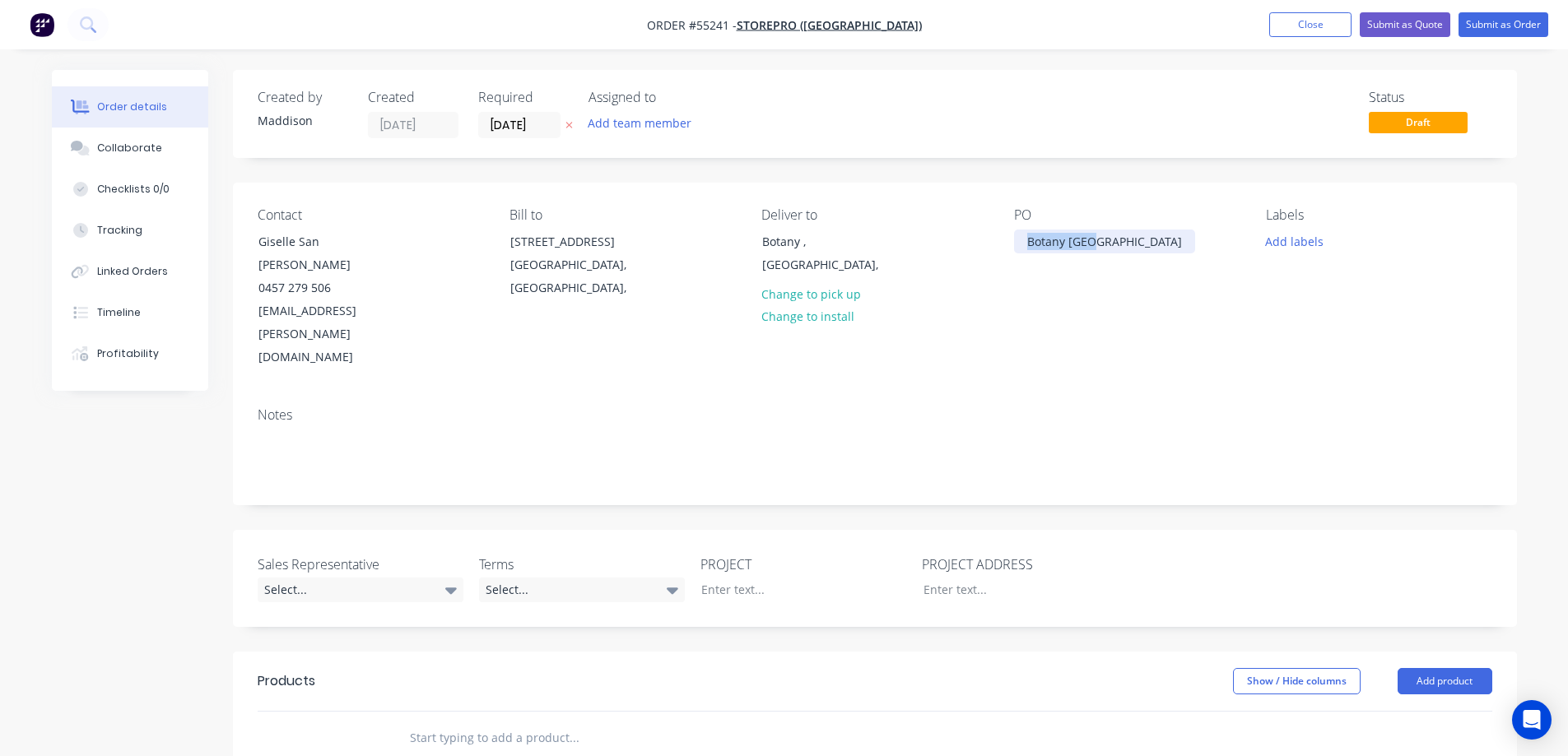
drag, startPoint x: 1090, startPoint y: 249, endPoint x: 994, endPoint y: 242, distance: 96.3
click at [994, 242] on div "Contact Giselle San Juan 0457 279 506 giselle.sanjuan@storepro.com.au Bill to 1…" at bounding box center [875, 288] width 1284 height 211
copy div "Botany NSW"
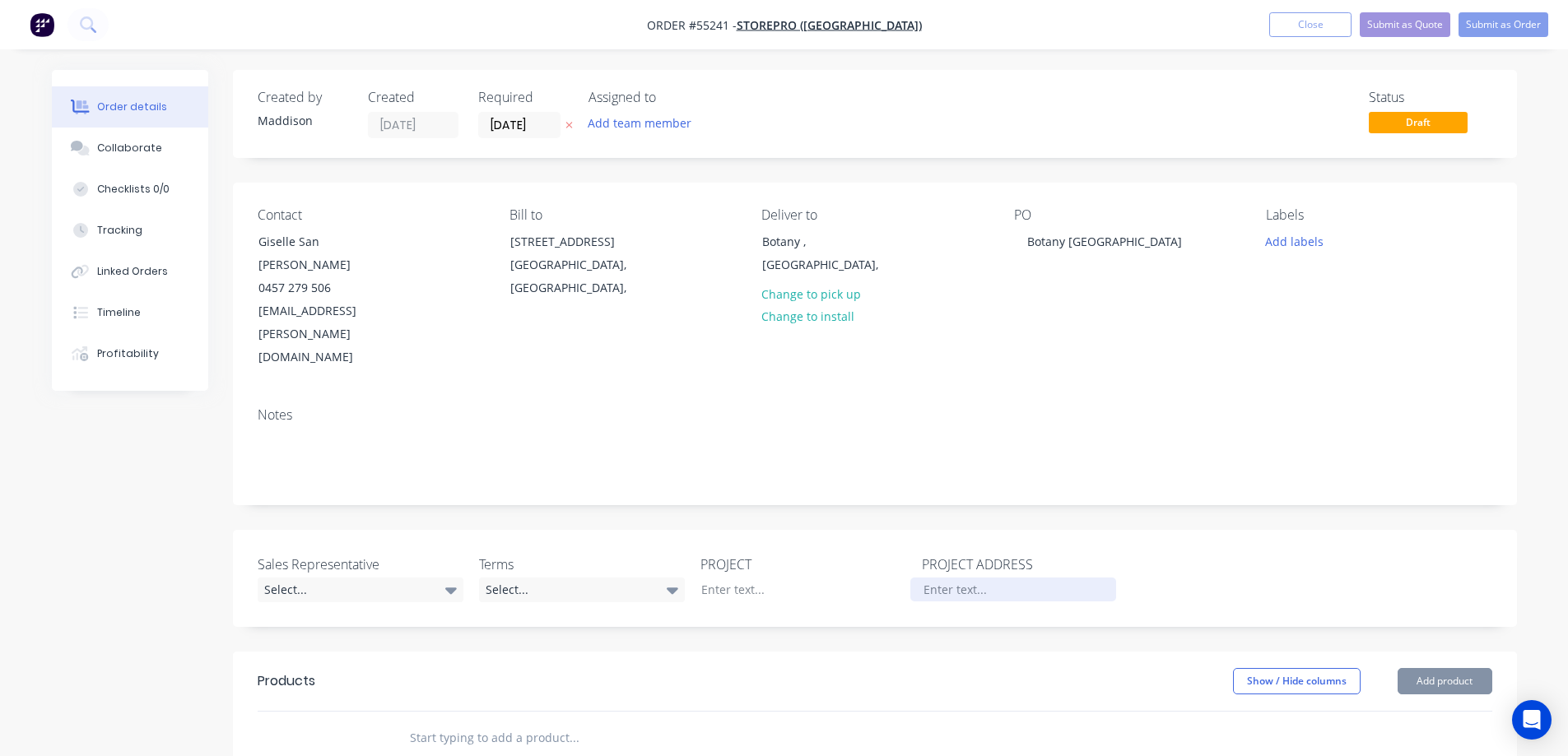
click at [958, 577] on div at bounding box center [1014, 589] width 206 height 24
paste div
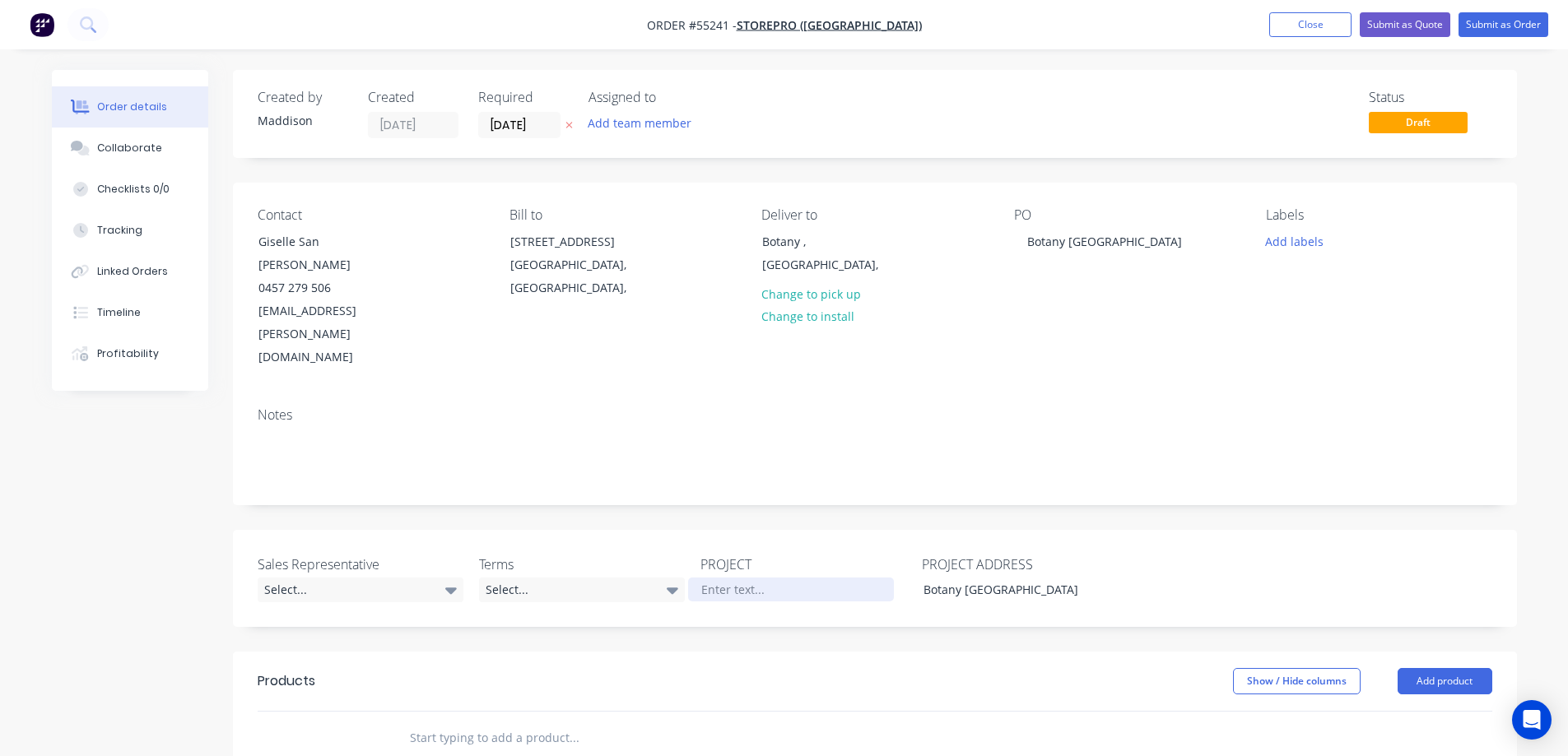
click at [762, 577] on div at bounding box center [791, 589] width 206 height 24
paste div
click at [333, 577] on div "Select..." at bounding box center [360, 589] width 206 height 24
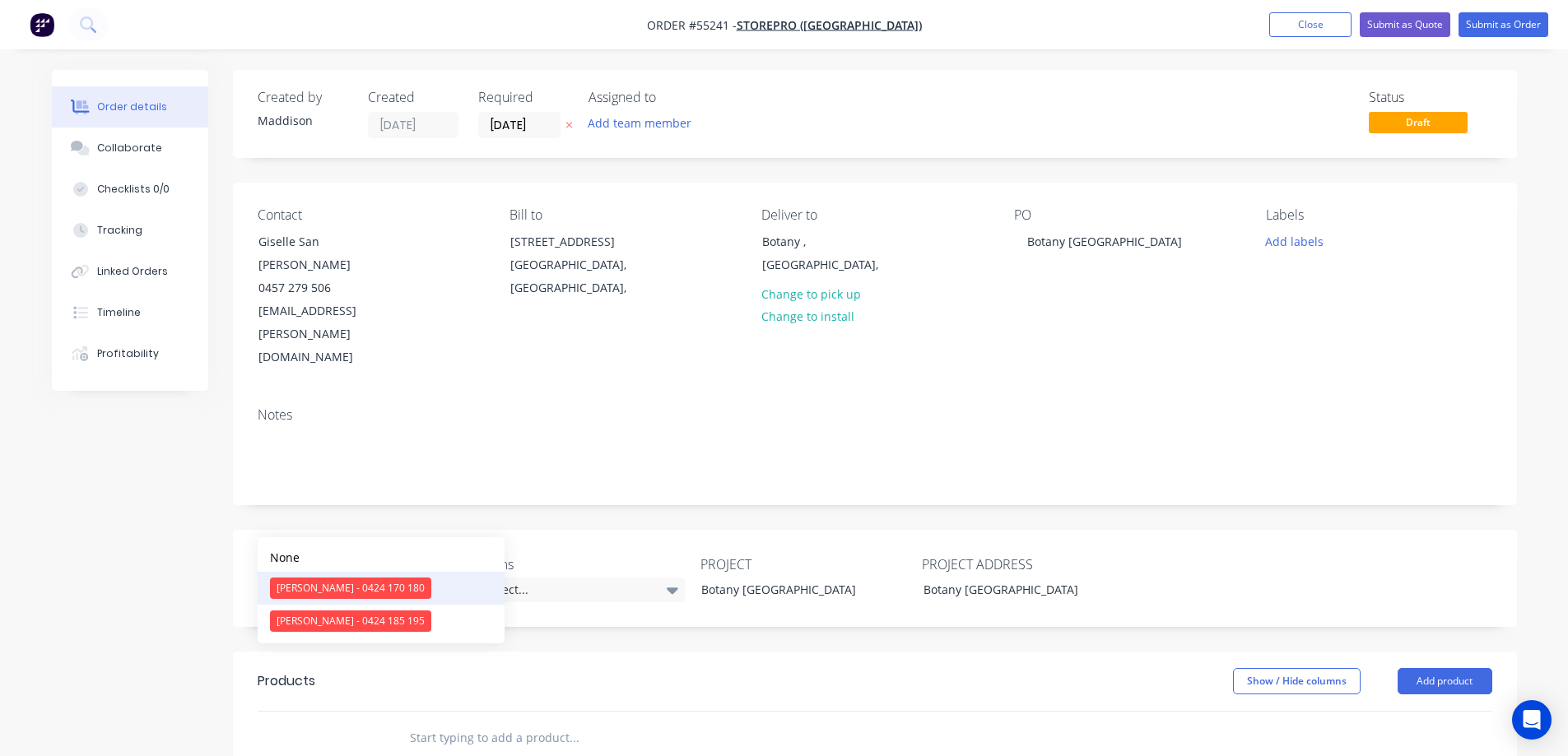
click at [326, 592] on div "Clayton Blackman - 0424 170 180" at bounding box center [350, 588] width 161 height 22
click at [564, 577] on div "Select..." at bounding box center [582, 589] width 206 height 24
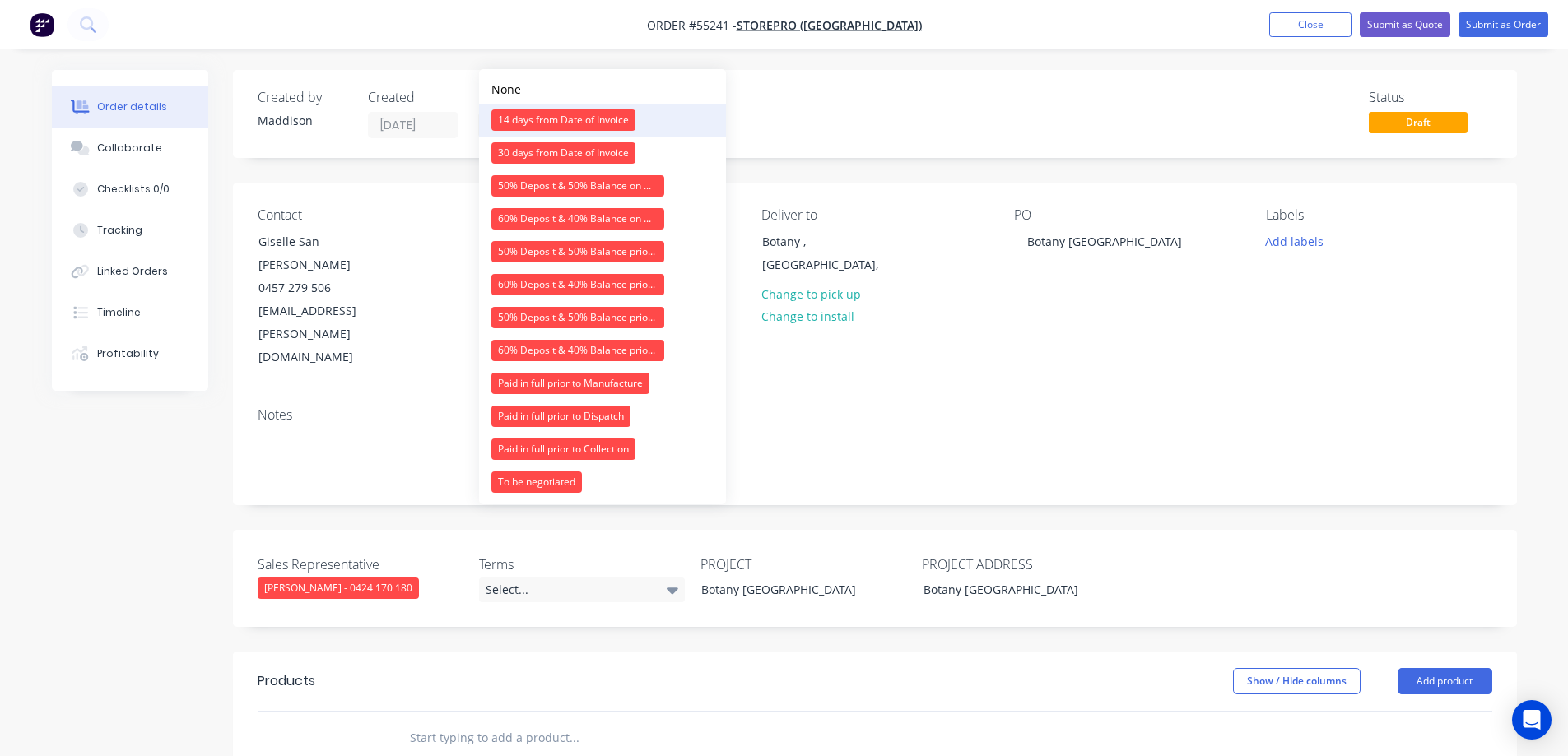
click at [577, 126] on div "14 days from Date of Invoice" at bounding box center [564, 120] width 144 height 22
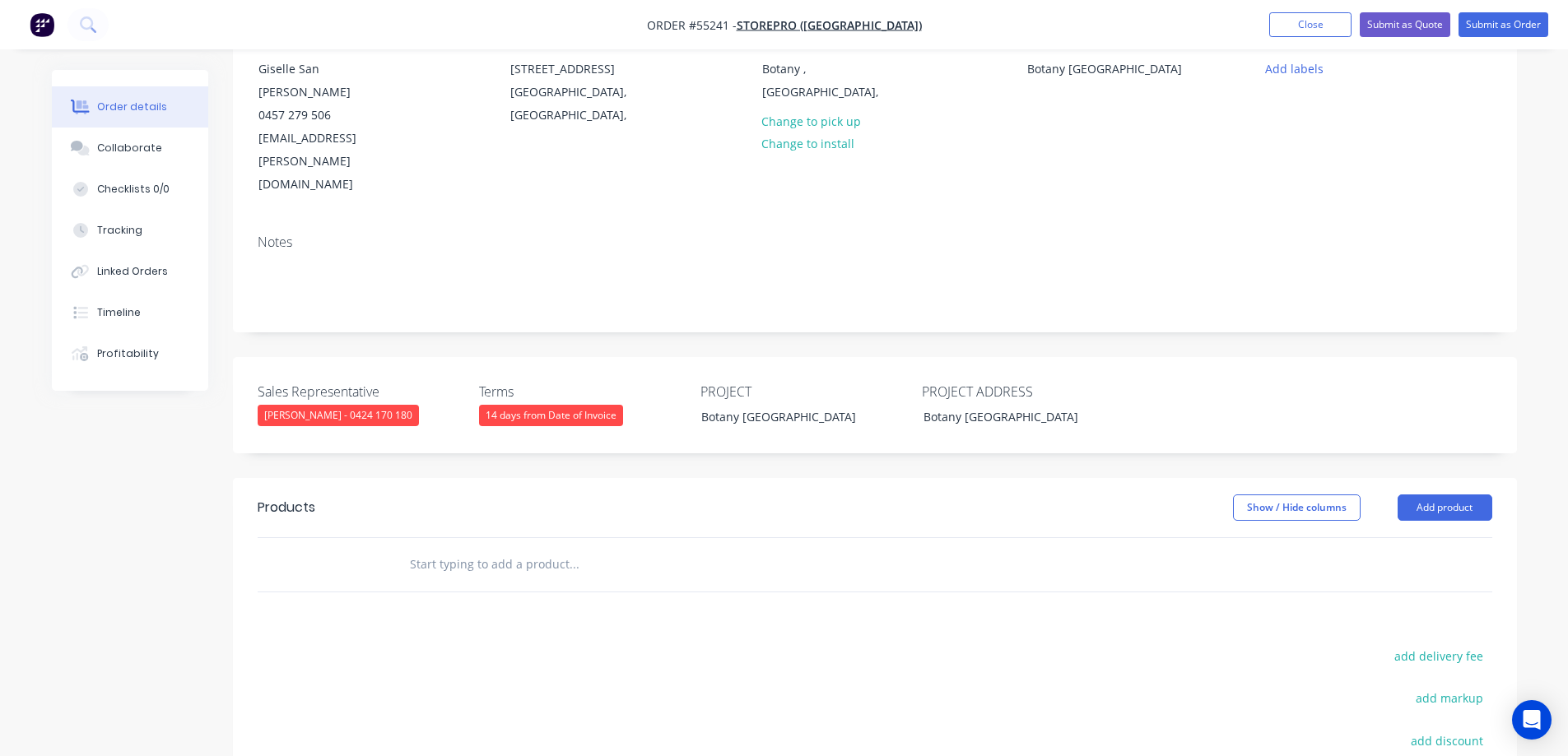
scroll to position [329, 0]
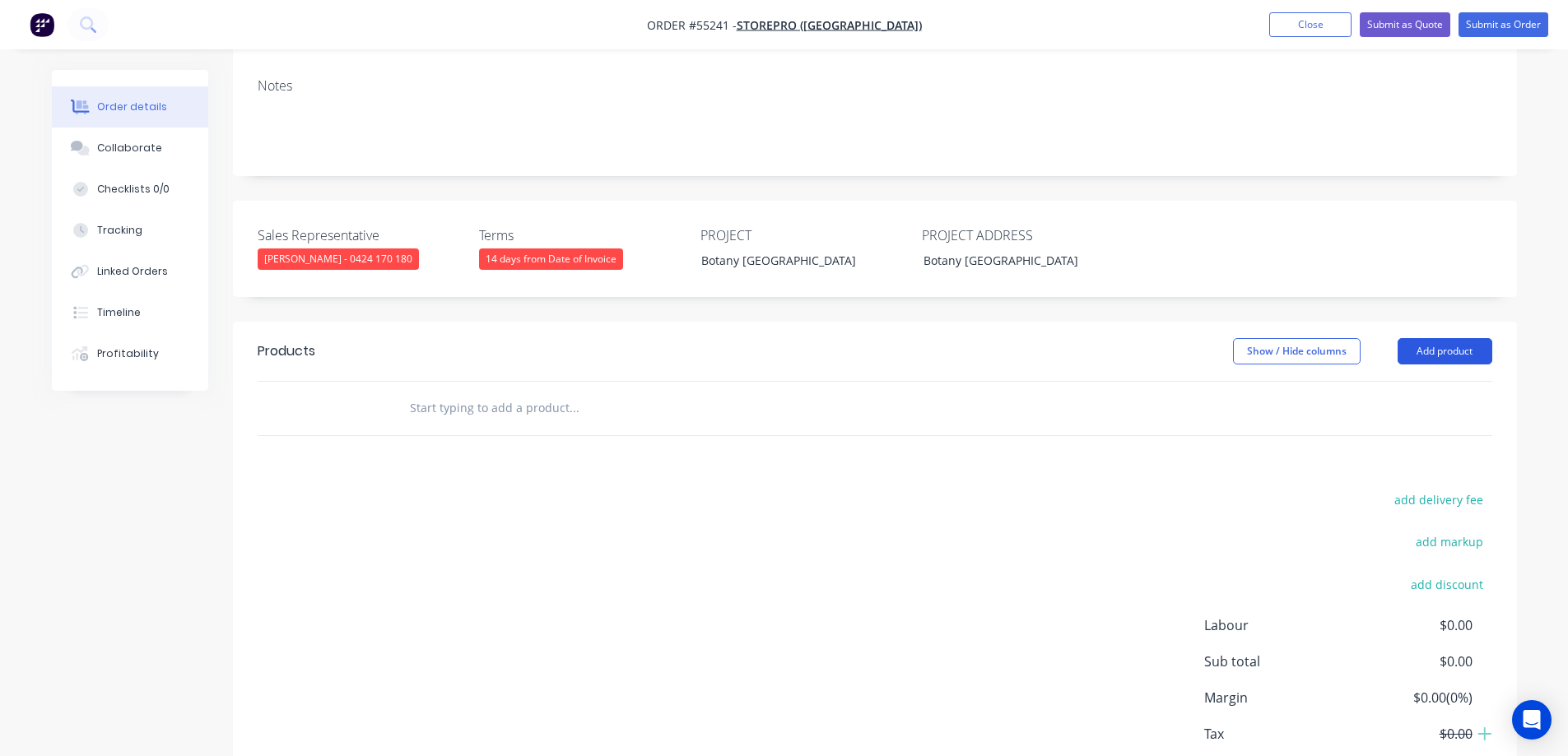
click at [1429, 338] on button "Add product" at bounding box center [1444, 351] width 95 height 26
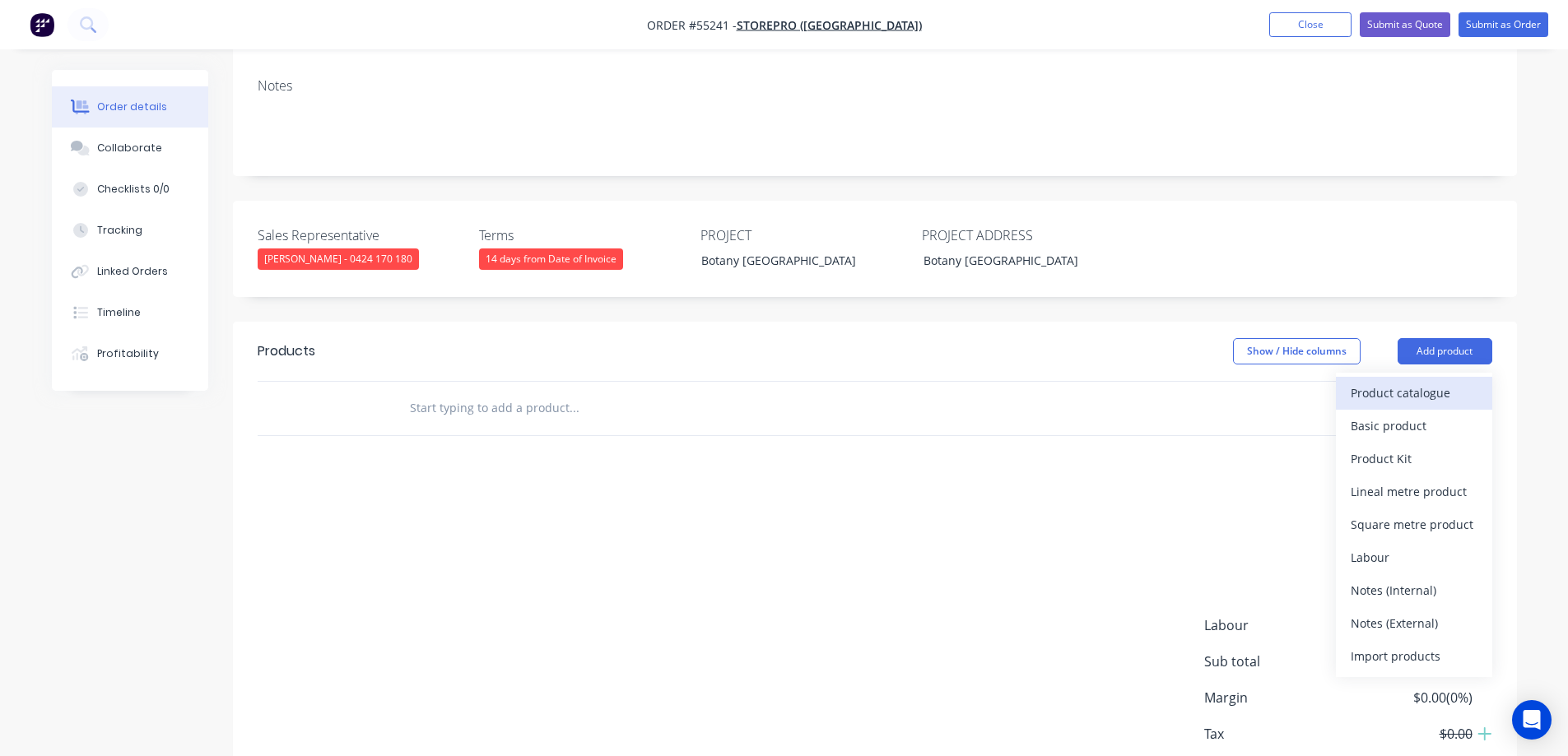
click at [1372, 381] on div "Product catalogue" at bounding box center [1414, 393] width 126 height 24
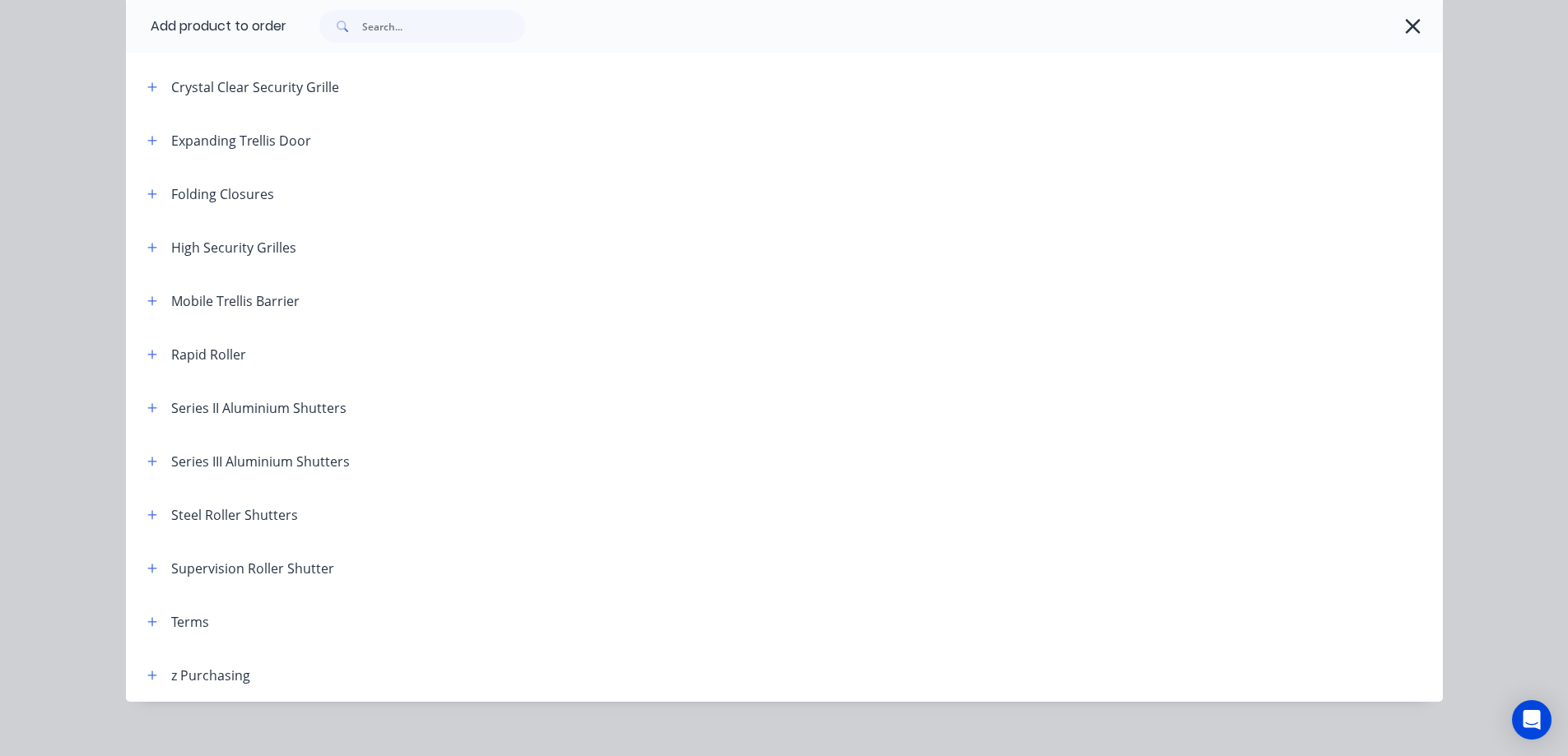
scroll to position [459, 0]
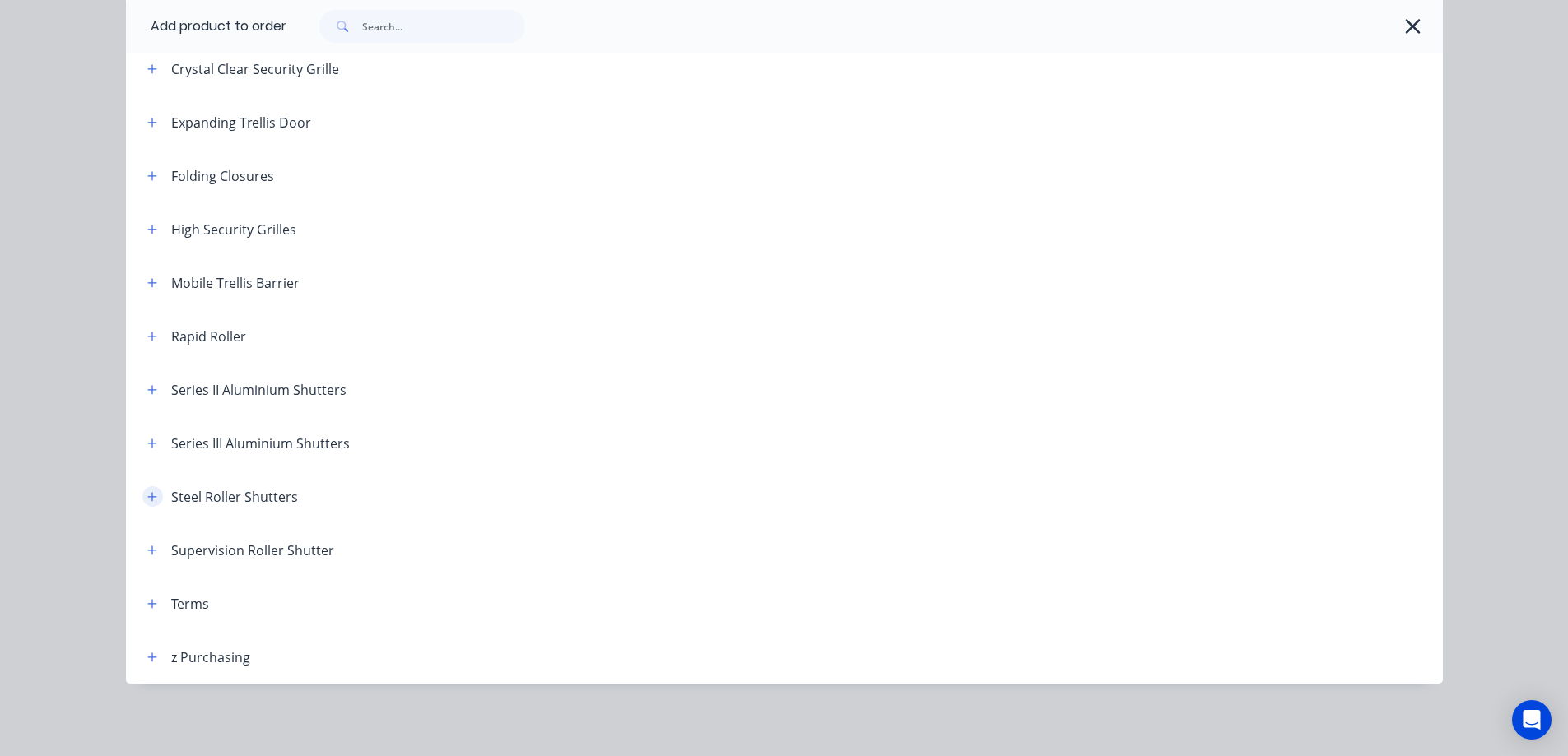
click at [142, 502] on button "button" at bounding box center [153, 497] width 21 height 21
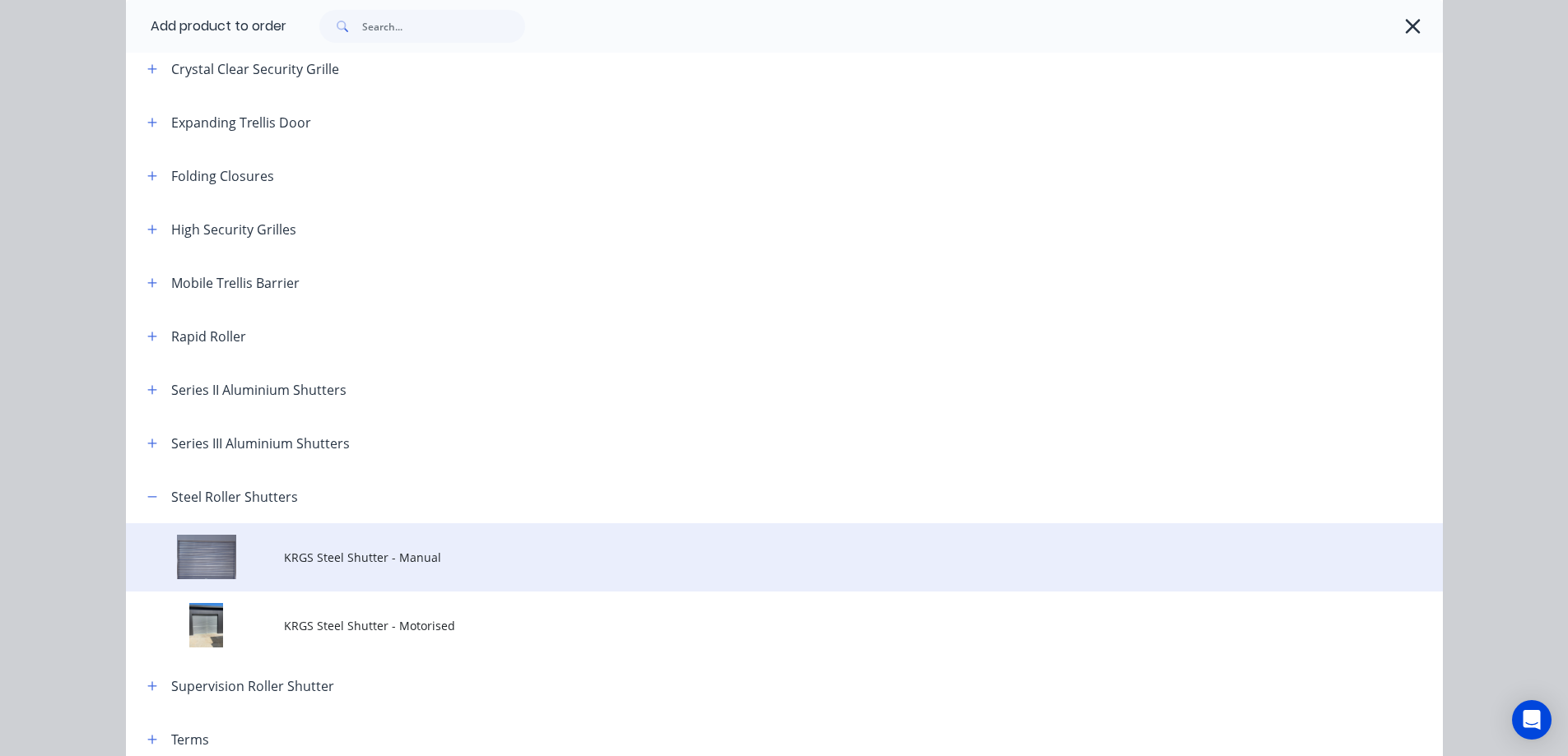
click at [400, 574] on td "KRGS Steel Shutter - Manual" at bounding box center [863, 557] width 1159 height 68
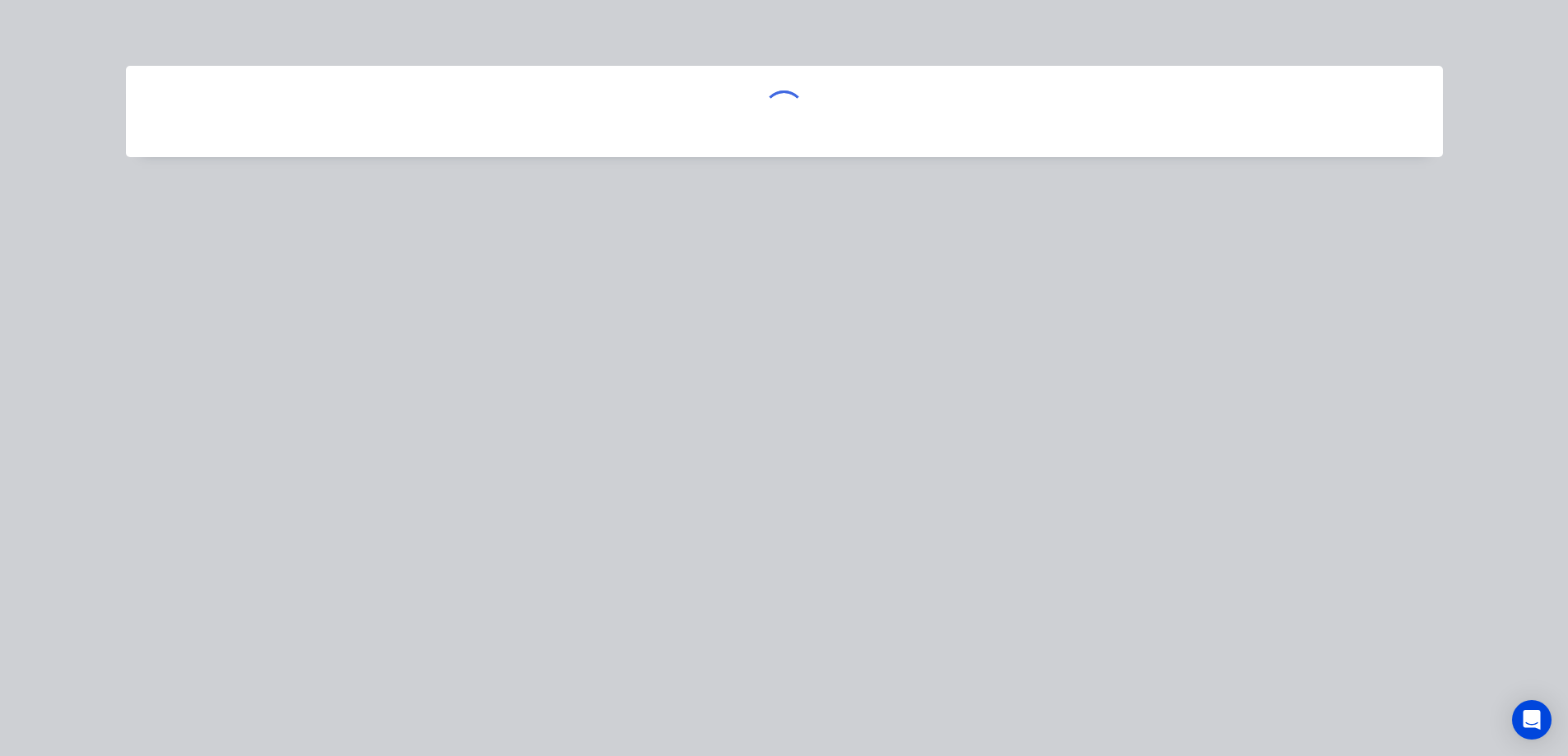
scroll to position [0, 0]
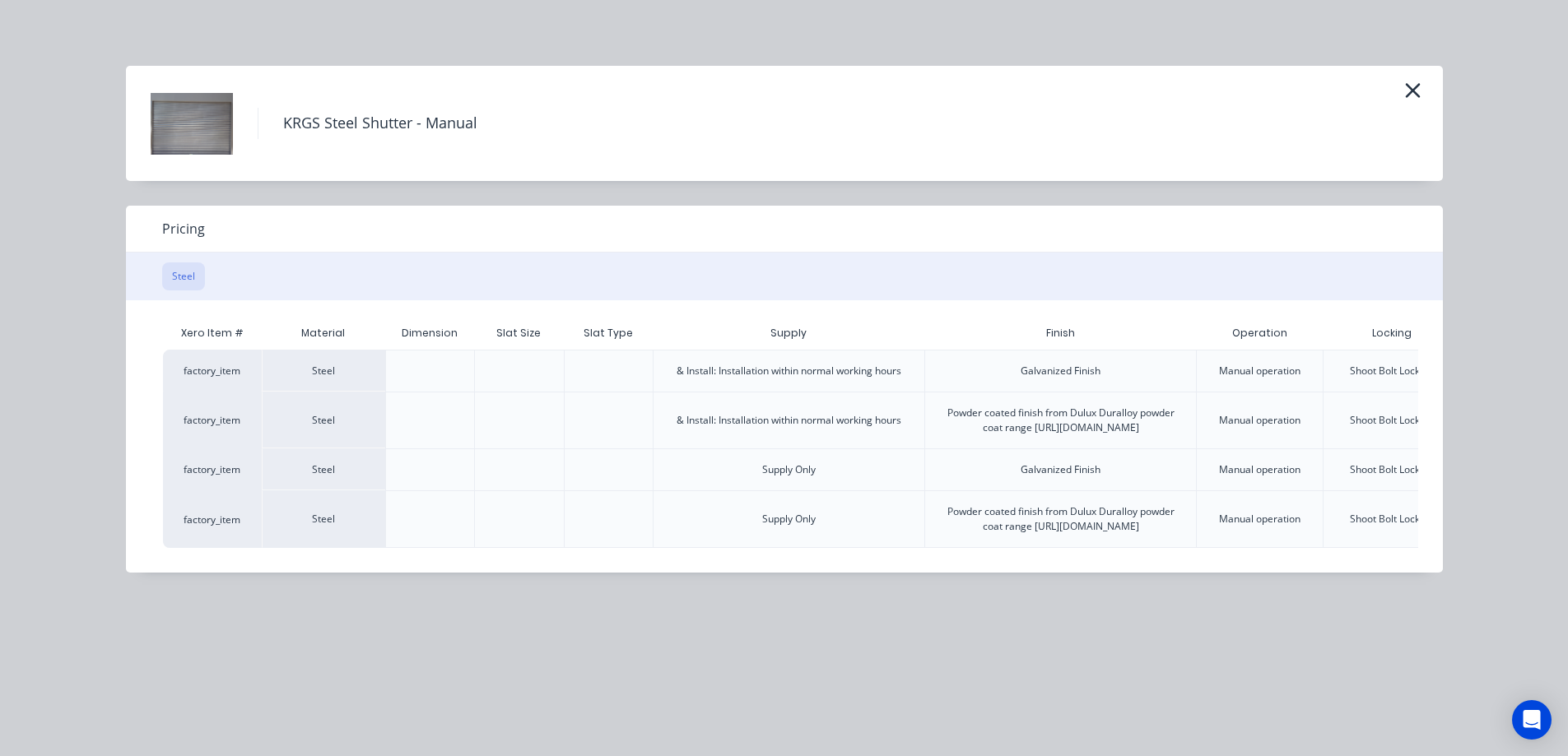
click at [547, 622] on div "KRGS Steel Shutter - Manual Pricing Steel Xero Item # Material Dimension Slat S…" at bounding box center [784, 378] width 1568 height 756
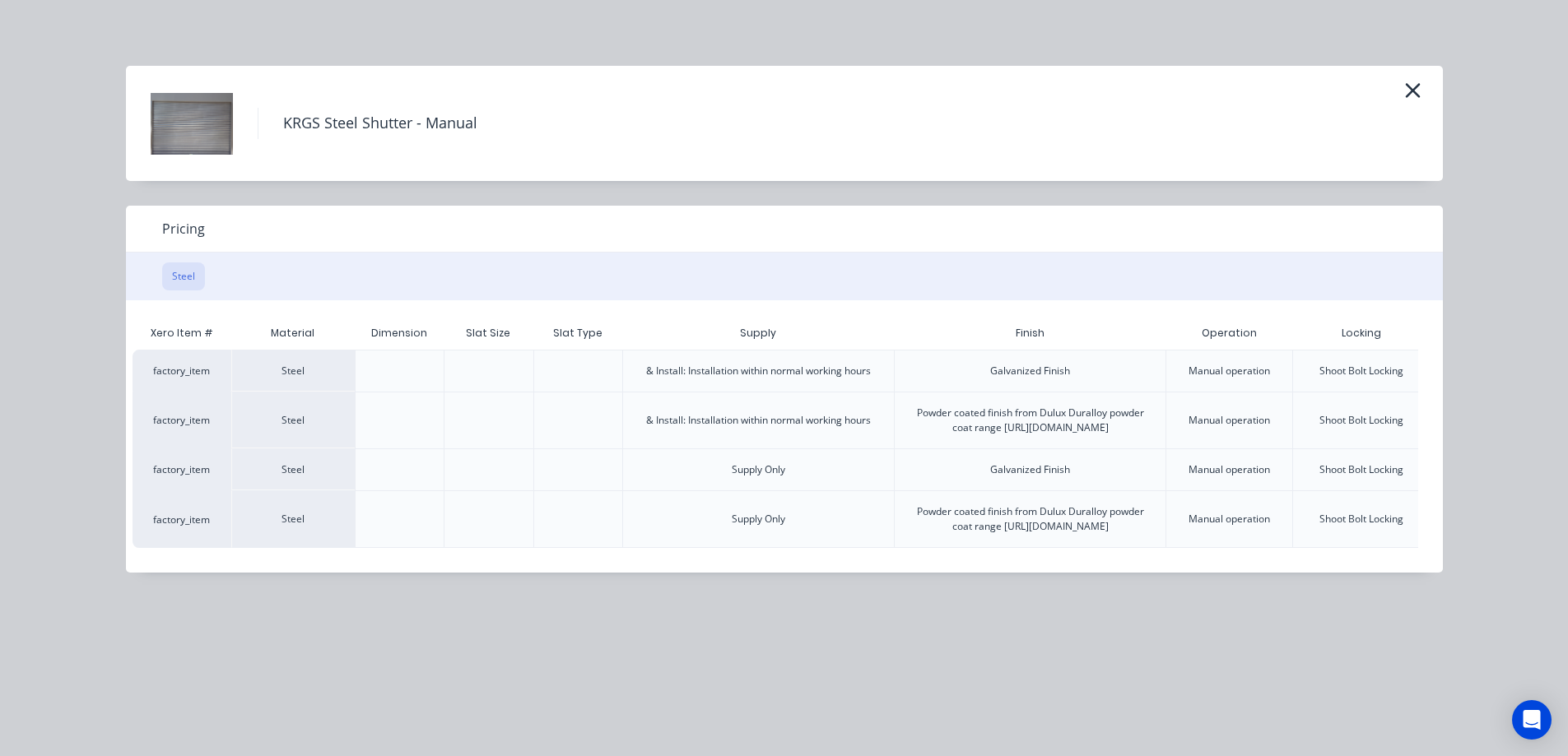
scroll to position [0, 132]
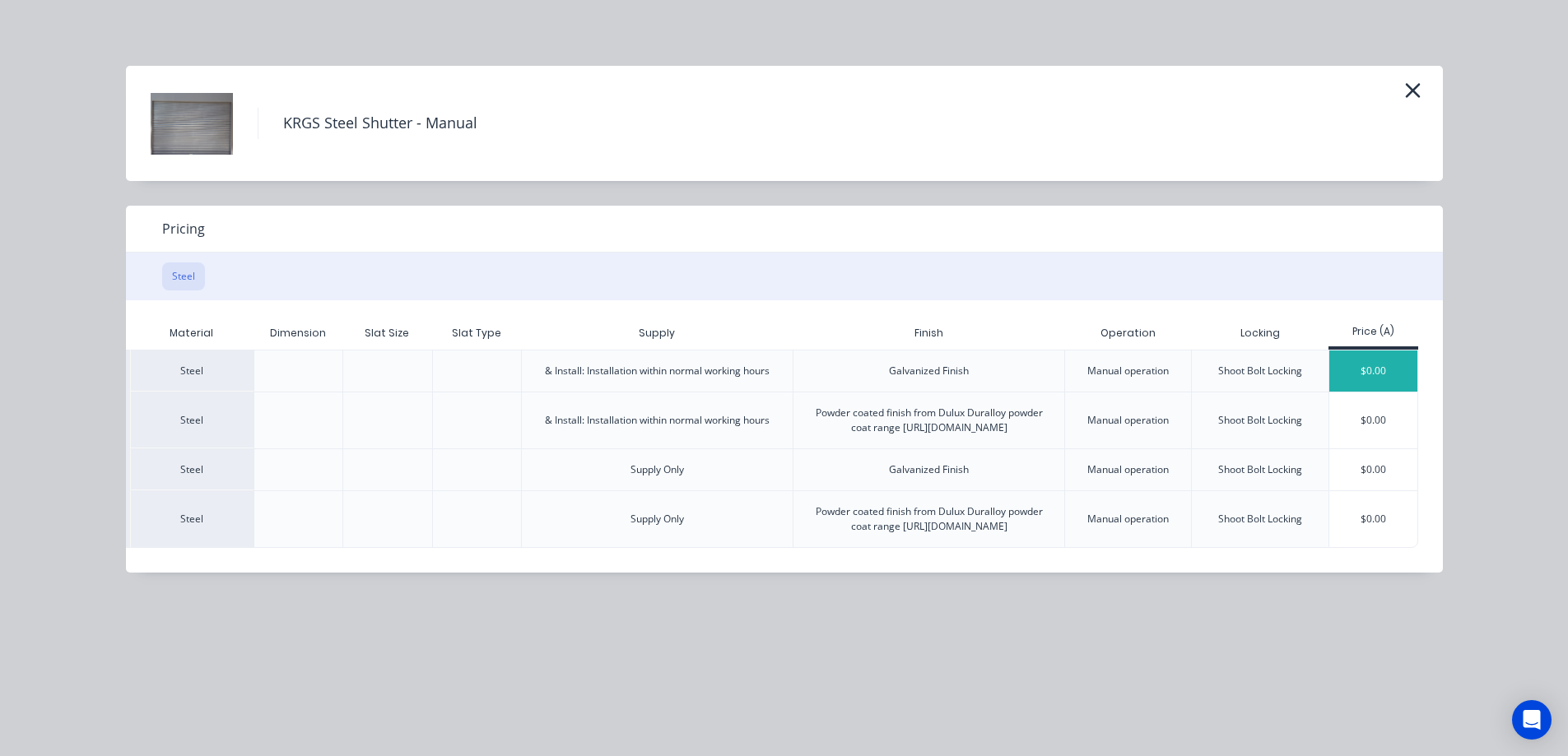
click at [1368, 383] on div "$0.00" at bounding box center [1373, 371] width 88 height 41
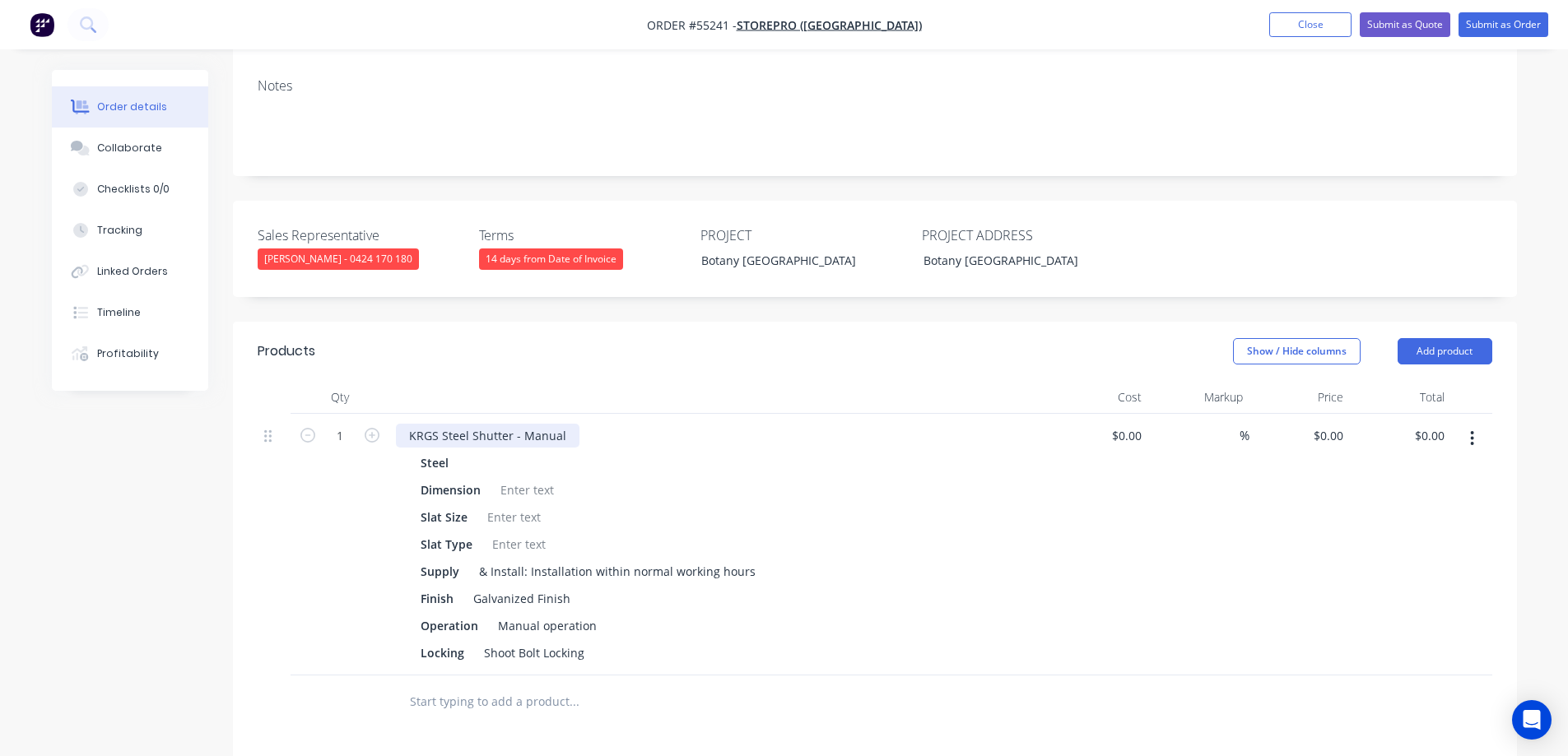
click at [408, 424] on div "KRGS Steel Shutter - Manual" at bounding box center [488, 436] width 183 height 24
click at [466, 424] on div "1 x KRGS Steel Shutter - Manual" at bounding box center [497, 436] width 202 height 24
click at [519, 532] on div "Solid slats" at bounding box center [520, 545] width 69 height 24
click at [502, 587] on div "Galvanized Finish" at bounding box center [522, 599] width 110 height 24
click at [508, 614] on div "Manual operation" at bounding box center [548, 626] width 112 height 24
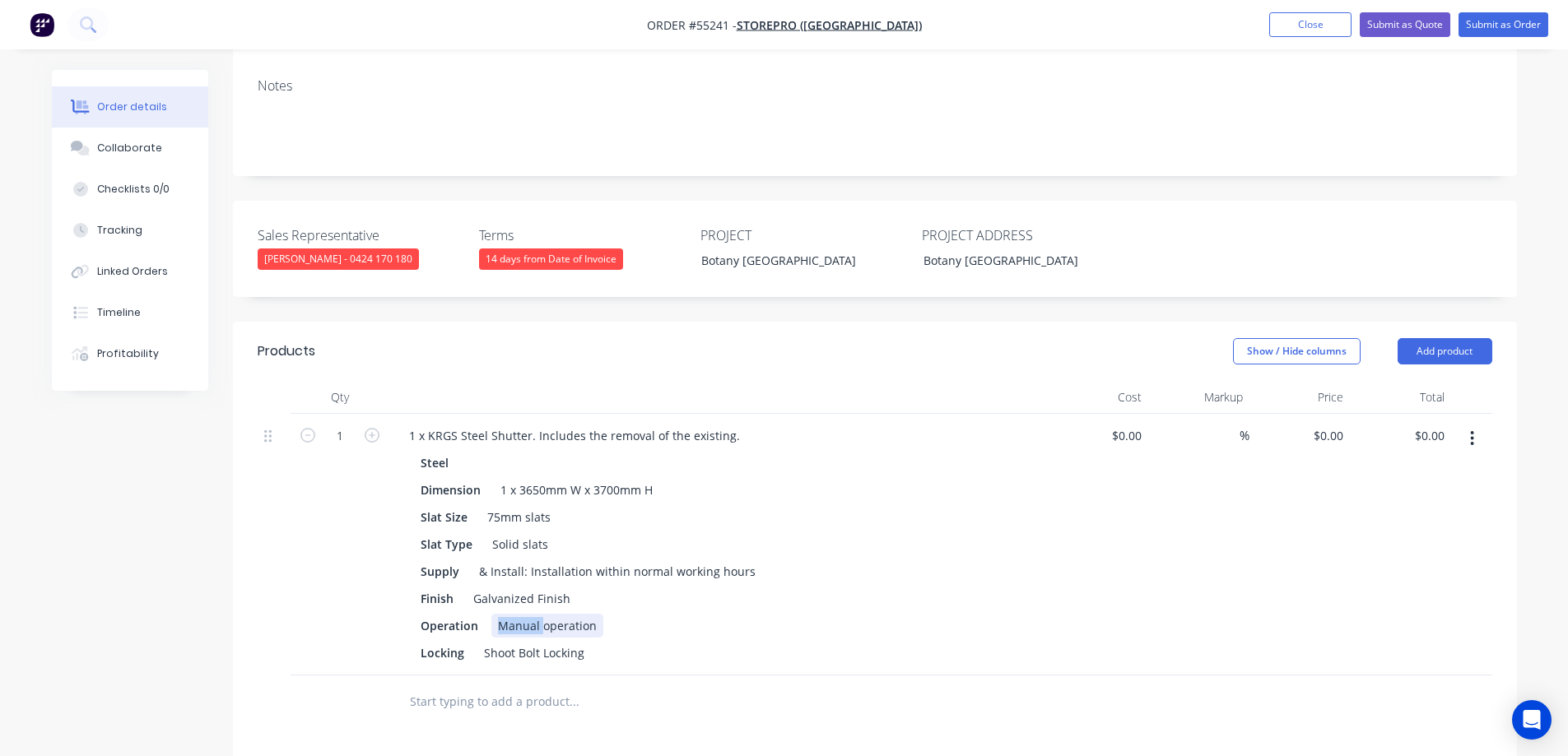
click at [508, 614] on div "Manual operation" at bounding box center [548, 626] width 112 height 24
type input "$0.00"
type input "$4,070.00"
click at [1257, 495] on div "$4,070.00 $4,070.00" at bounding box center [1300, 545] width 101 height 262
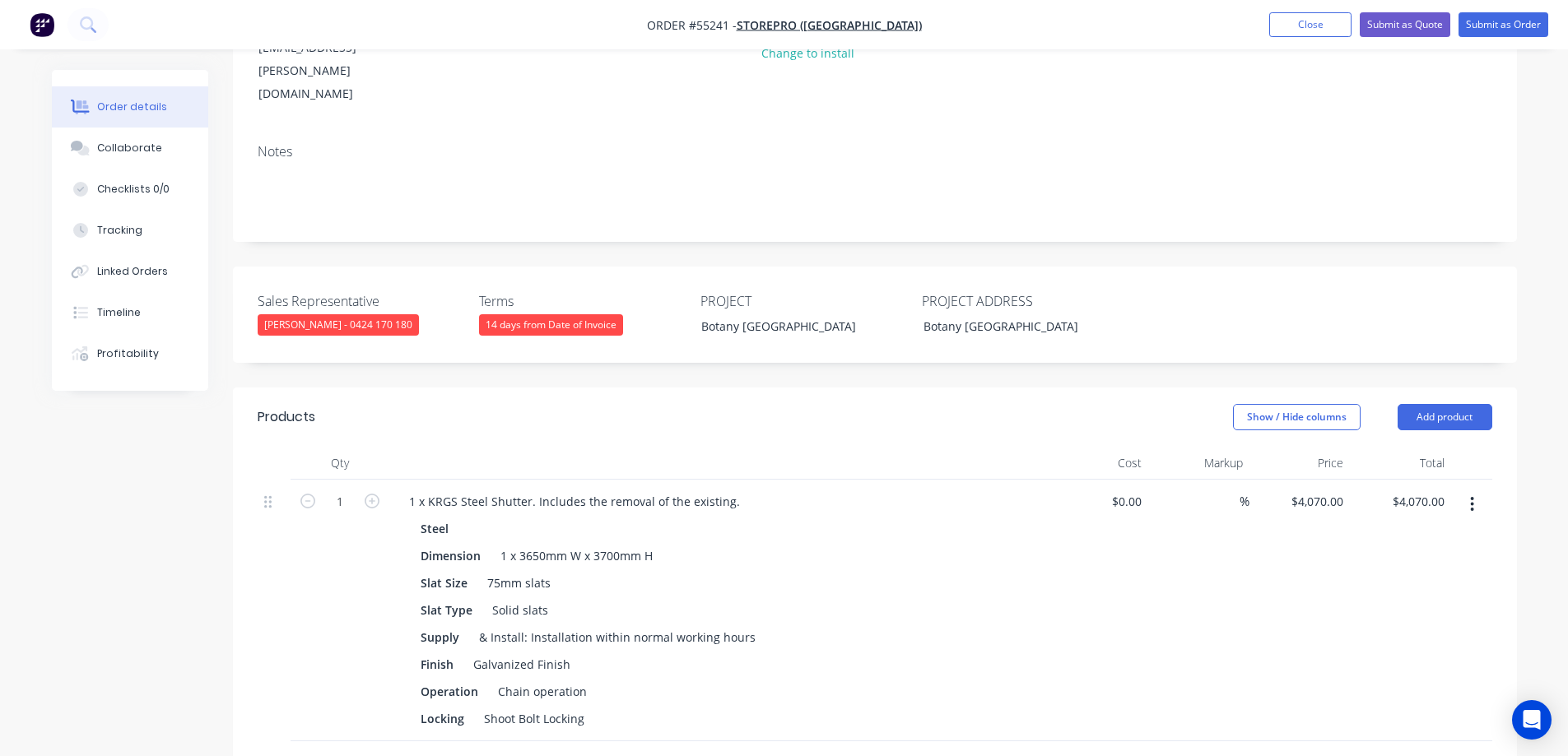
scroll to position [412, 0]
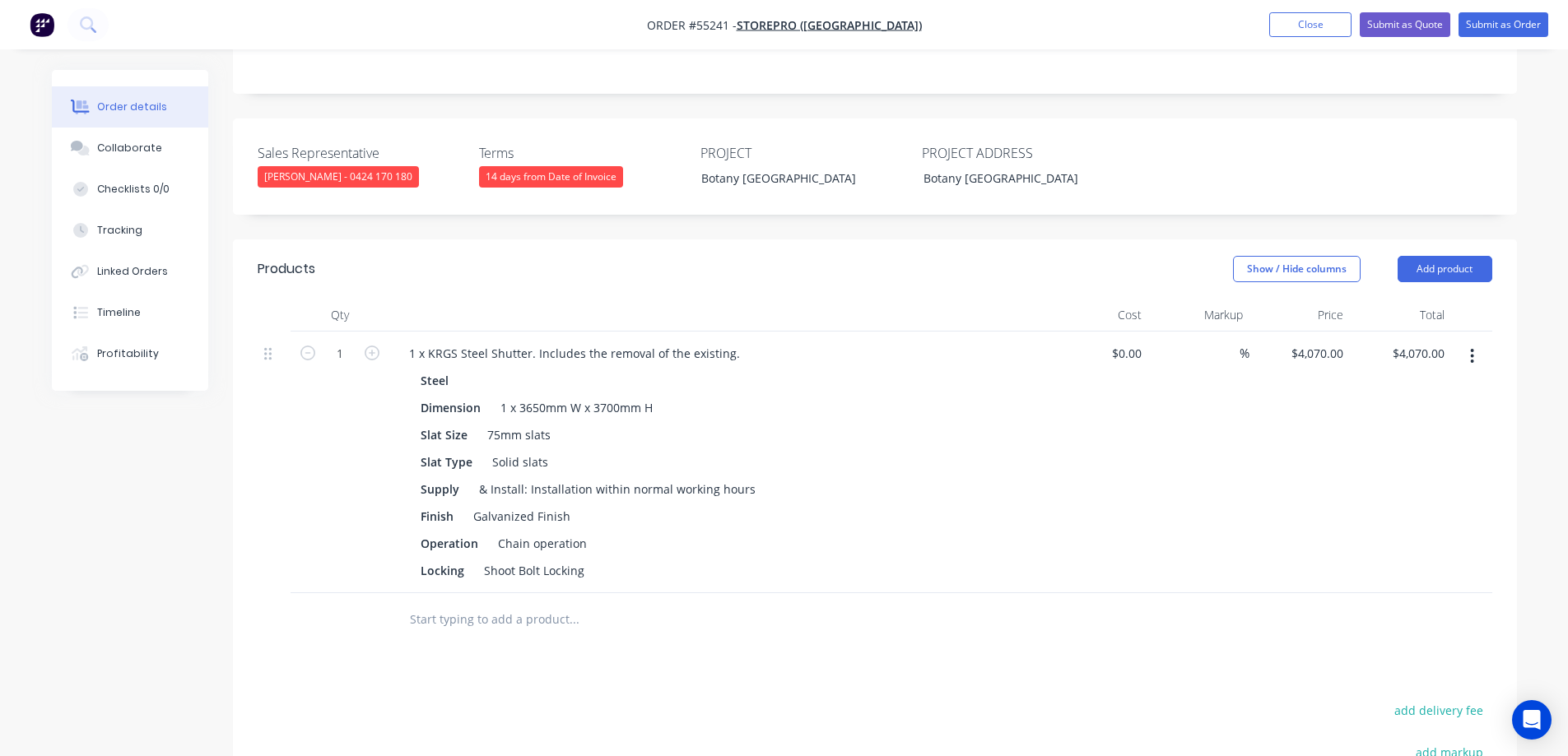
click at [542, 167] on div "14 days from Date of Invoice" at bounding box center [551, 177] width 144 height 22
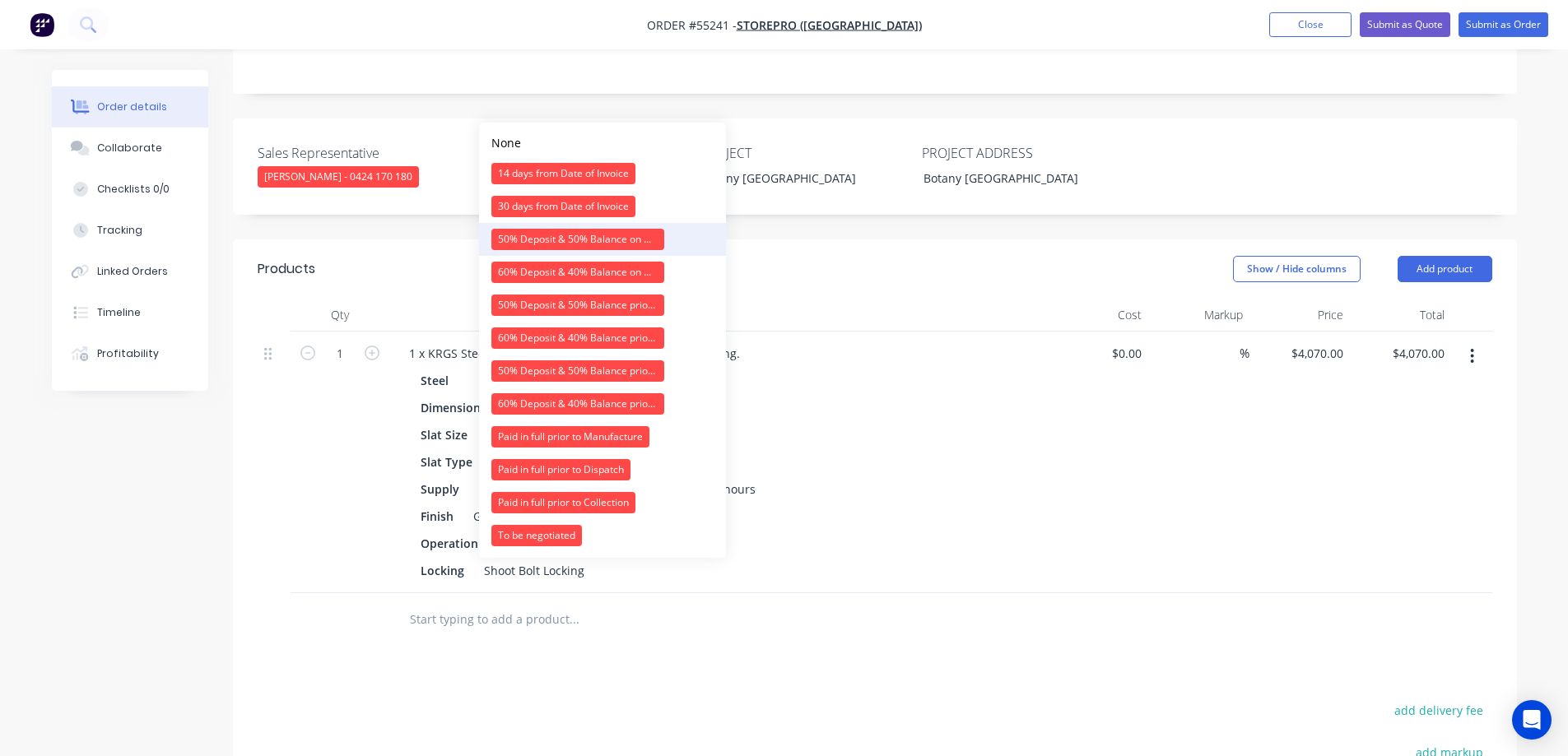
click at [558, 241] on div "50% Deposit & 50% Balance on Day of Installation" at bounding box center [578, 239] width 173 height 22
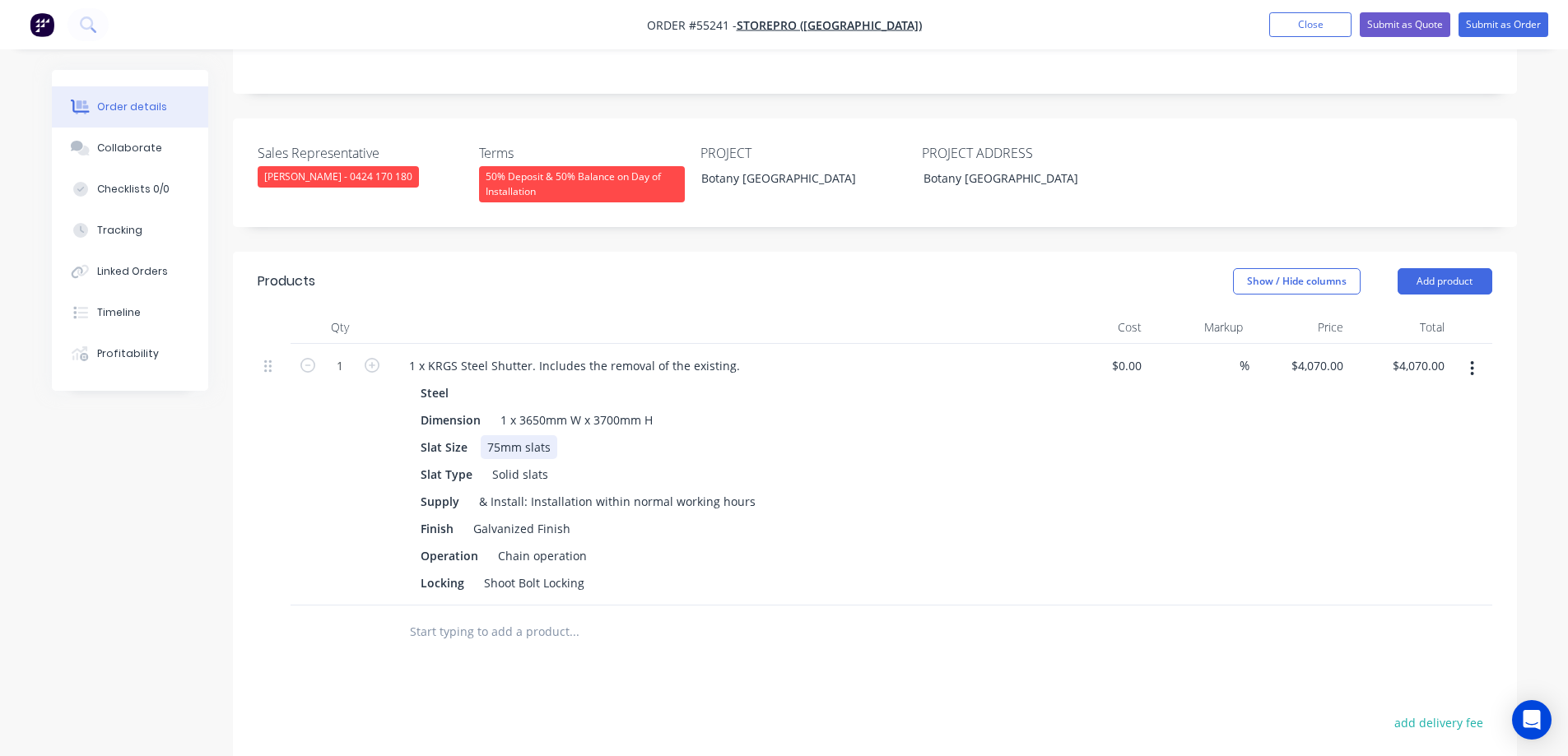
click at [926, 435] on div "Slat Size 75mm slats" at bounding box center [715, 447] width 603 height 24
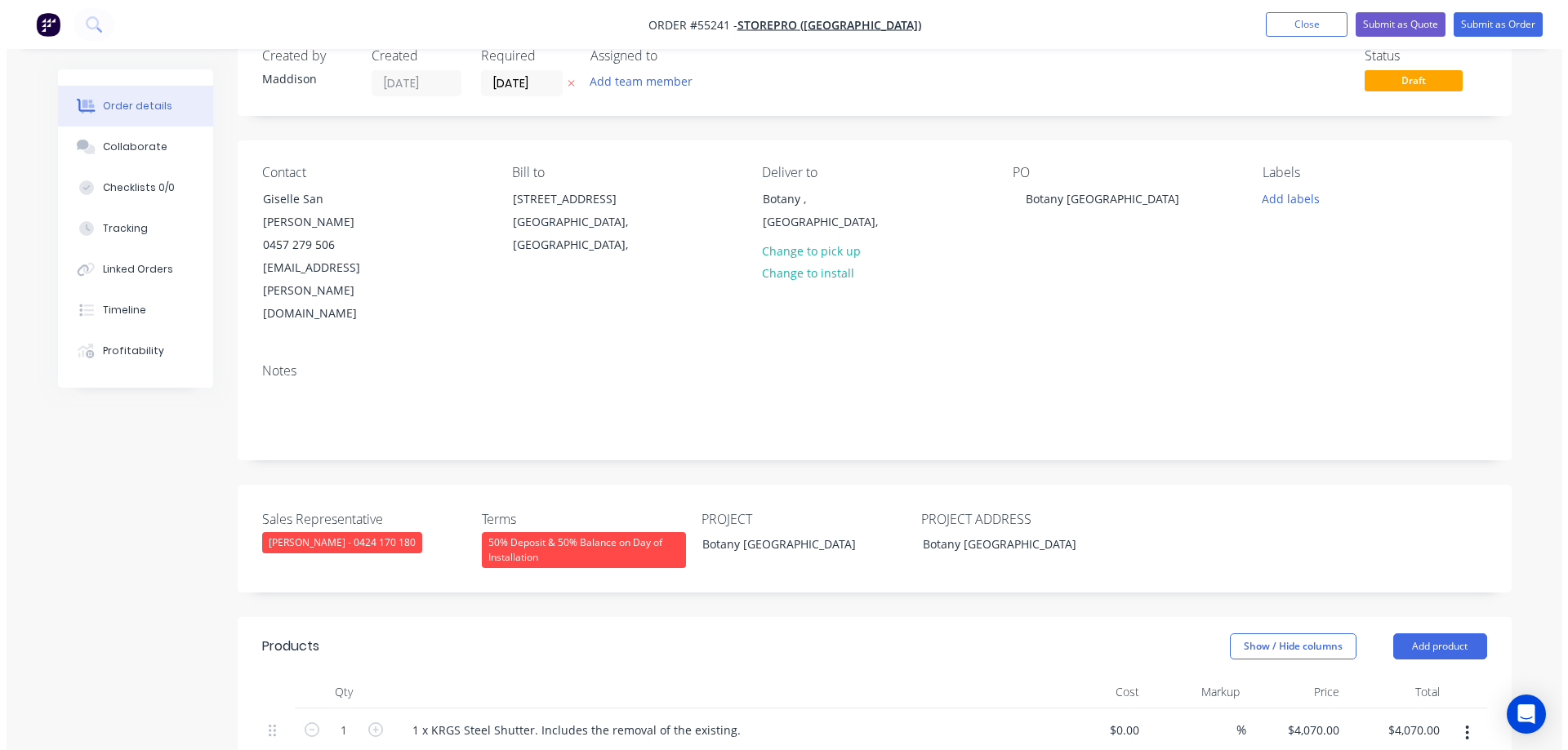
scroll to position [0, 0]
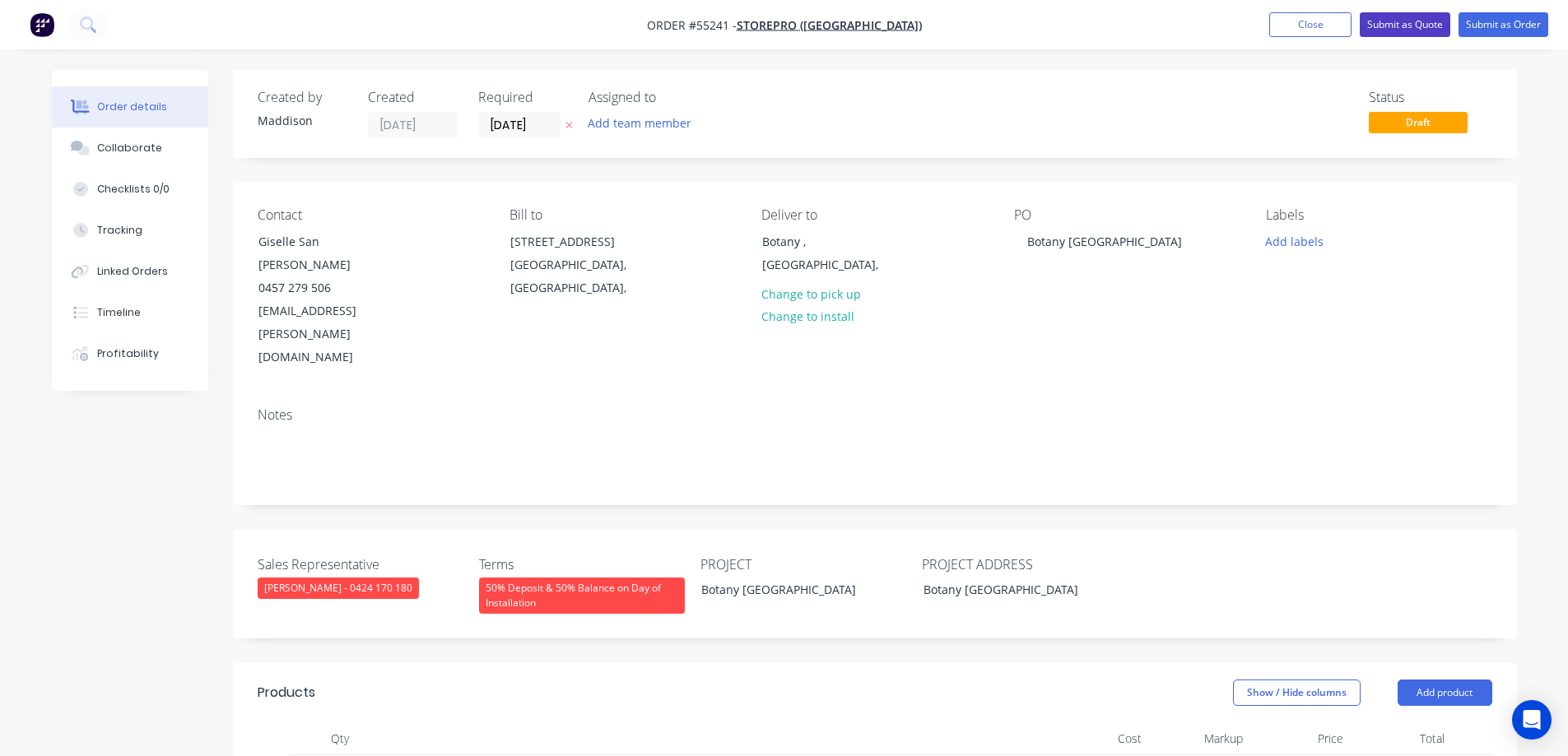
click at [1422, 29] on button "Submit as Quote" at bounding box center [1405, 24] width 91 height 24
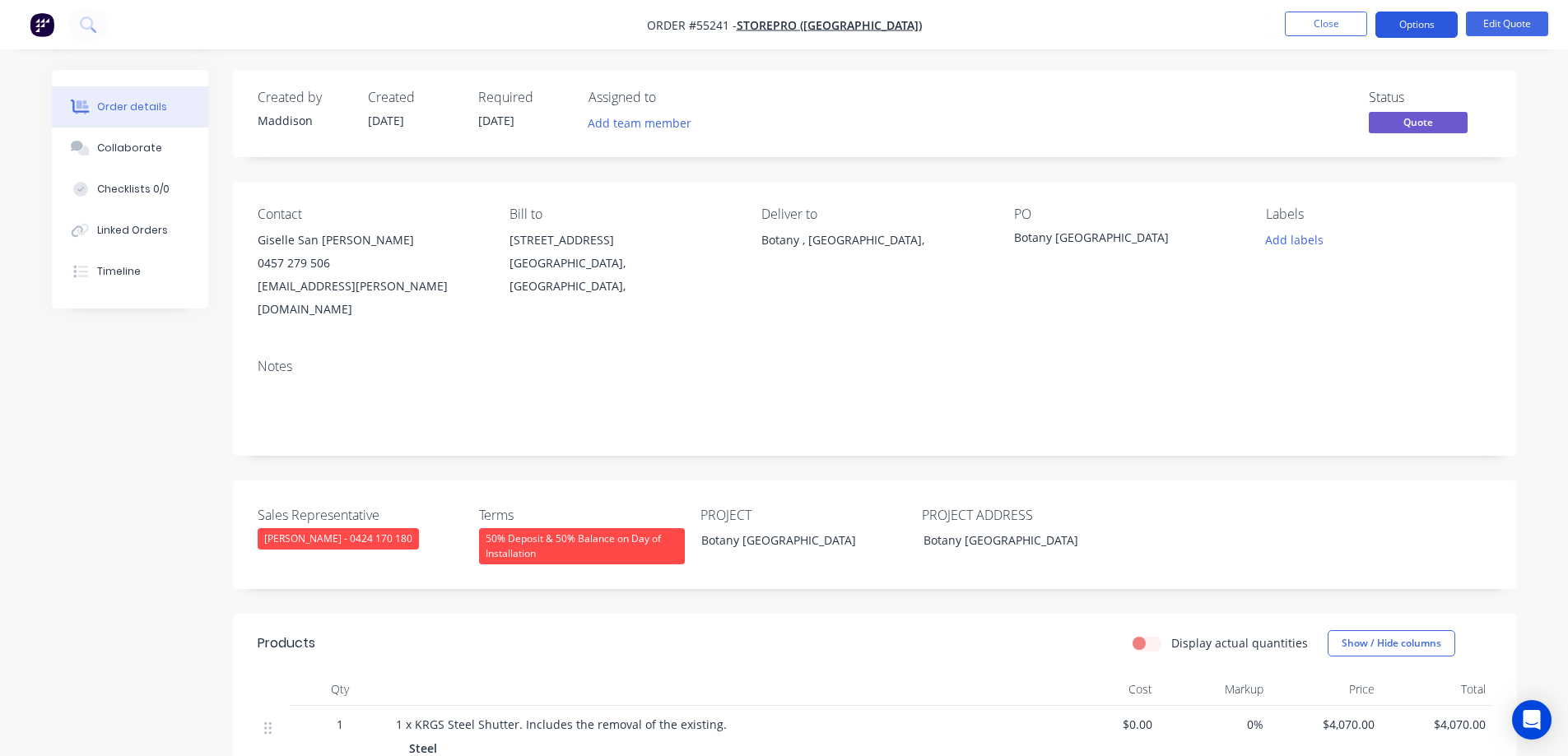
click at [1424, 29] on button "Options" at bounding box center [1417, 24] width 82 height 26
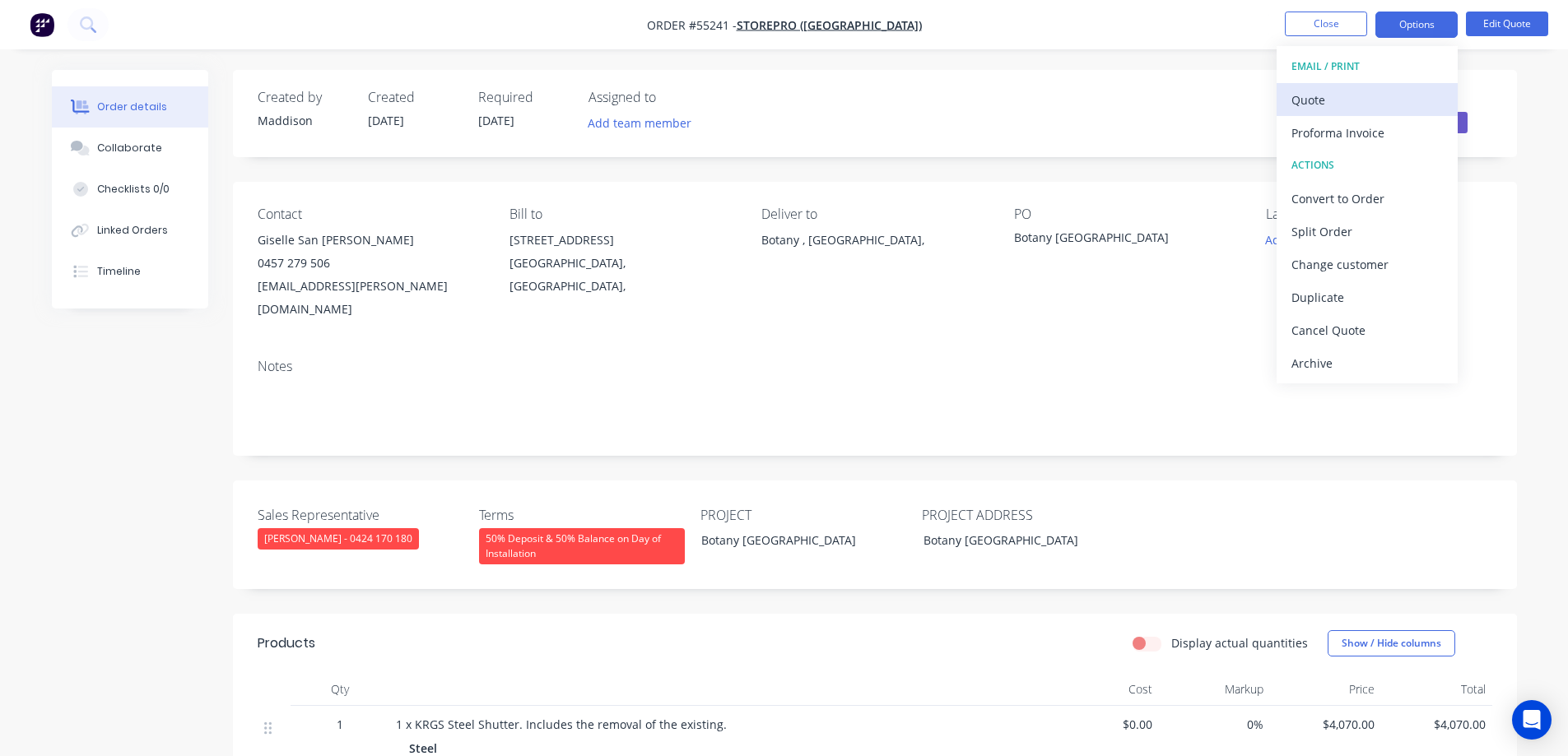
click at [1372, 96] on div "Quote" at bounding box center [1368, 100] width 152 height 24
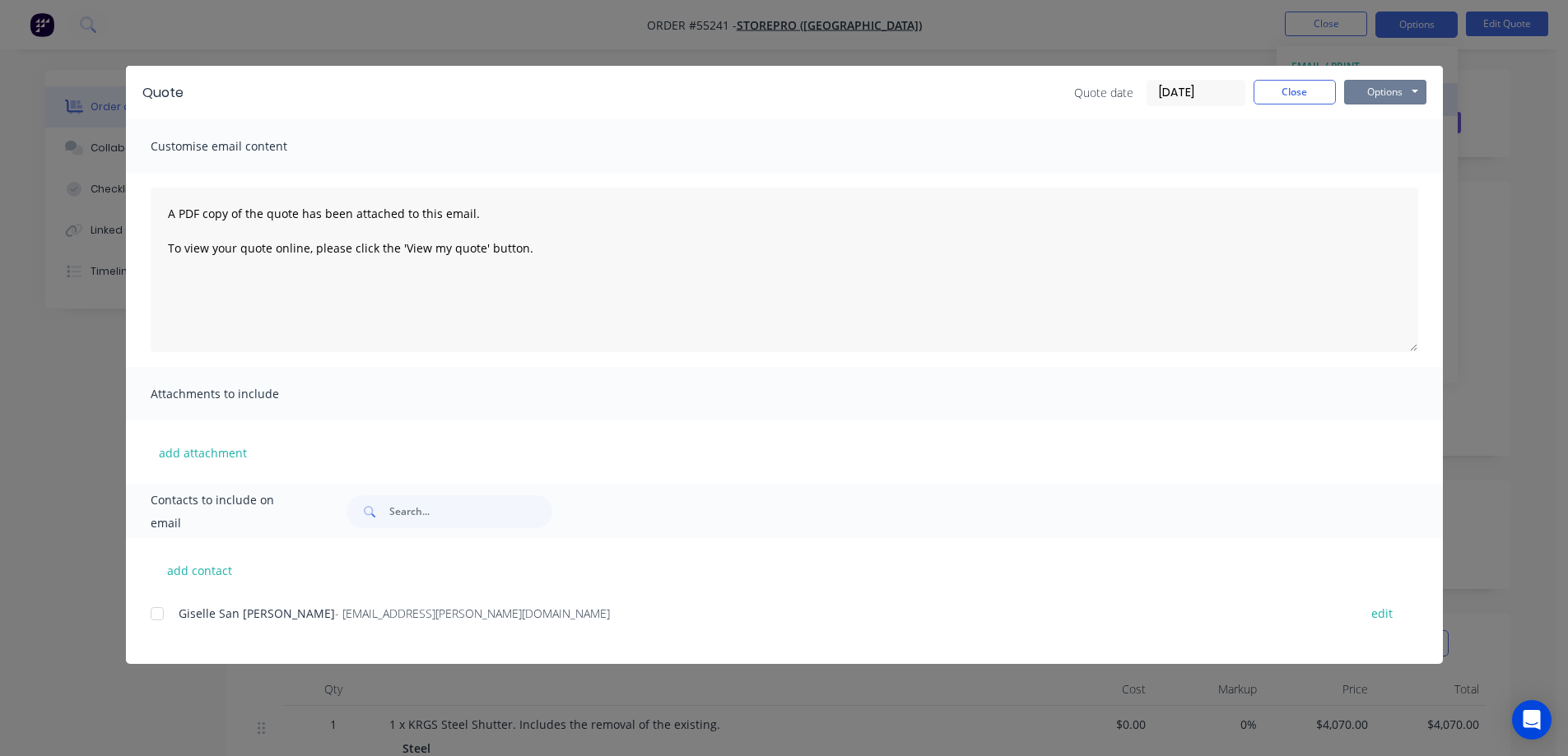
click at [1390, 92] on button "Options" at bounding box center [1385, 92] width 82 height 24
click at [1391, 147] on button "Print" at bounding box center [1397, 148] width 106 height 27
drag, startPoint x: 858, startPoint y: 35, endPoint x: 1200, endPoint y: 23, distance: 342.2
click at [859, 35] on div "Quote Quote date 03/09/25 Close Options Preview Print Email Customise email con…" at bounding box center [784, 378] width 1568 height 756
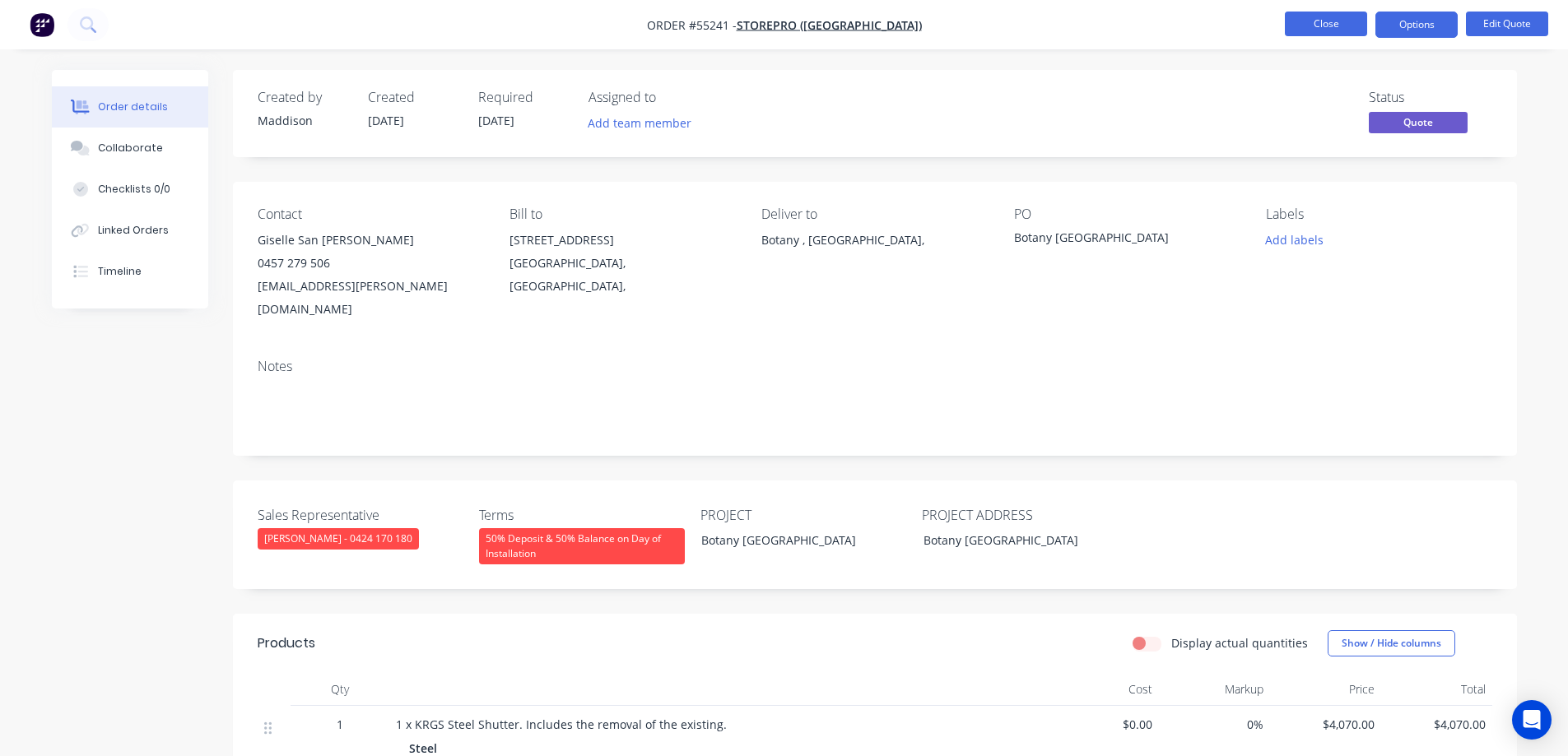
click at [1323, 11] on button "Close" at bounding box center [1326, 23] width 82 height 24
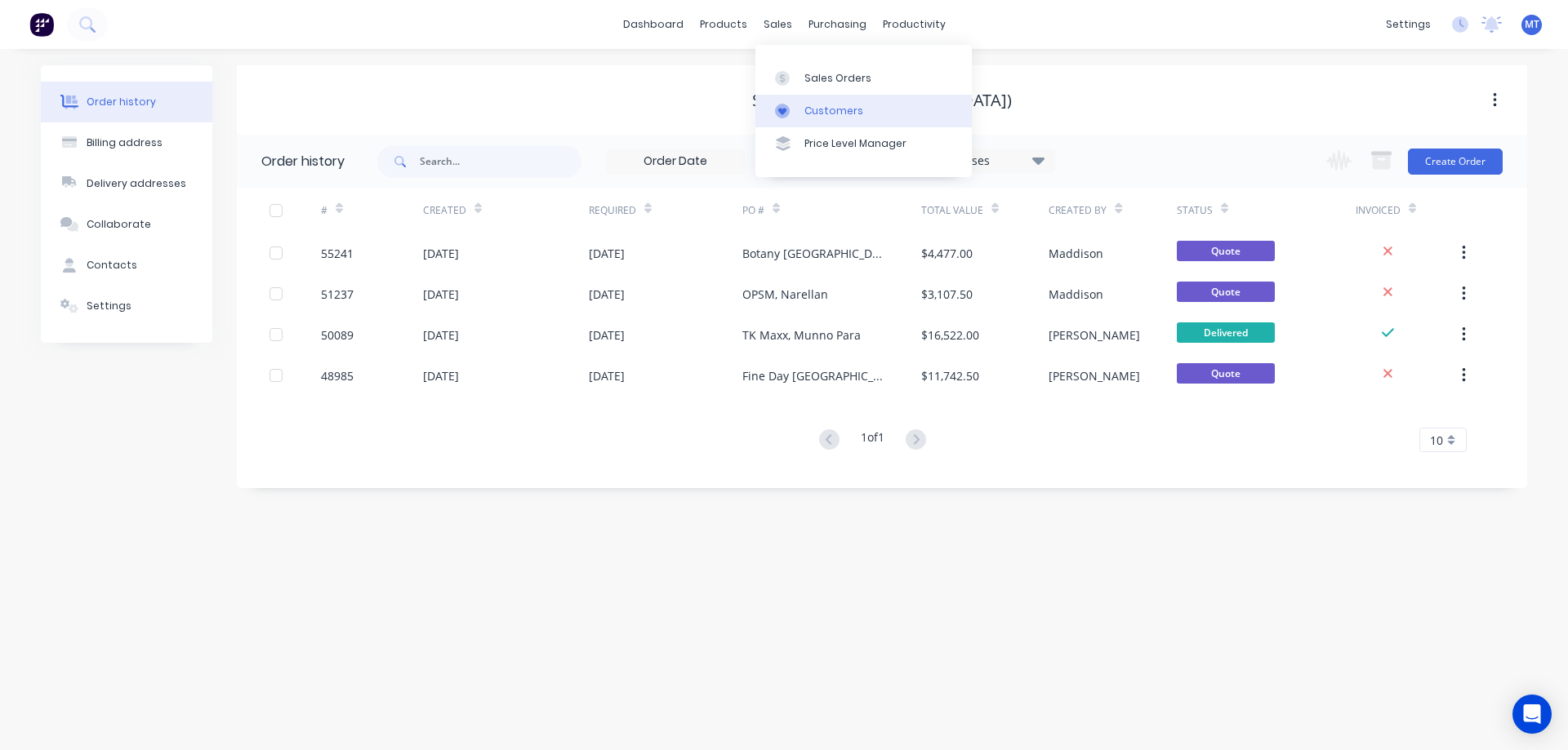
click at [797, 111] on div at bounding box center [787, 111] width 24 height 15
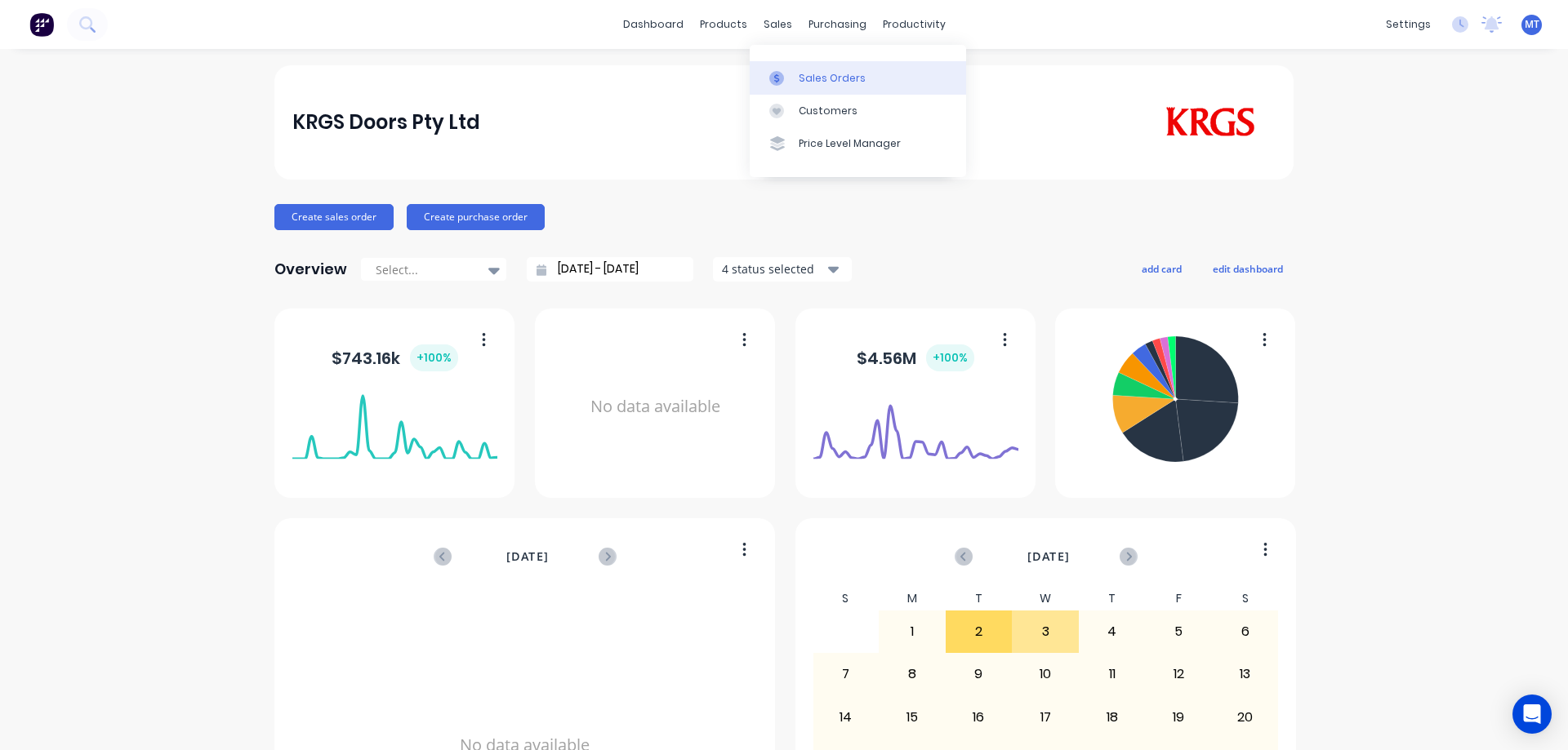
click at [784, 91] on link "Sales Orders" at bounding box center [857, 77] width 216 height 32
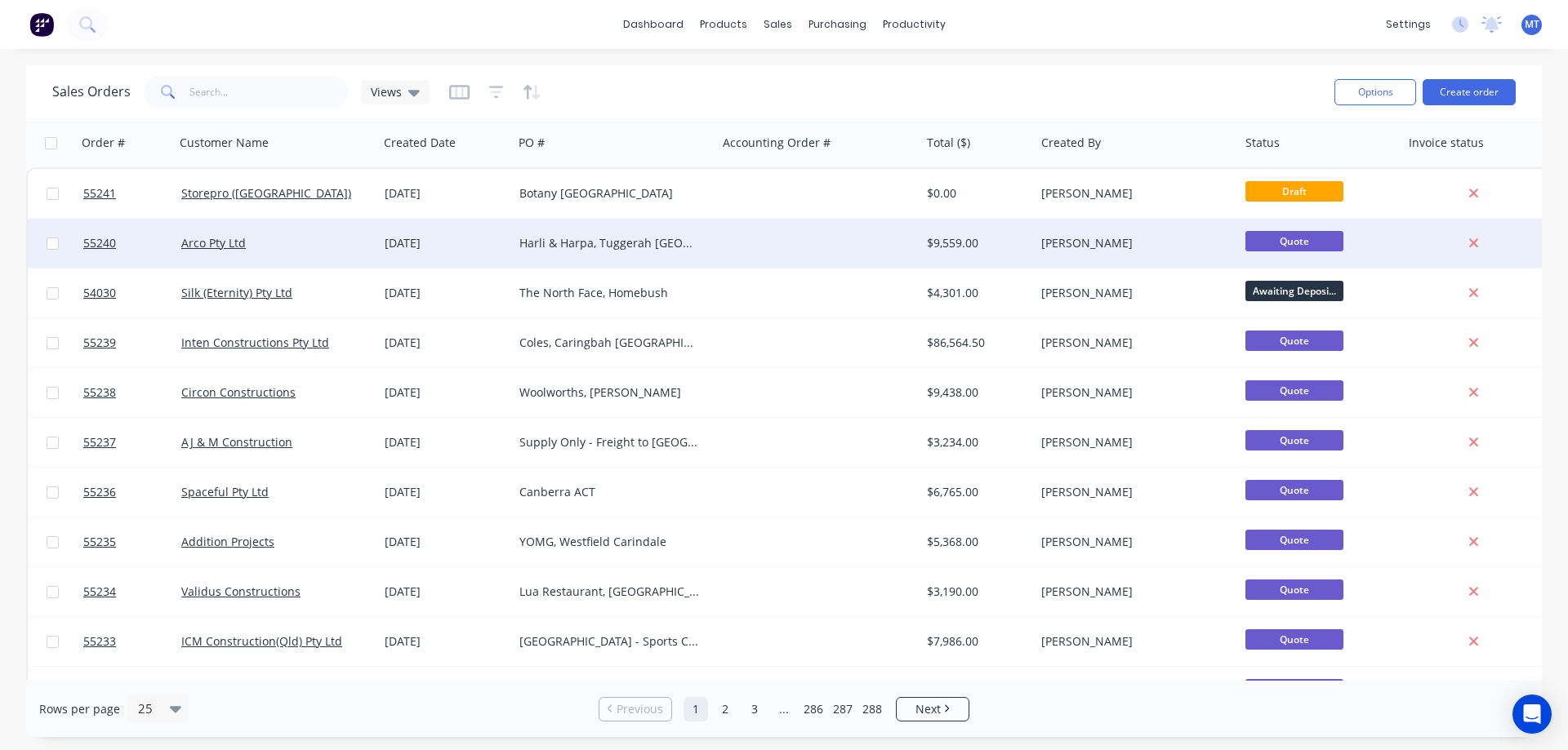
click at [499, 247] on div "[DATE]" at bounding box center [445, 243] width 122 height 17
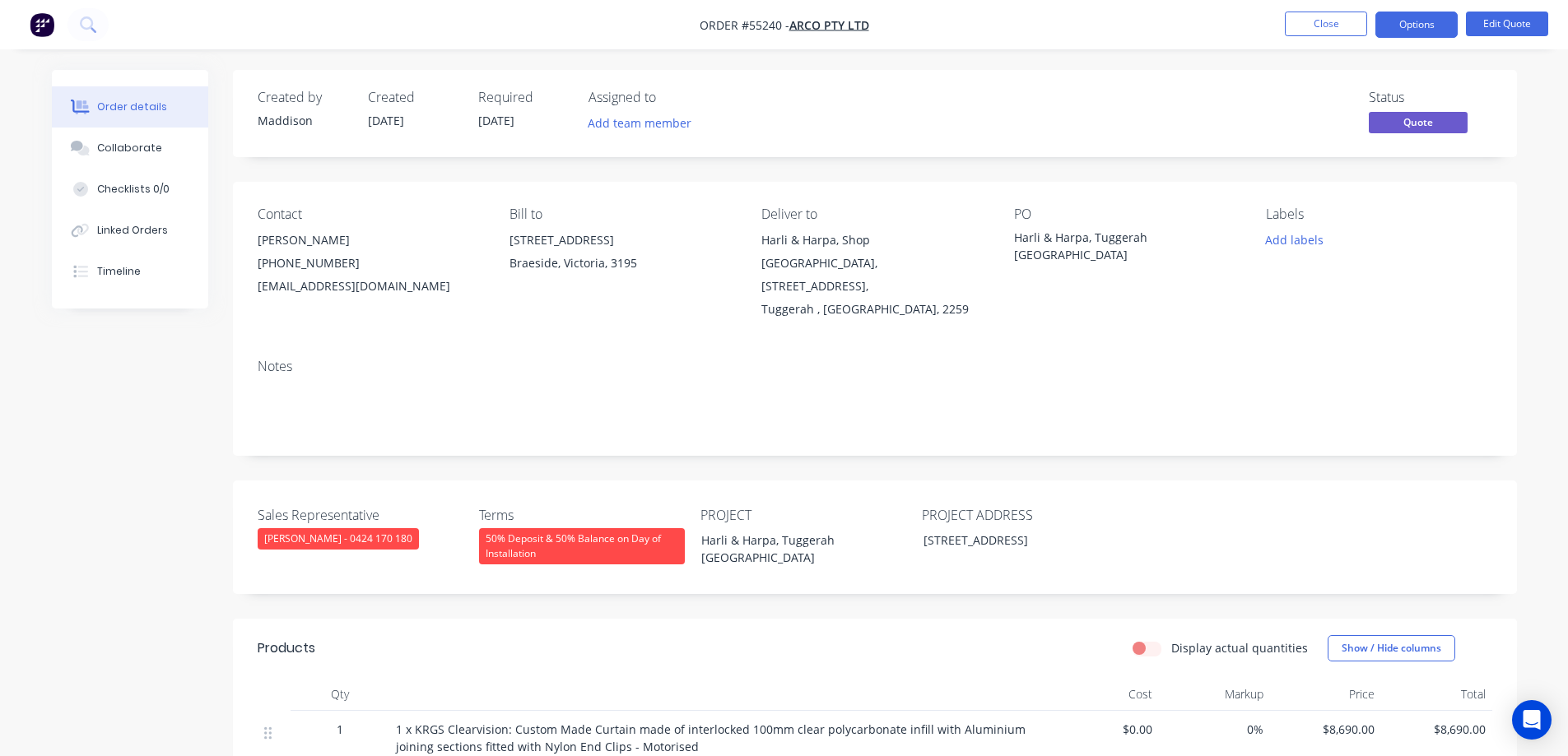
click at [519, 537] on div "50% Deposit & 50% Balance on Day of Installation" at bounding box center [582, 546] width 206 height 36
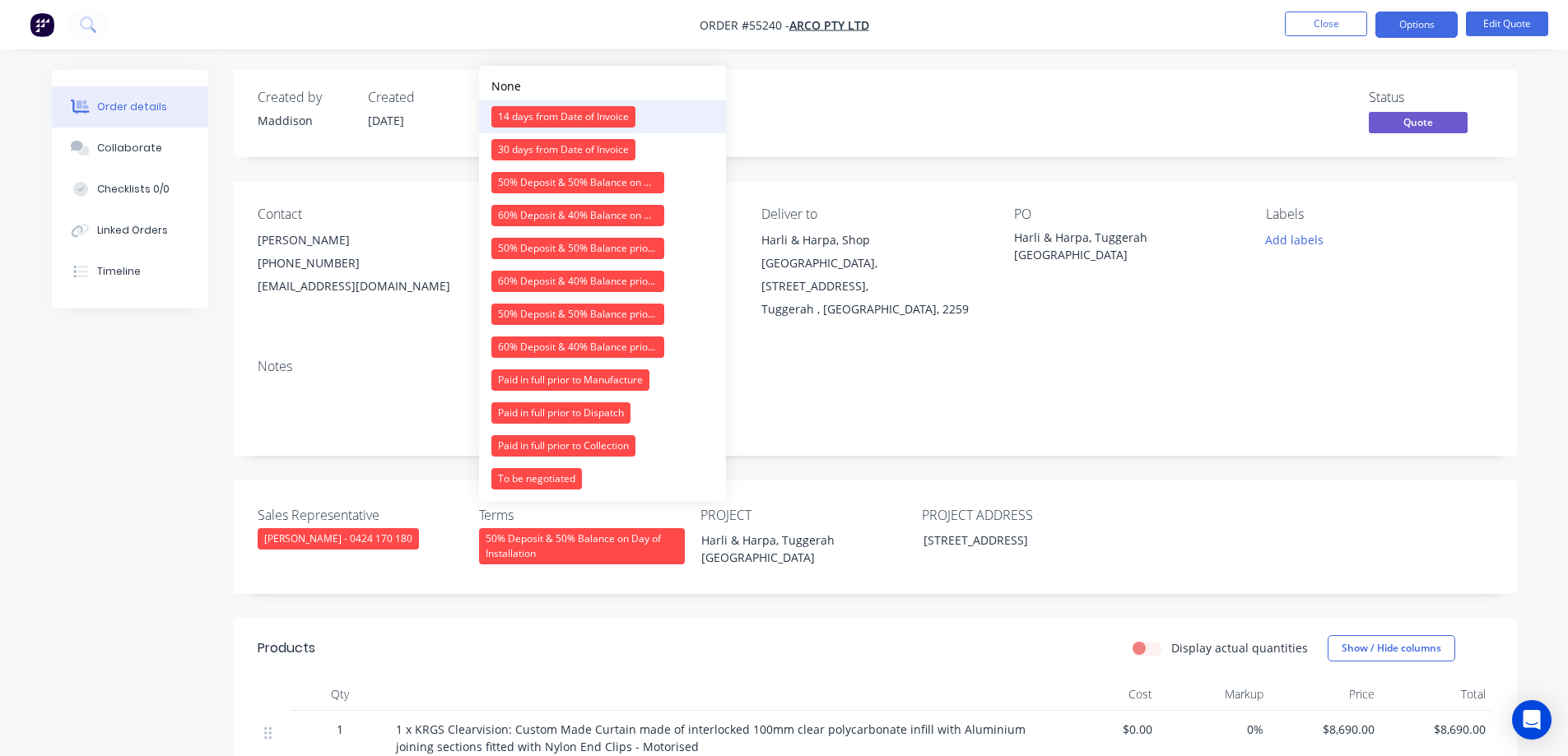
click at [520, 120] on div "14 days from Date of Invoice" at bounding box center [564, 116] width 144 height 22
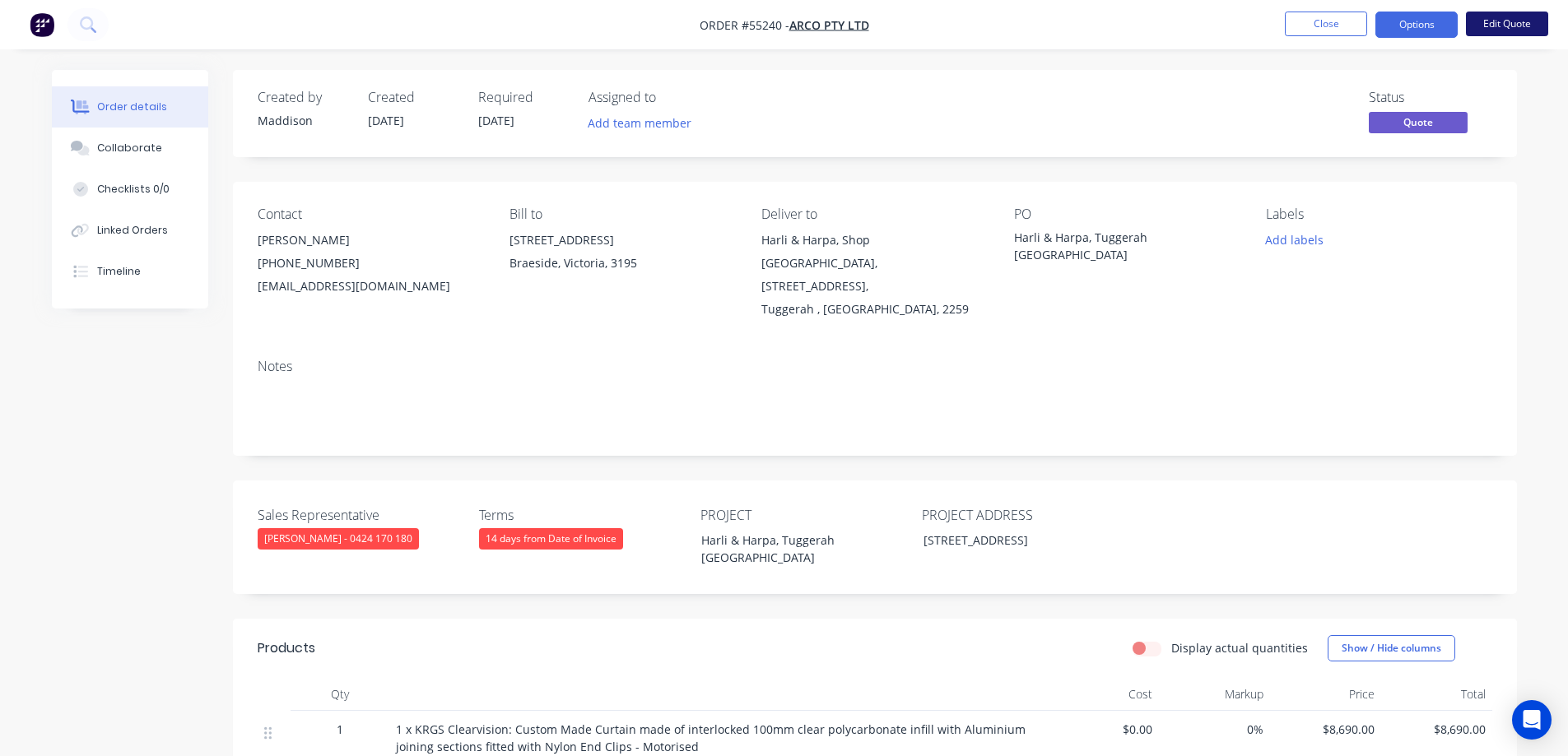
click at [1498, 28] on button "Edit Quote" at bounding box center [1507, 23] width 82 height 24
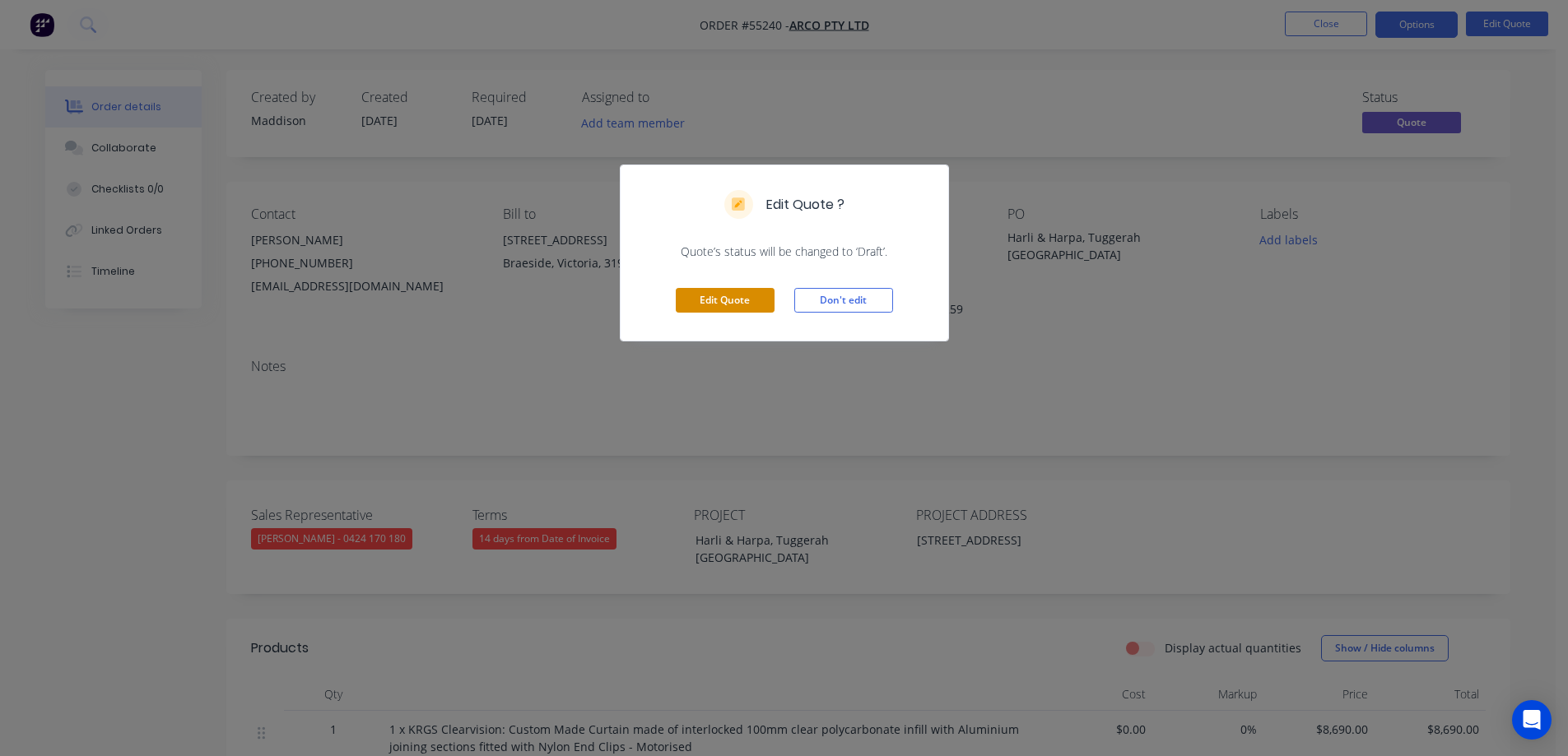
click at [723, 305] on button "Edit Quote" at bounding box center [725, 300] width 99 height 24
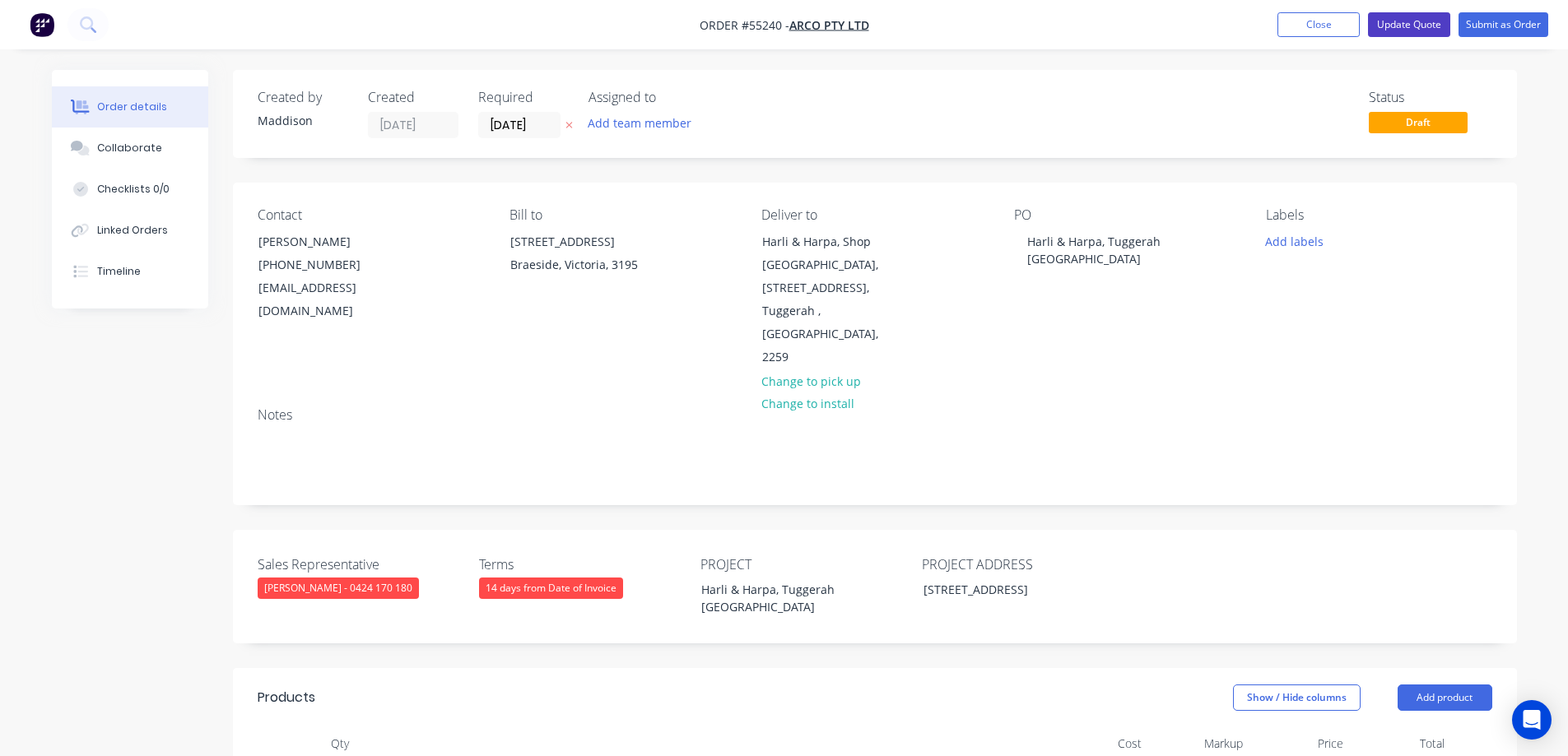
click at [1405, 25] on button "Update Quote" at bounding box center [1410, 24] width 82 height 24
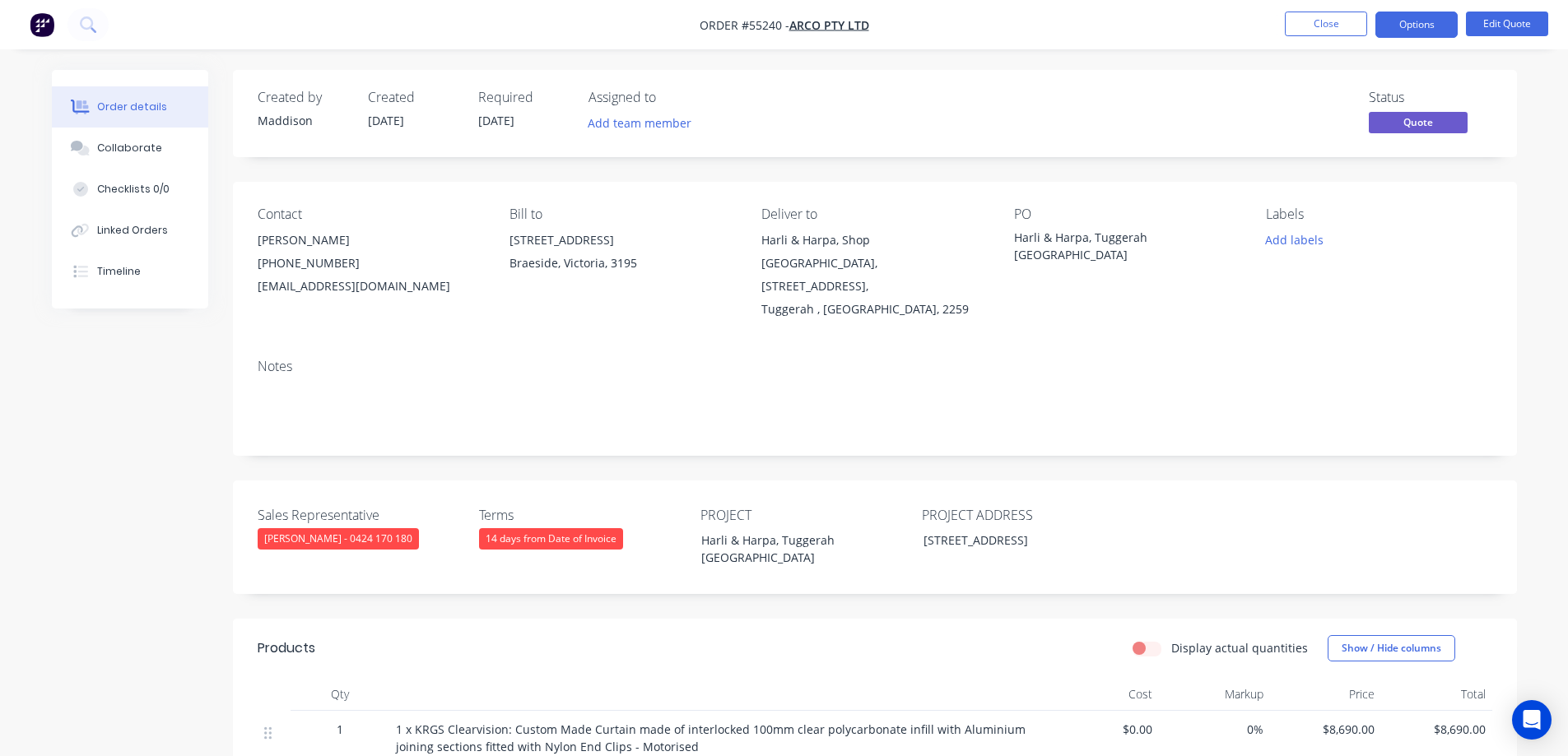
click at [1405, 25] on button "Options" at bounding box center [1417, 24] width 82 height 26
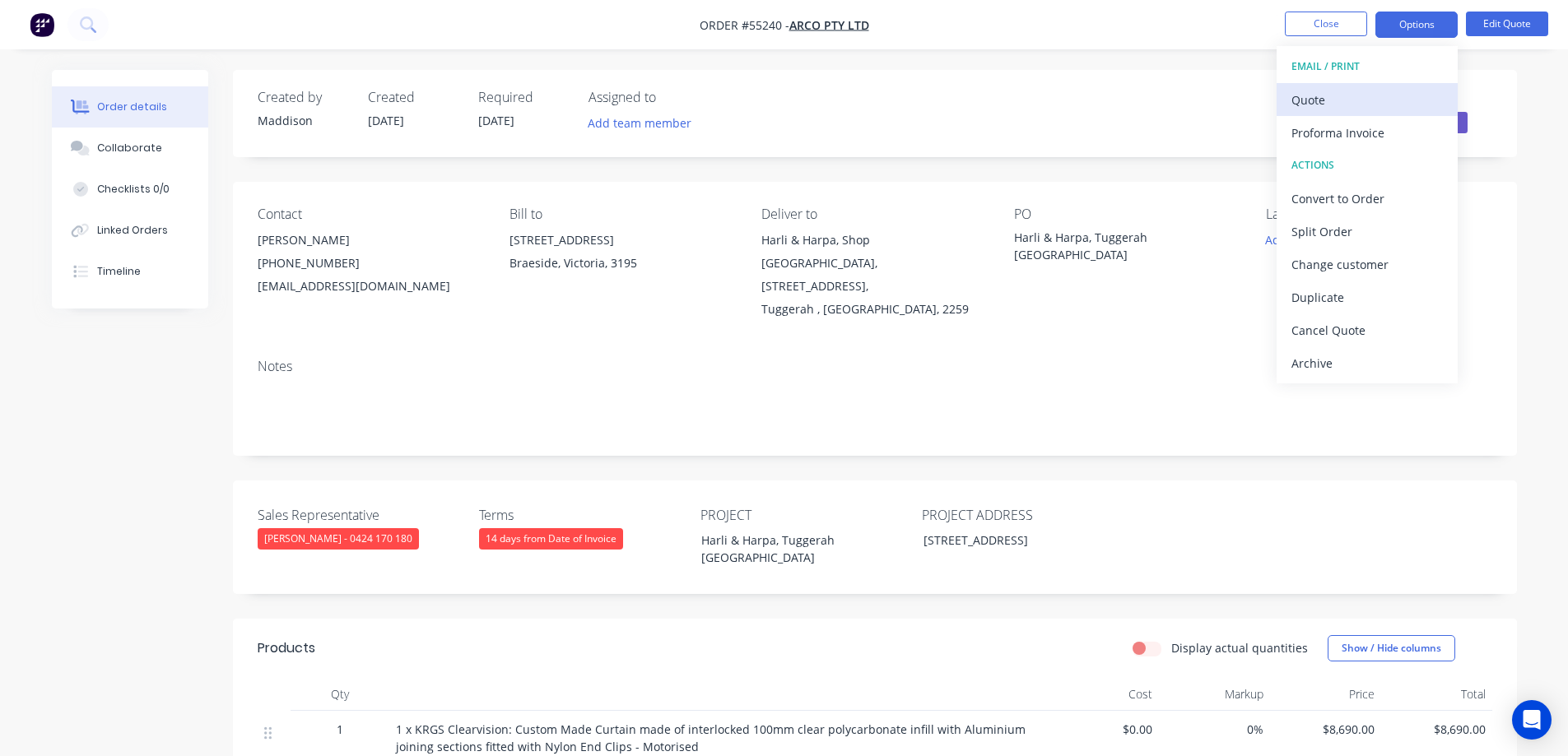
click at [1351, 94] on div "Quote" at bounding box center [1368, 100] width 152 height 24
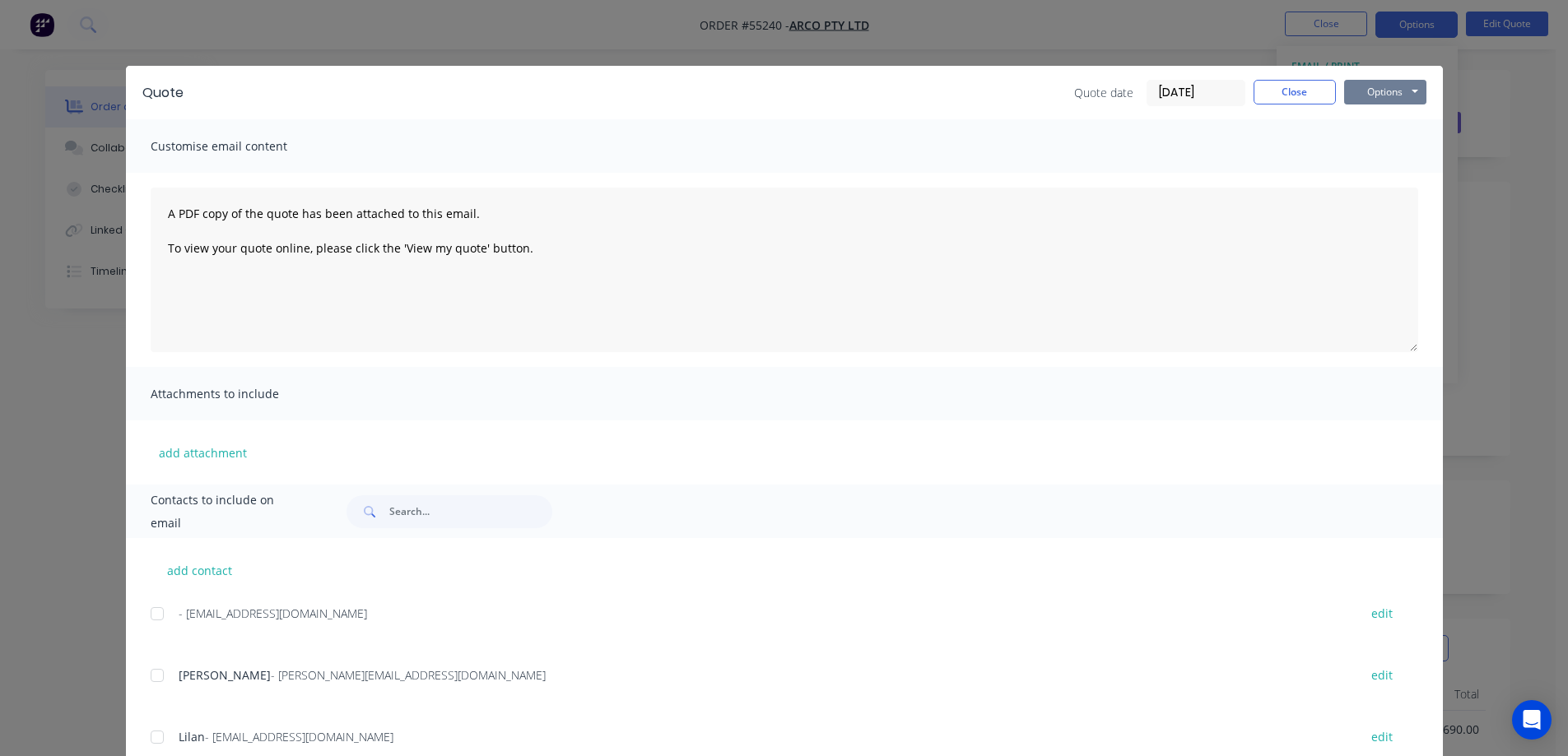
click at [1370, 92] on button "Options" at bounding box center [1385, 92] width 82 height 24
click at [1370, 131] on button "Preview" at bounding box center [1397, 121] width 106 height 27
click at [1412, 87] on button "Options" at bounding box center [1385, 92] width 82 height 24
click at [1364, 149] on button "Print" at bounding box center [1397, 148] width 106 height 27
click at [667, 27] on div "Quote Quote date 03/09/25 Close Options Preview Print Email Customise email con…" at bounding box center [784, 378] width 1568 height 756
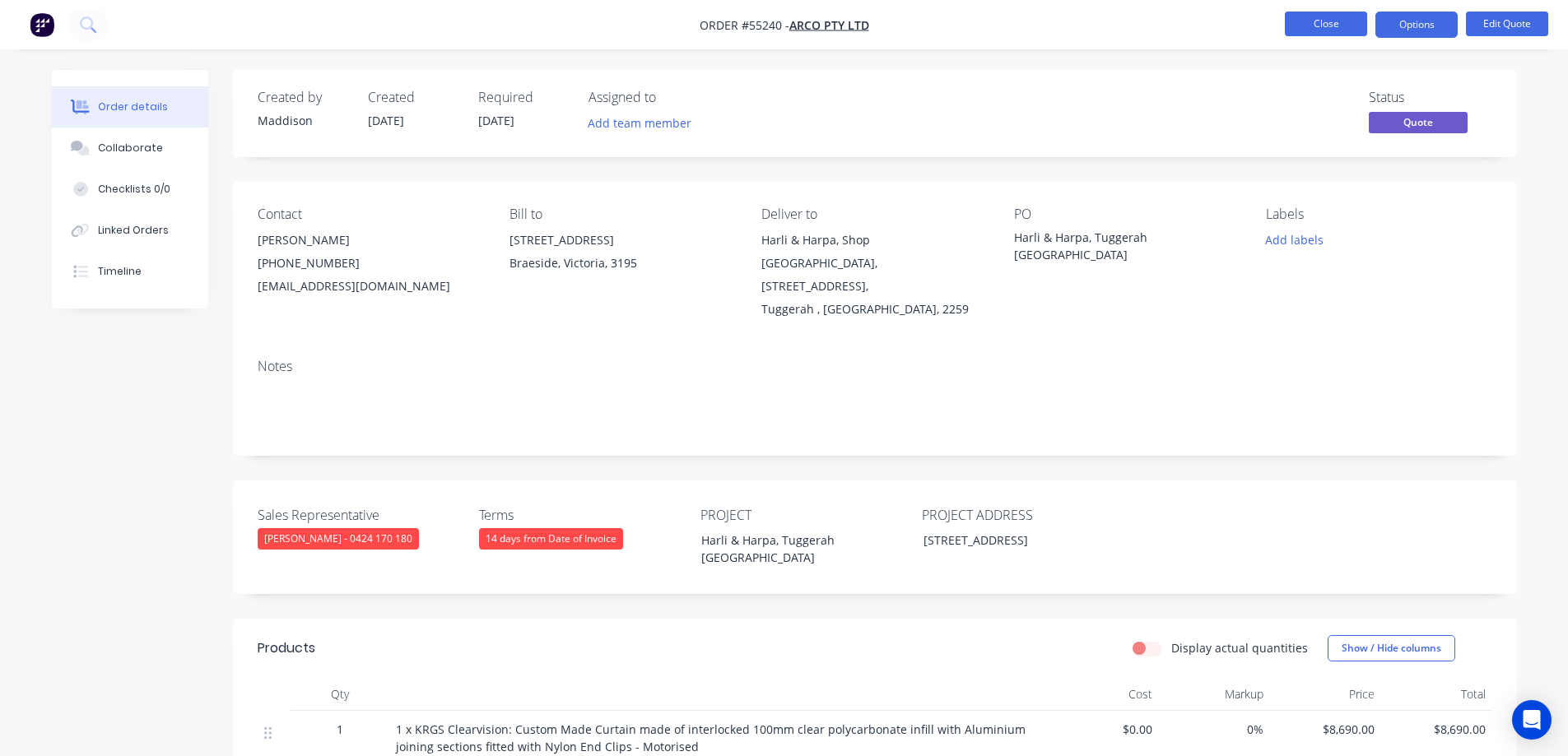
click at [1324, 16] on button "Close" at bounding box center [1326, 23] width 82 height 24
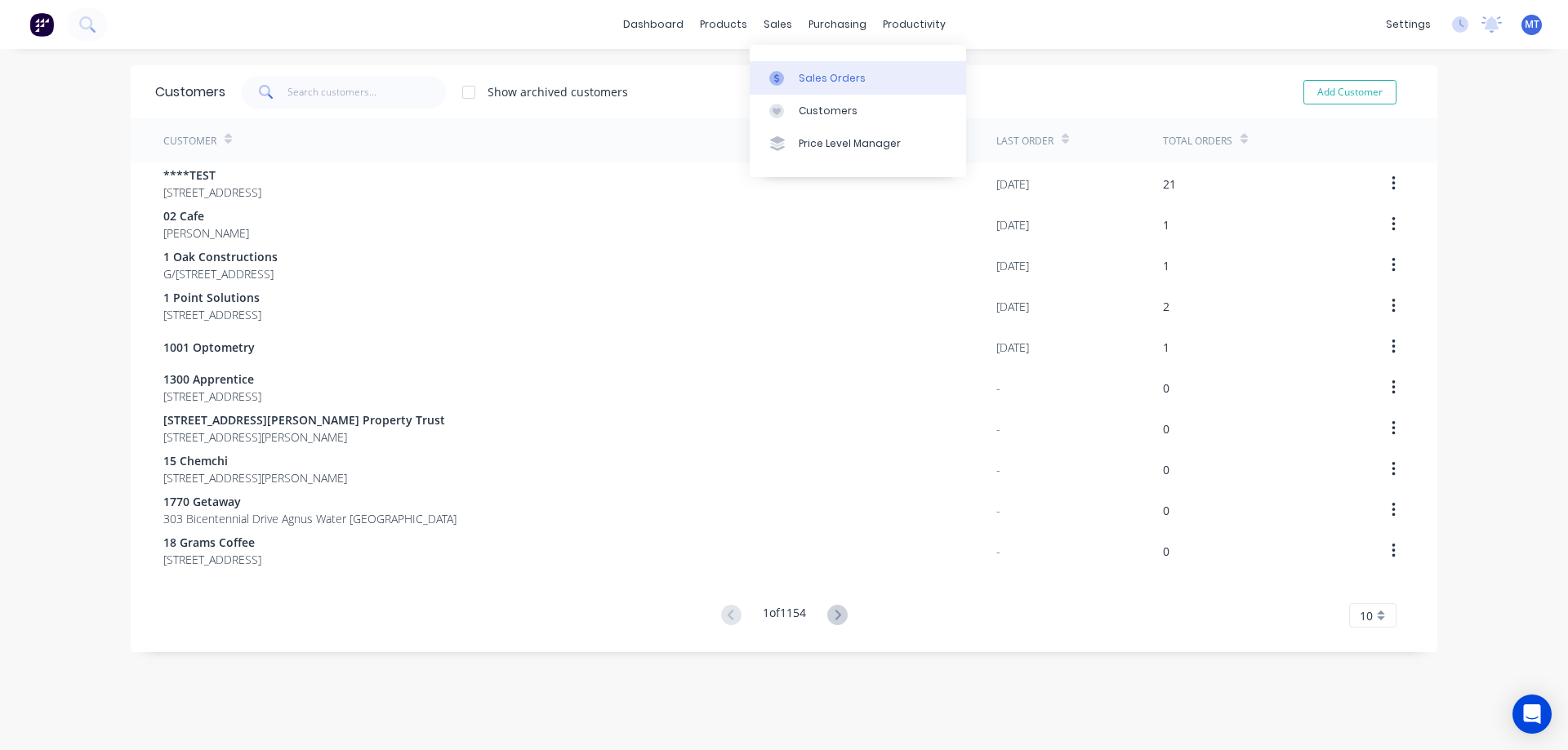
click at [783, 75] on icon at bounding box center [776, 79] width 15 height 15
